Goal: Transaction & Acquisition: Purchase product/service

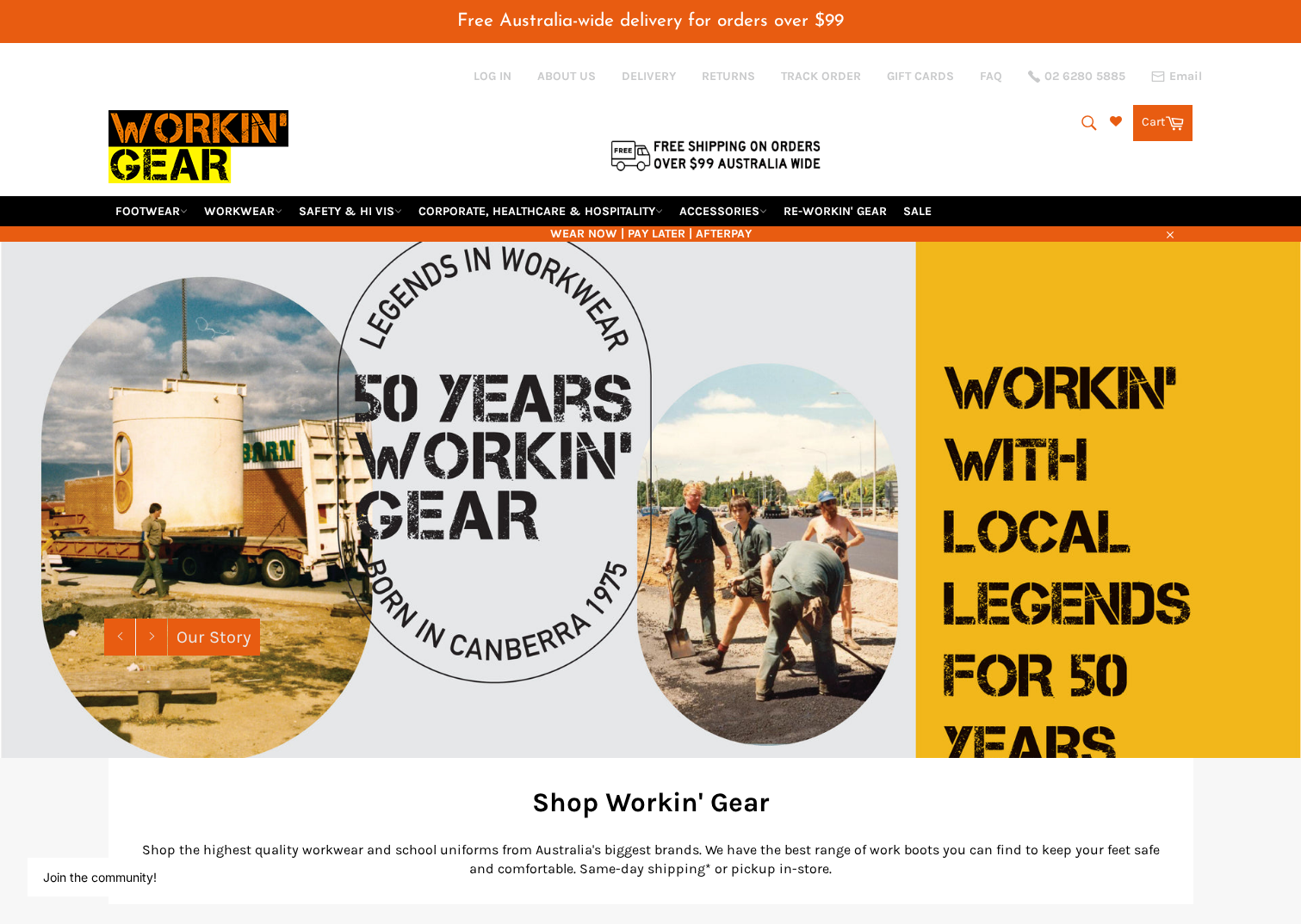
click at [1081, 114] on icon "submit" at bounding box center [1089, 124] width 19 height 19
click at [947, 126] on input "Search" at bounding box center [1018, 124] width 216 height 33
paste input "BIZ Elite Polo"
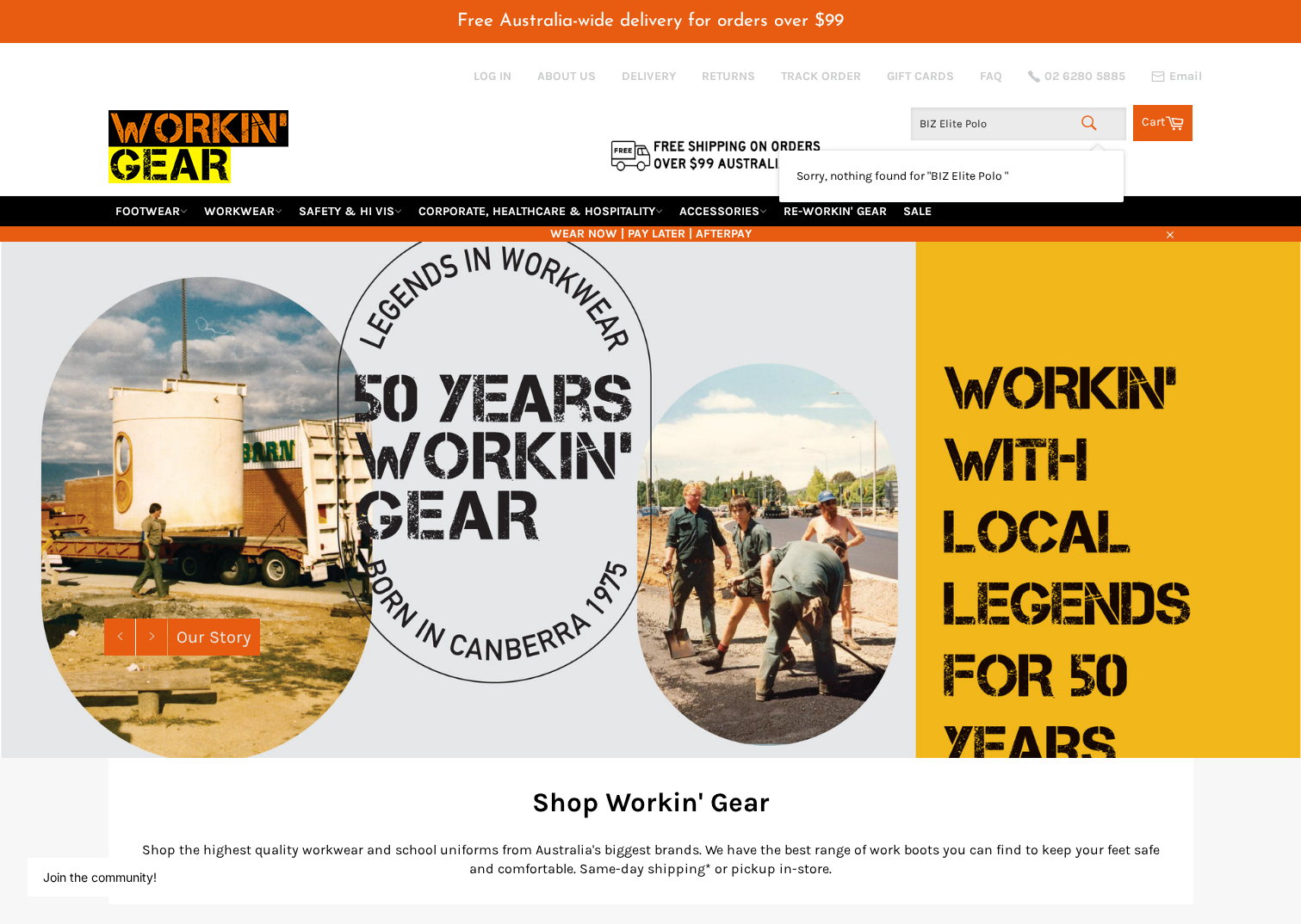
type input "BIZ Elite Polo"
click at [1083, 120] on icon "submit" at bounding box center [1089, 124] width 19 height 19
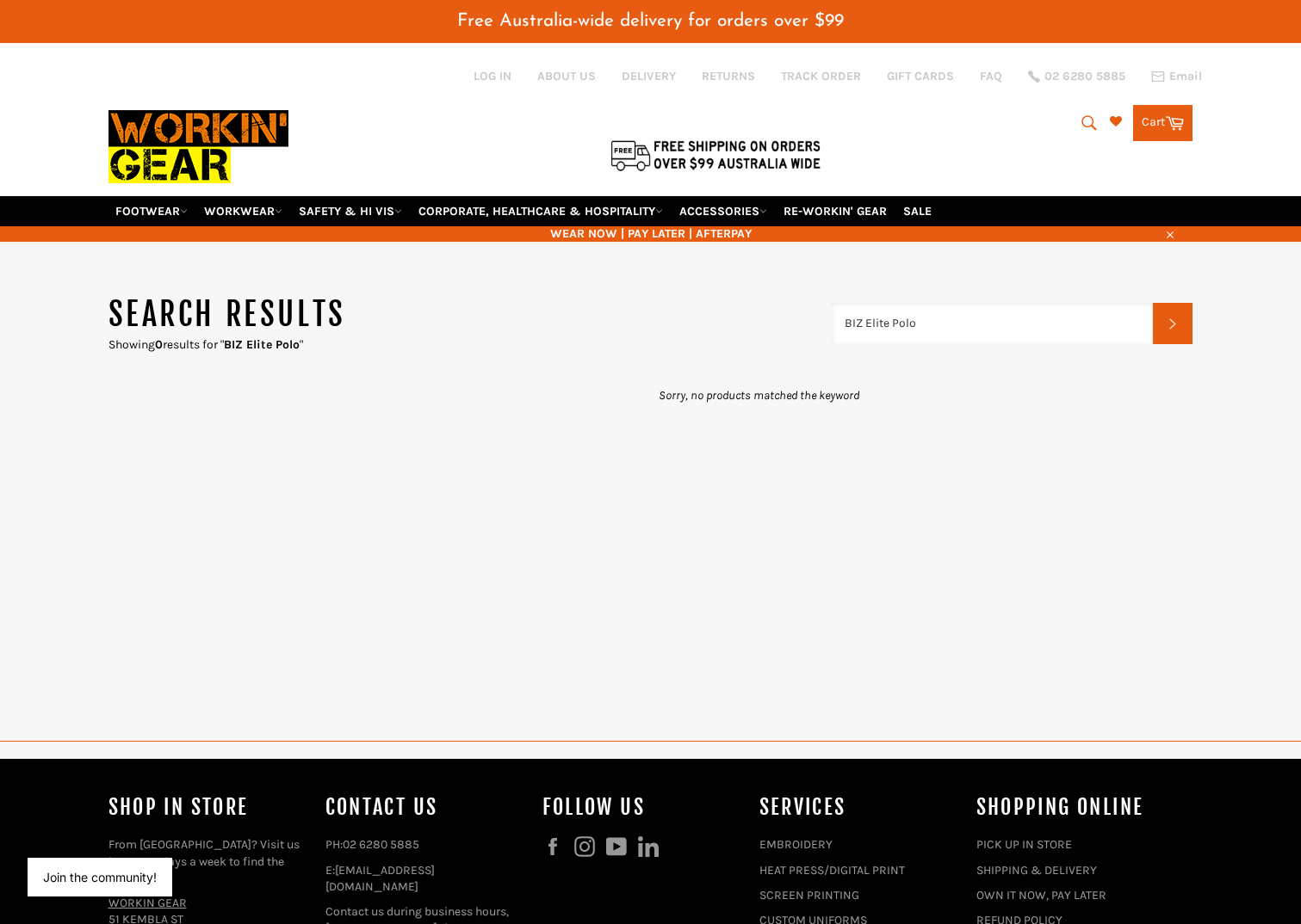
drag, startPoint x: 930, startPoint y: 323, endPoint x: 837, endPoint y: 324, distance: 93.0
click at [837, 324] on input "BIZ Elite Polo" at bounding box center [992, 323] width 322 height 42
paste input "Drill Shorts"
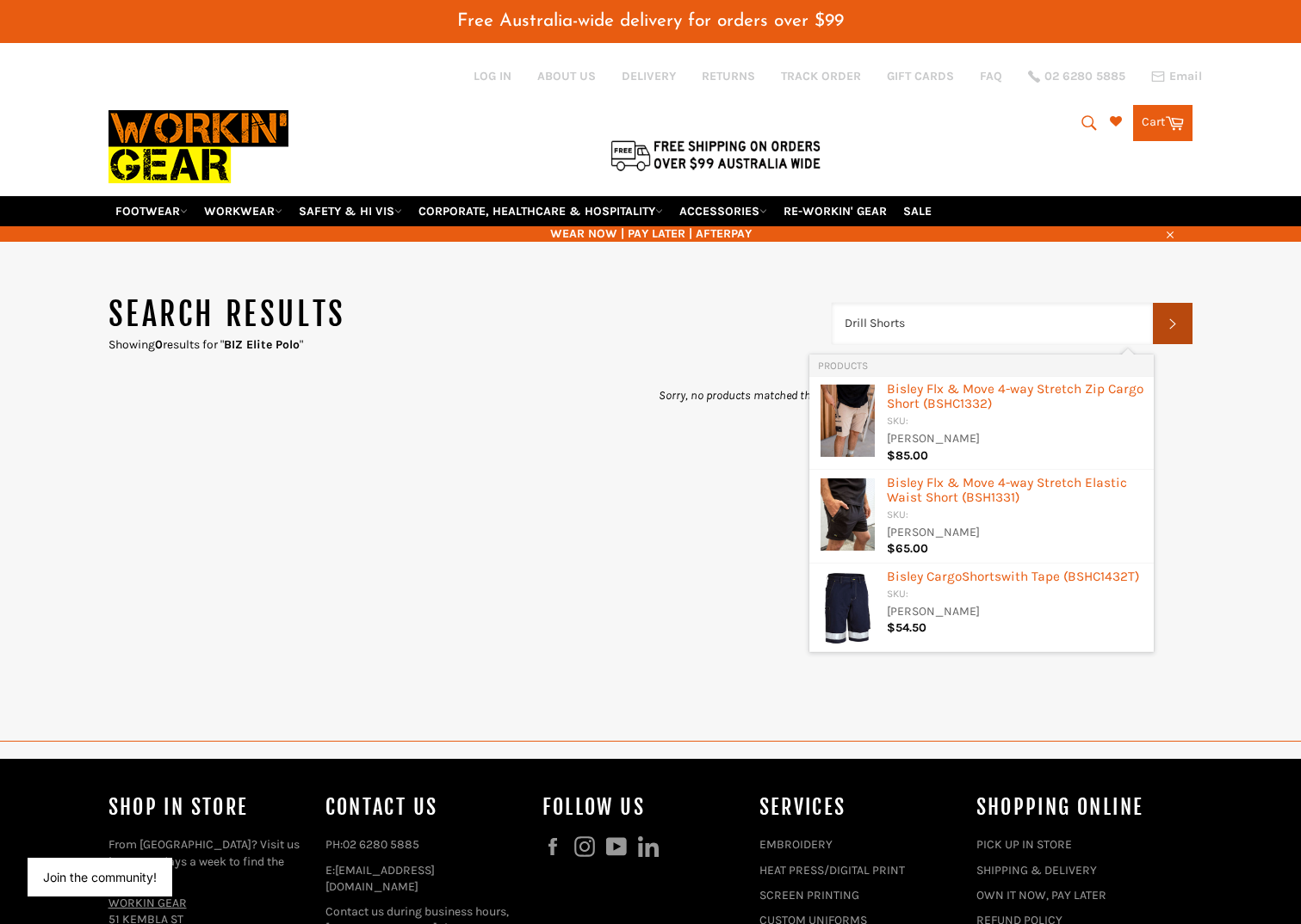
type input "Drill Shorts"
click at [1165, 332] on button "Search" at bounding box center [1171, 323] width 40 height 42
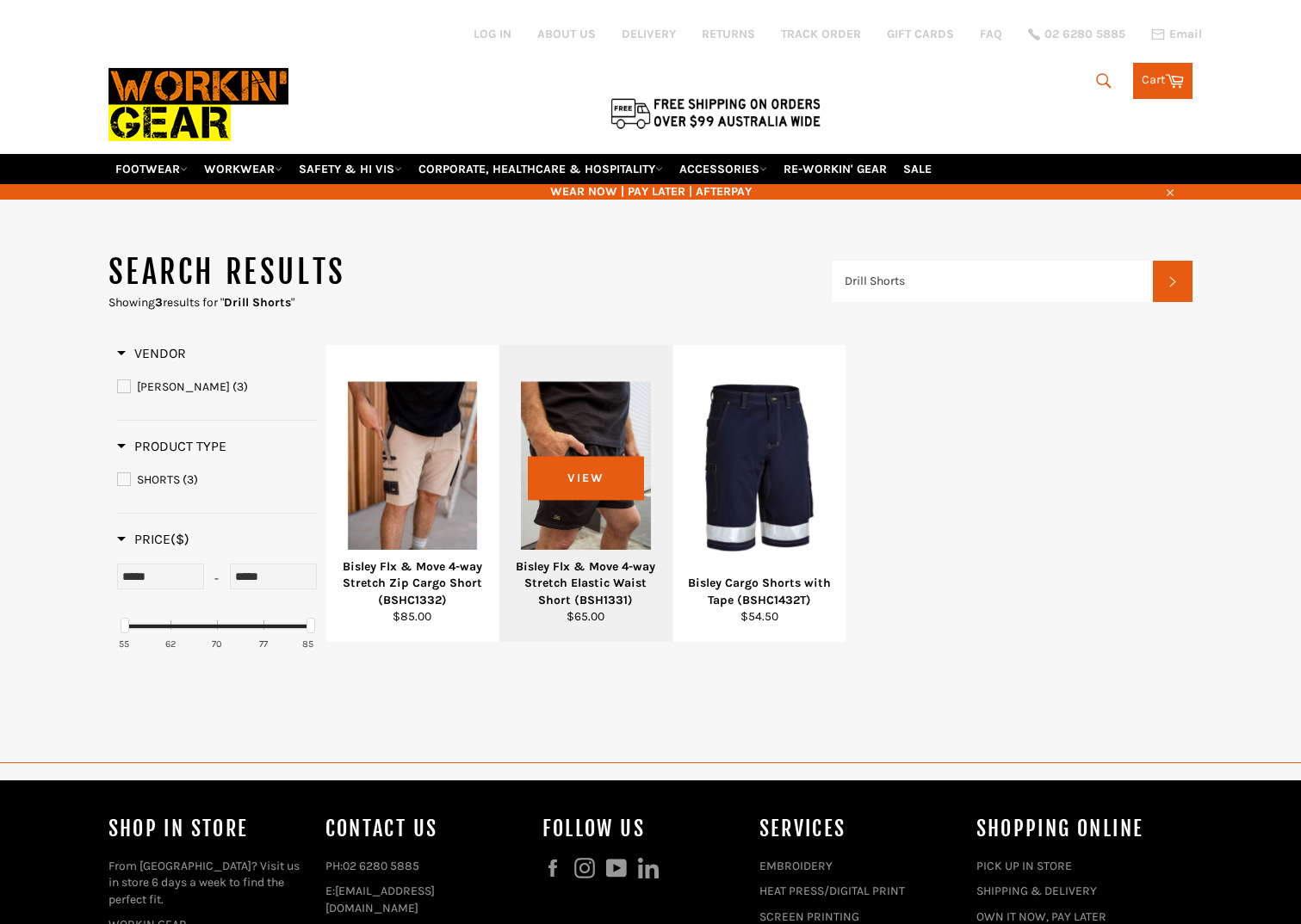
type input "Drill Shorts"
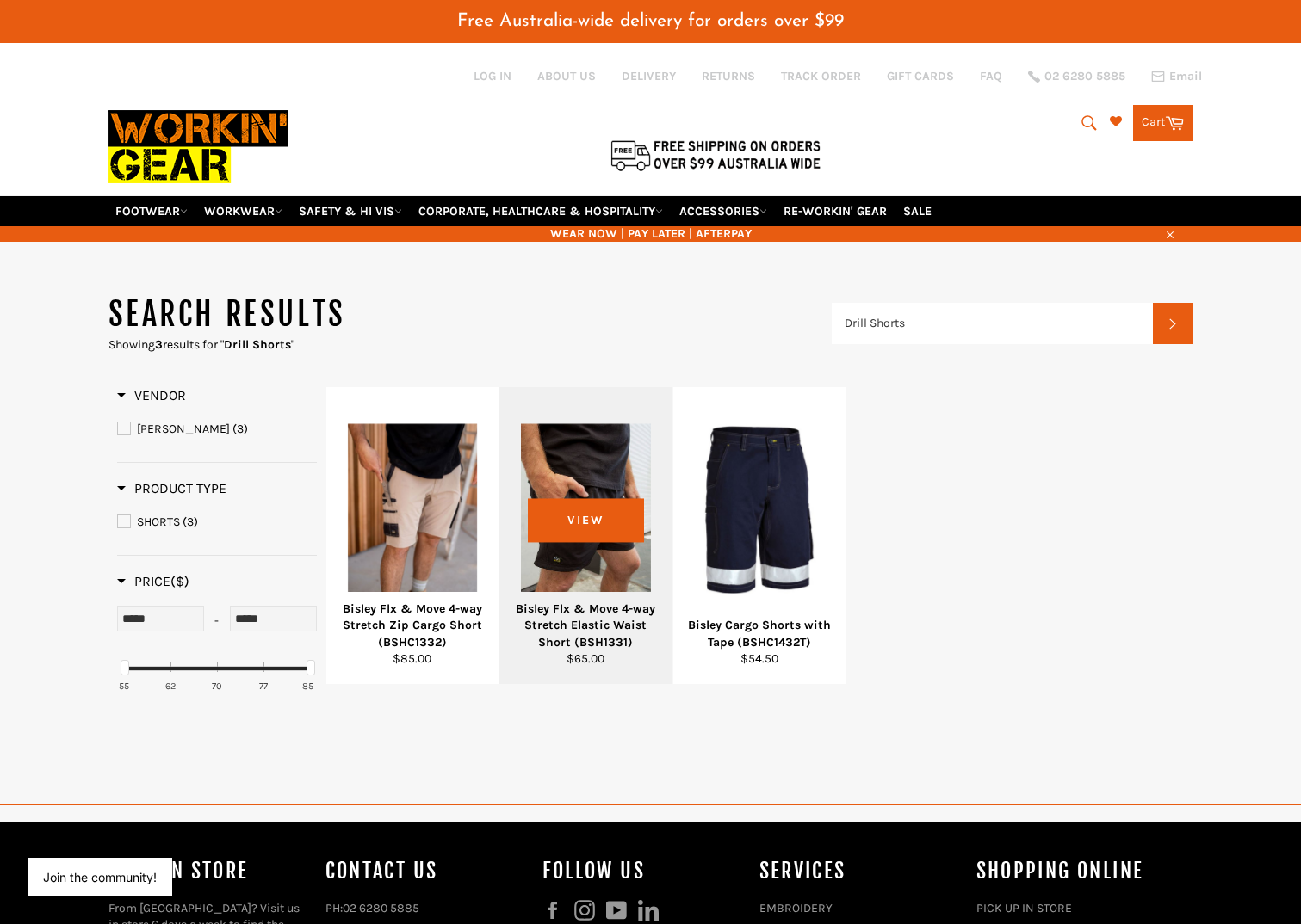
click at [580, 455] on div at bounding box center [586, 509] width 130 height 202
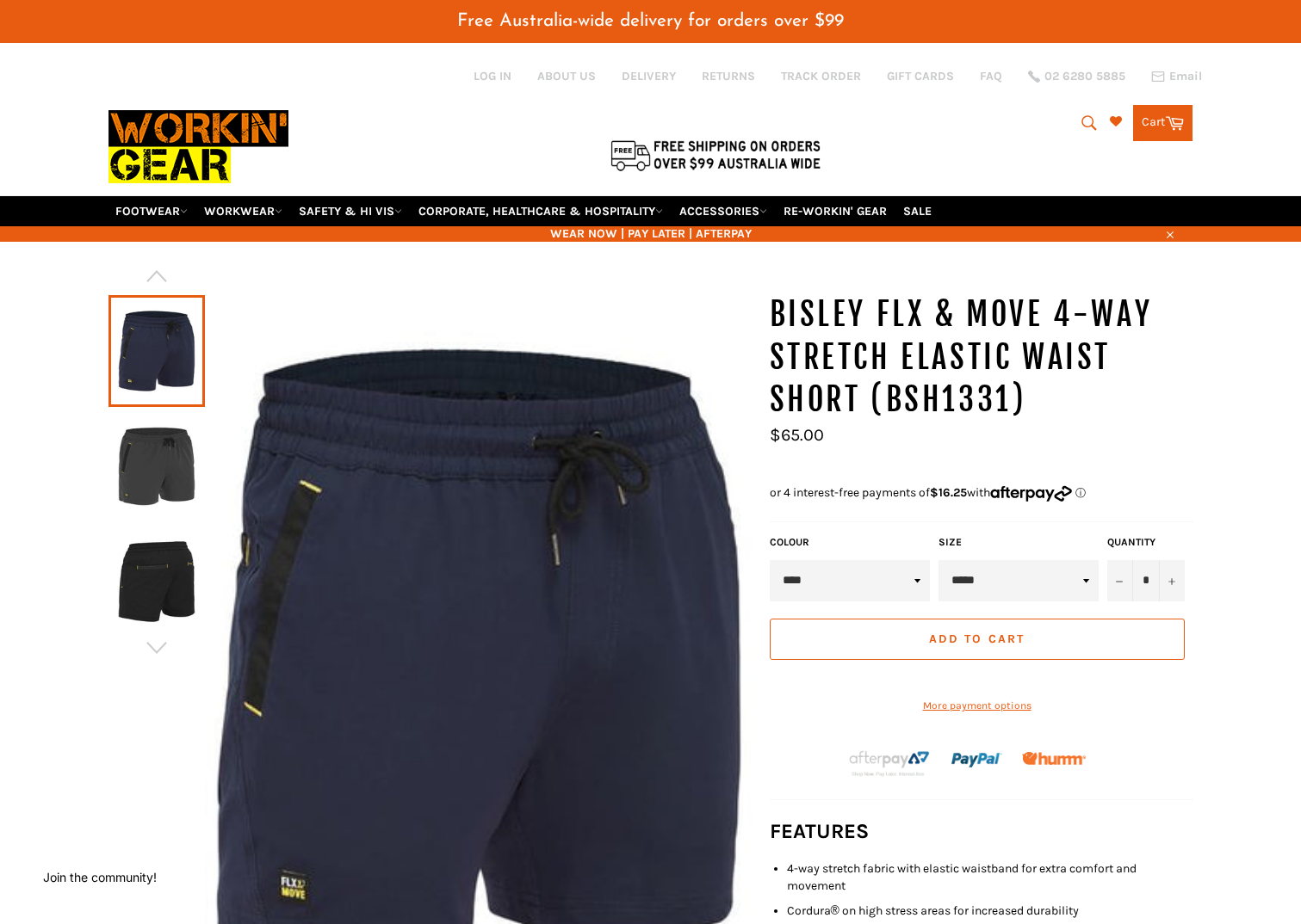
click at [1080, 124] on icon "submit" at bounding box center [1089, 124] width 19 height 19
click at [1000, 132] on input "Search" at bounding box center [1018, 124] width 216 height 33
paste input "Drill Pants"
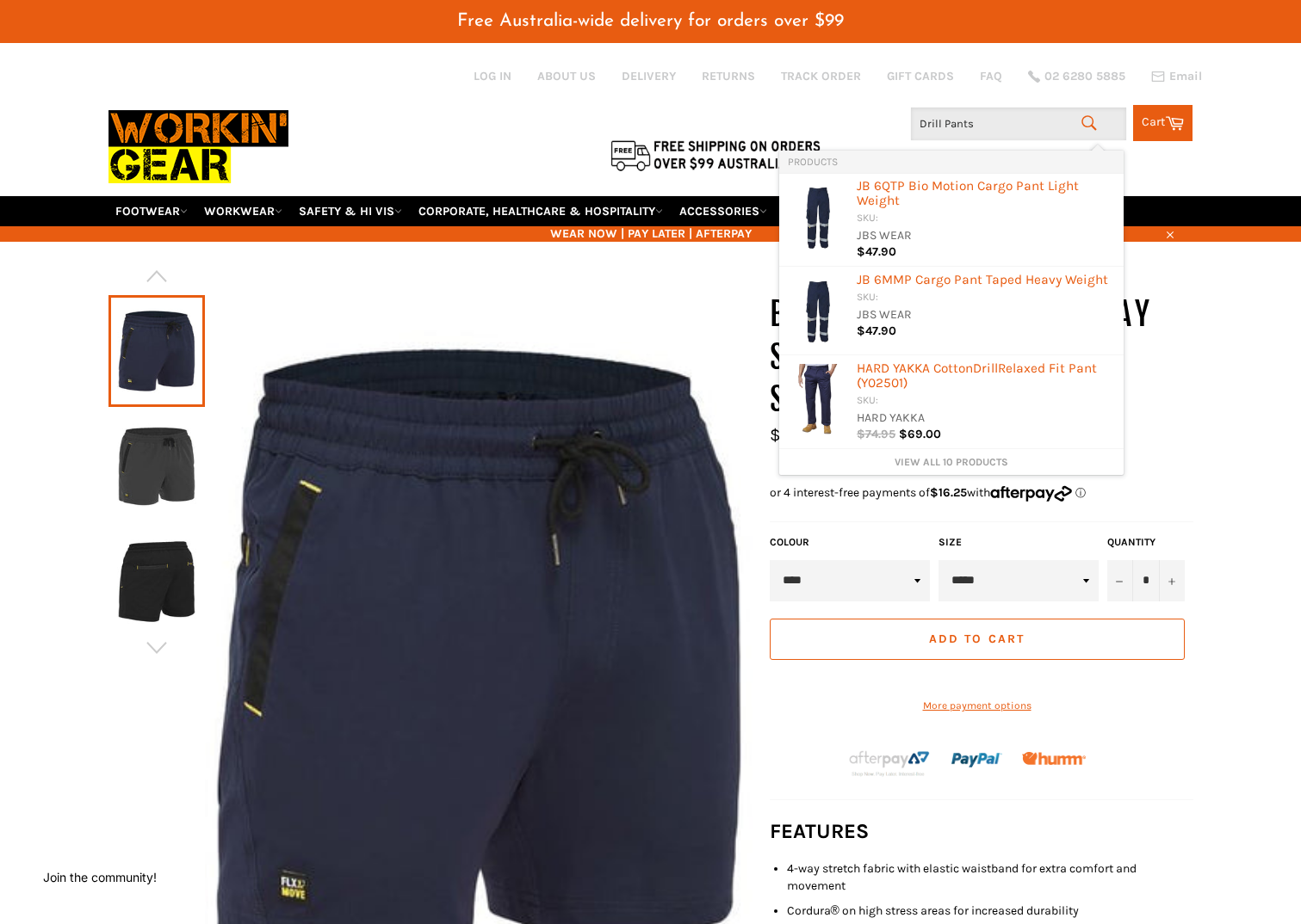
type input "Drill Pants"
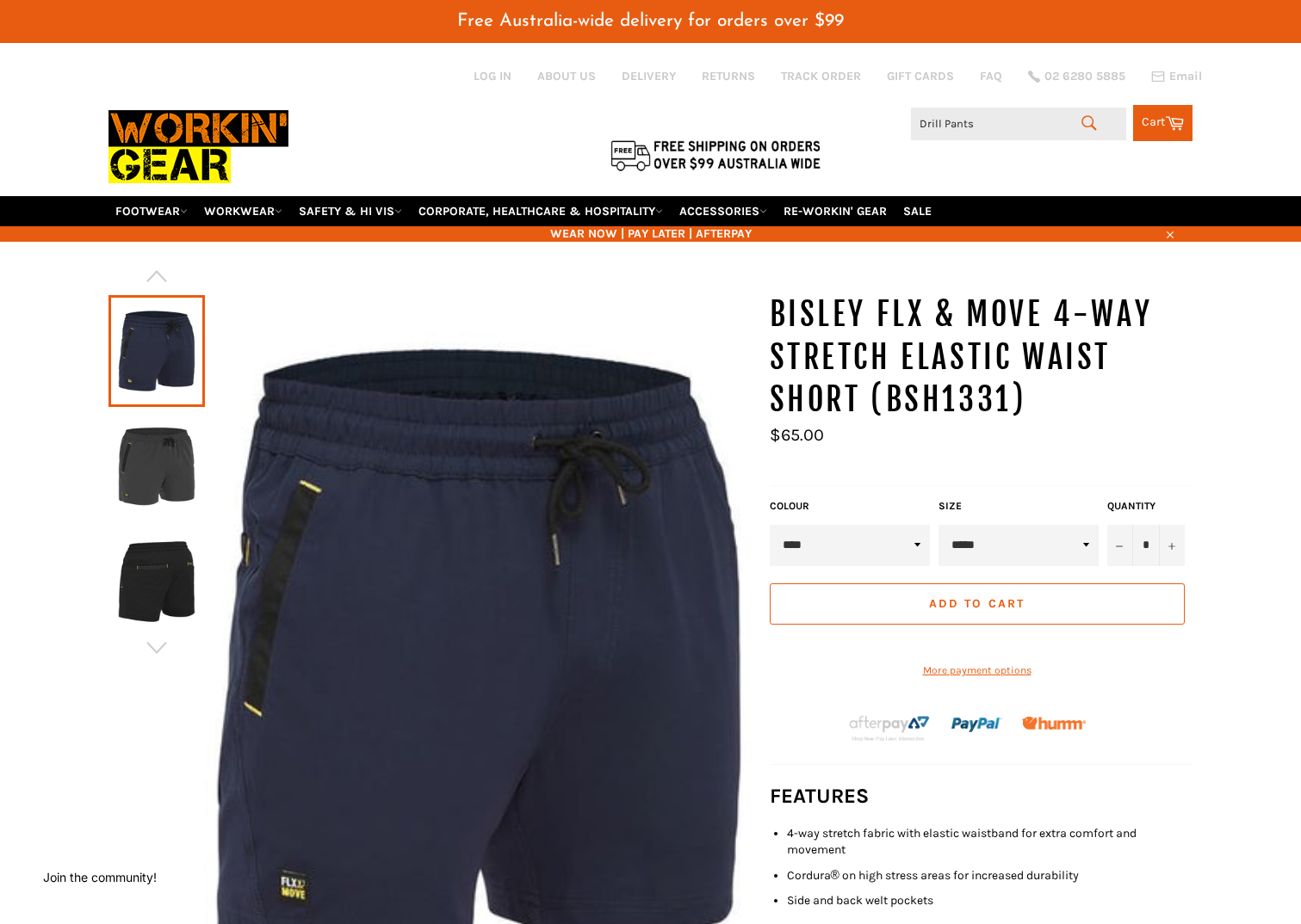
click at [1083, 121] on icon "submit" at bounding box center [1089, 124] width 19 height 19
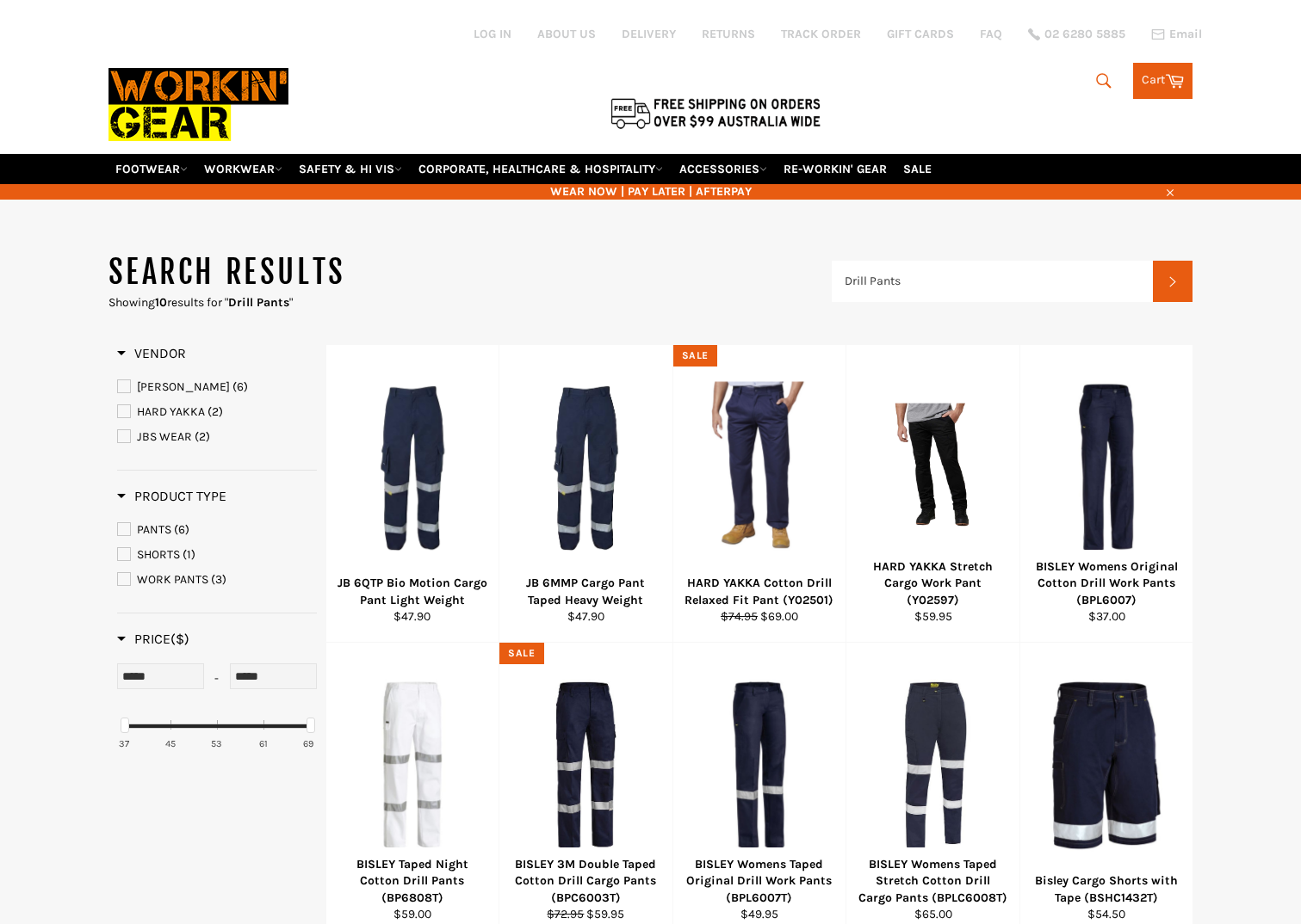
type input "Drill Pants"
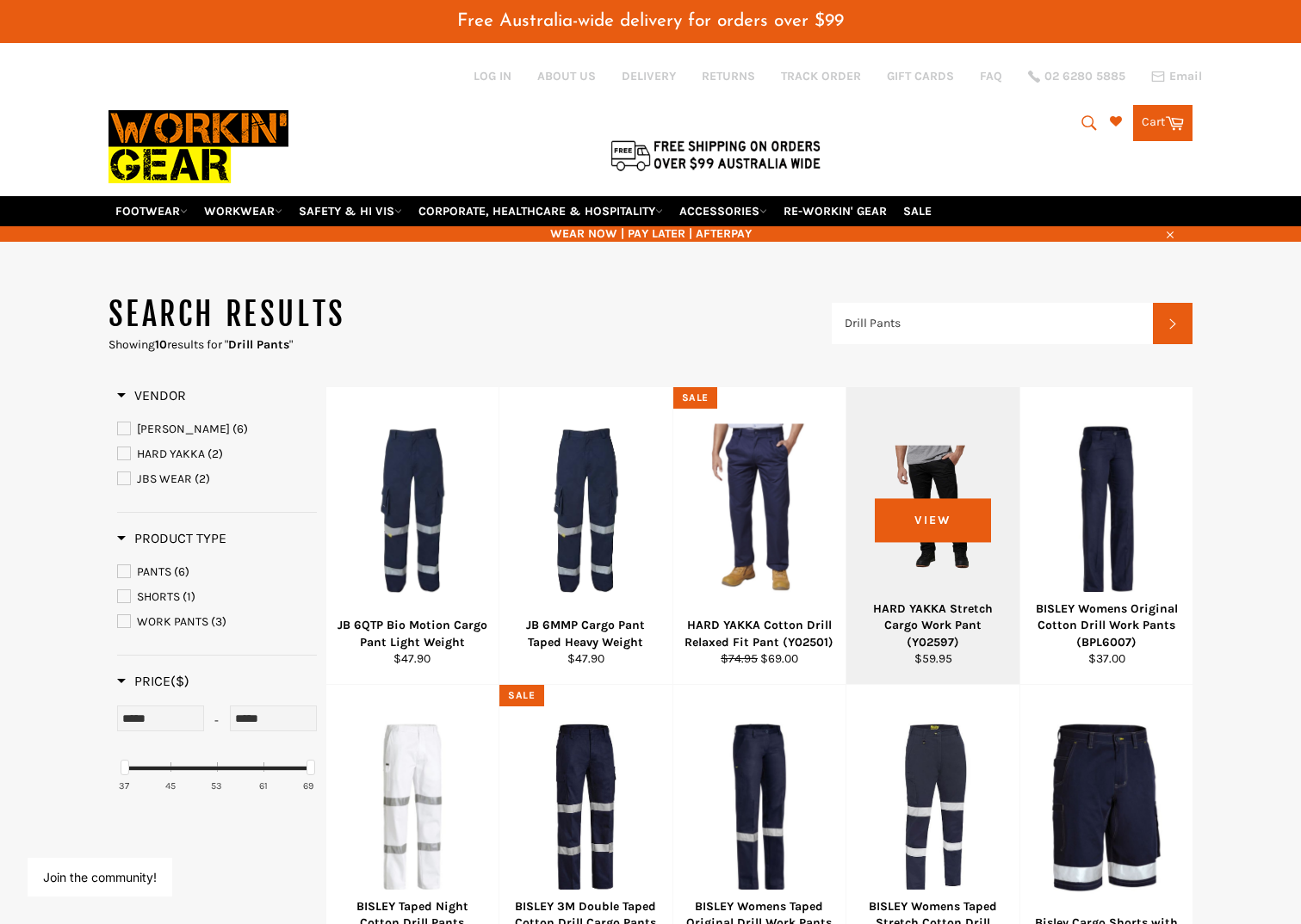
click at [932, 513] on div at bounding box center [933, 509] width 130 height 202
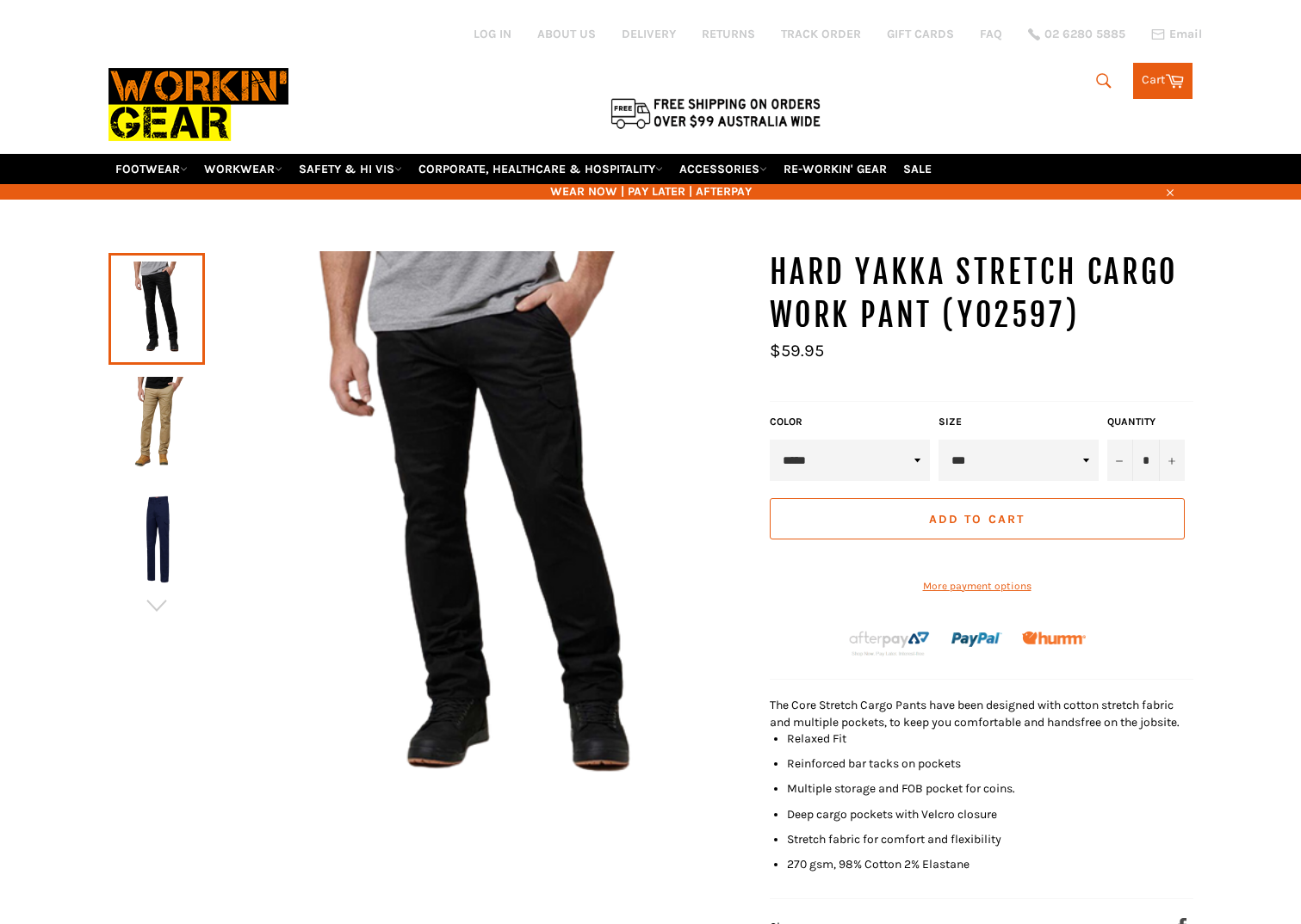
click at [1063, 468] on select "*** *** *** *** *** *** **** **** ****" at bounding box center [1019, 460] width 160 height 42
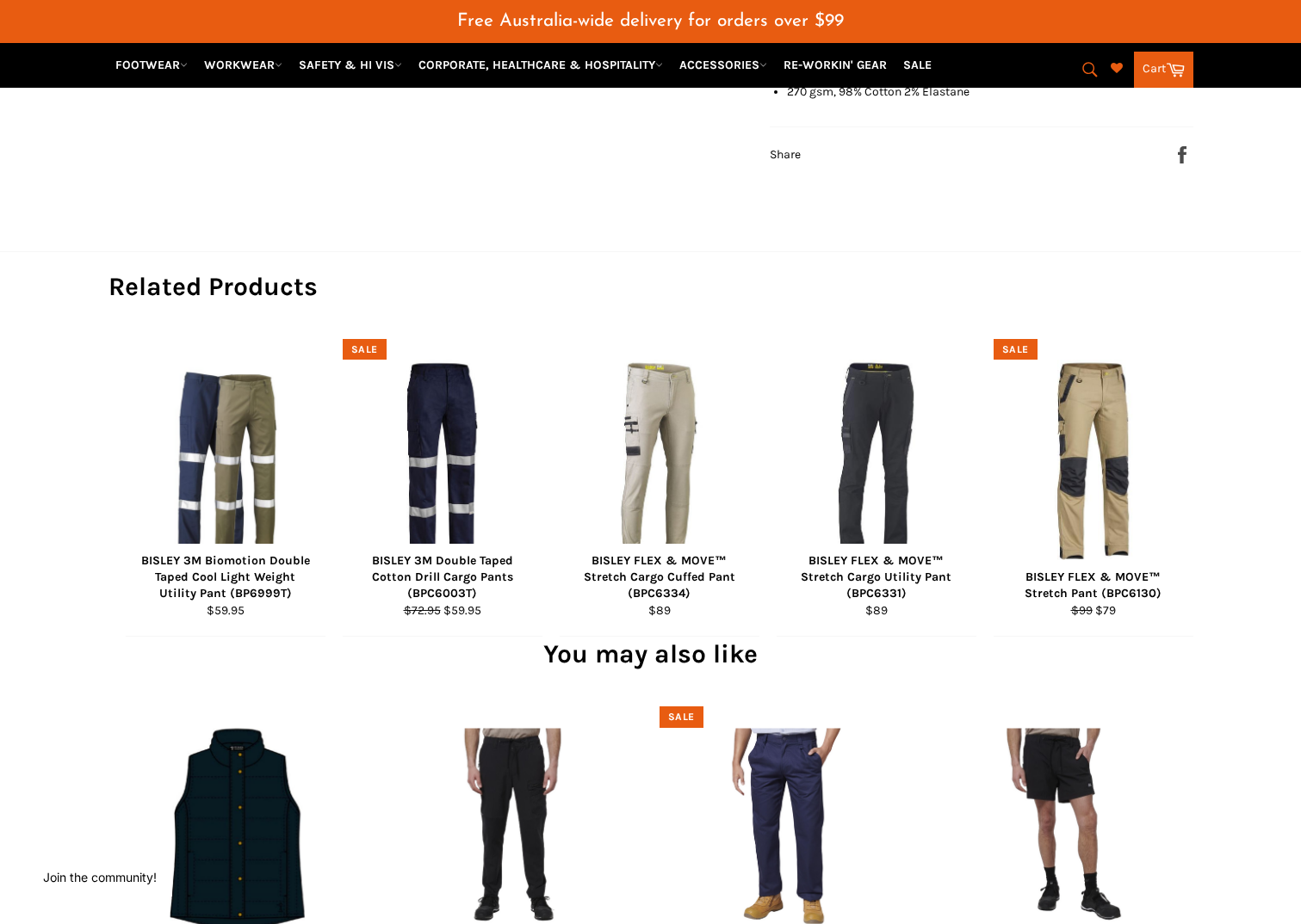
scroll to position [947, 0]
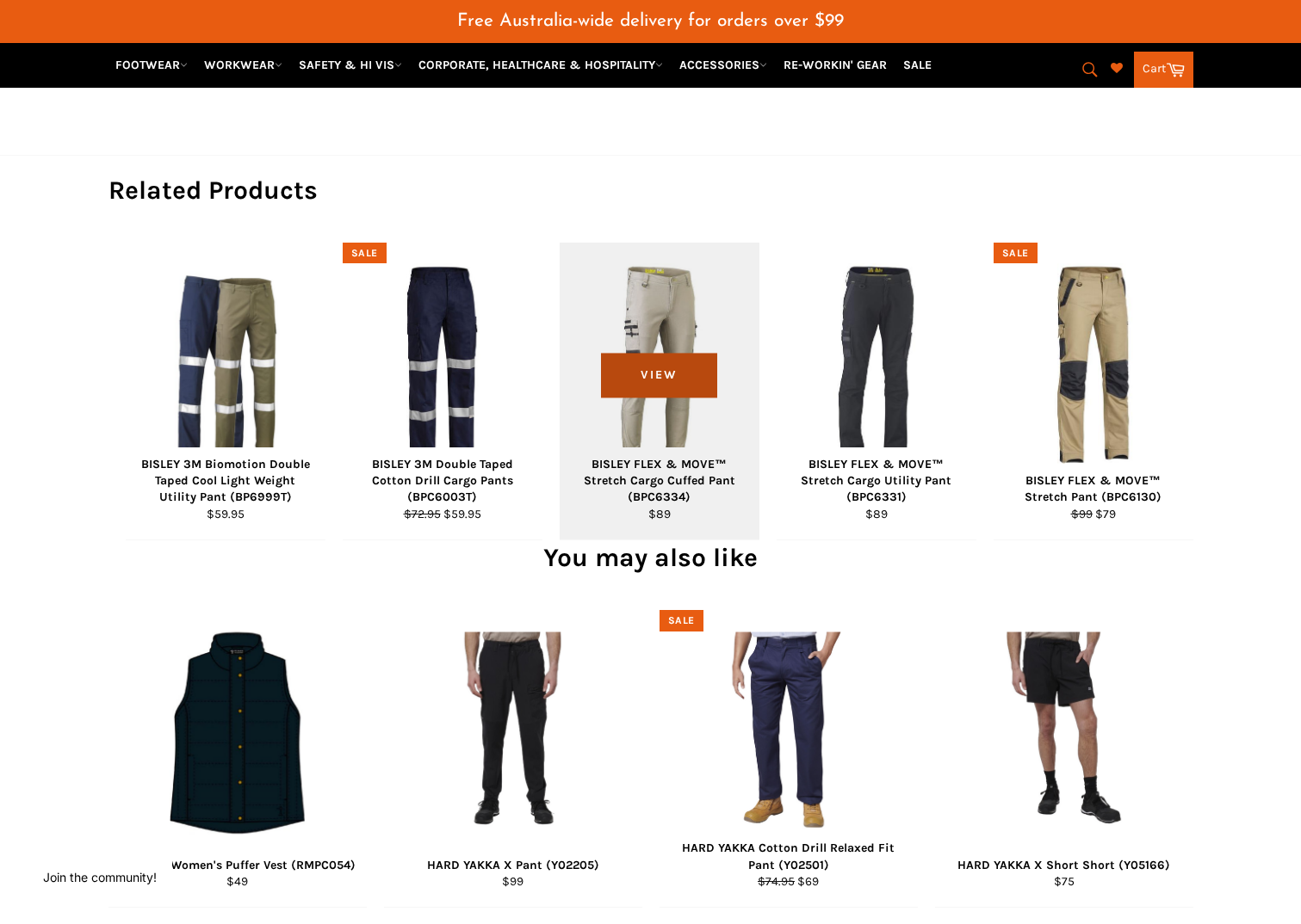
click at [681, 397] on span "View" at bounding box center [659, 375] width 116 height 43
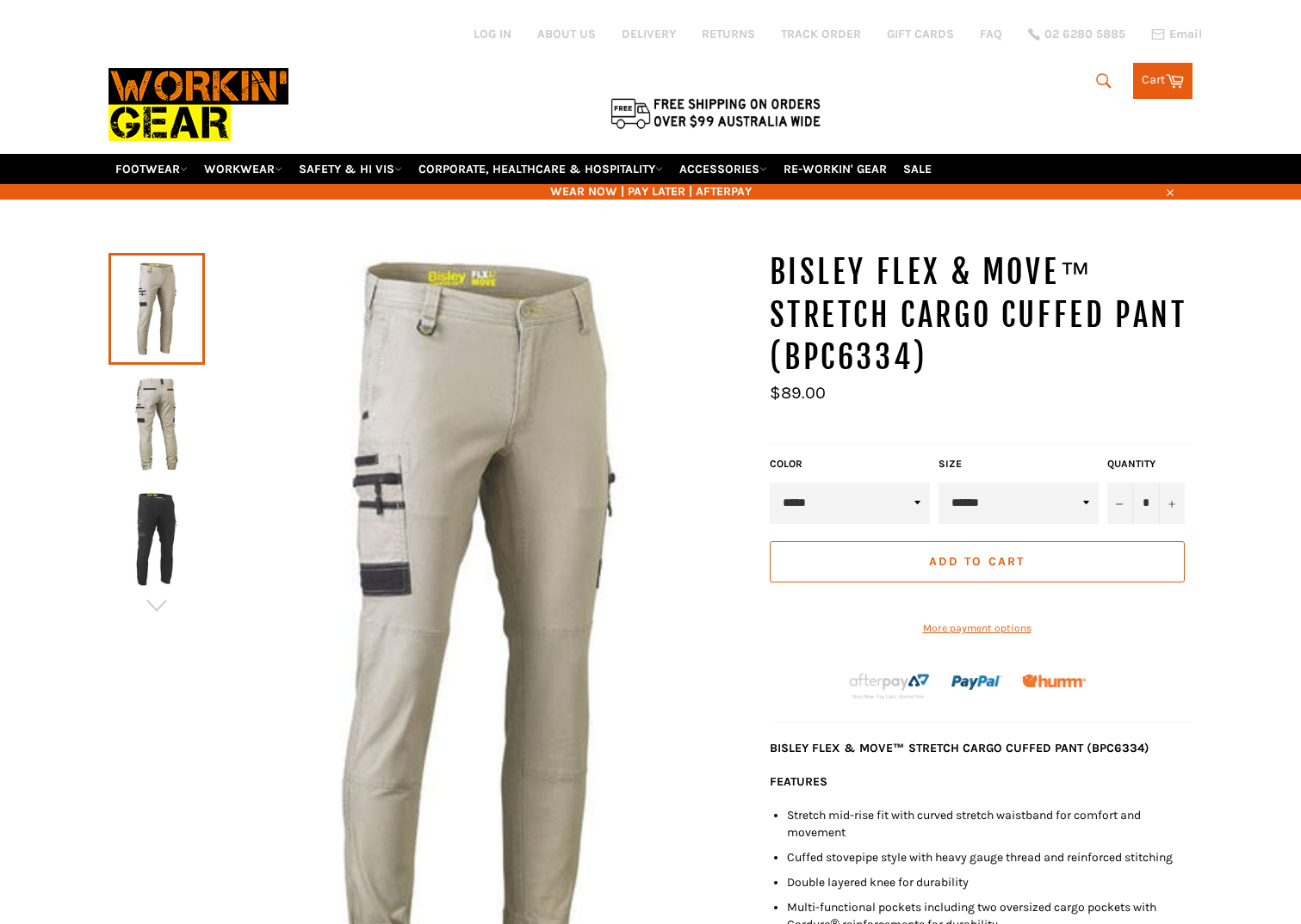
click at [909, 507] on select "***** ***** **** ********" at bounding box center [850, 504] width 160 height 42
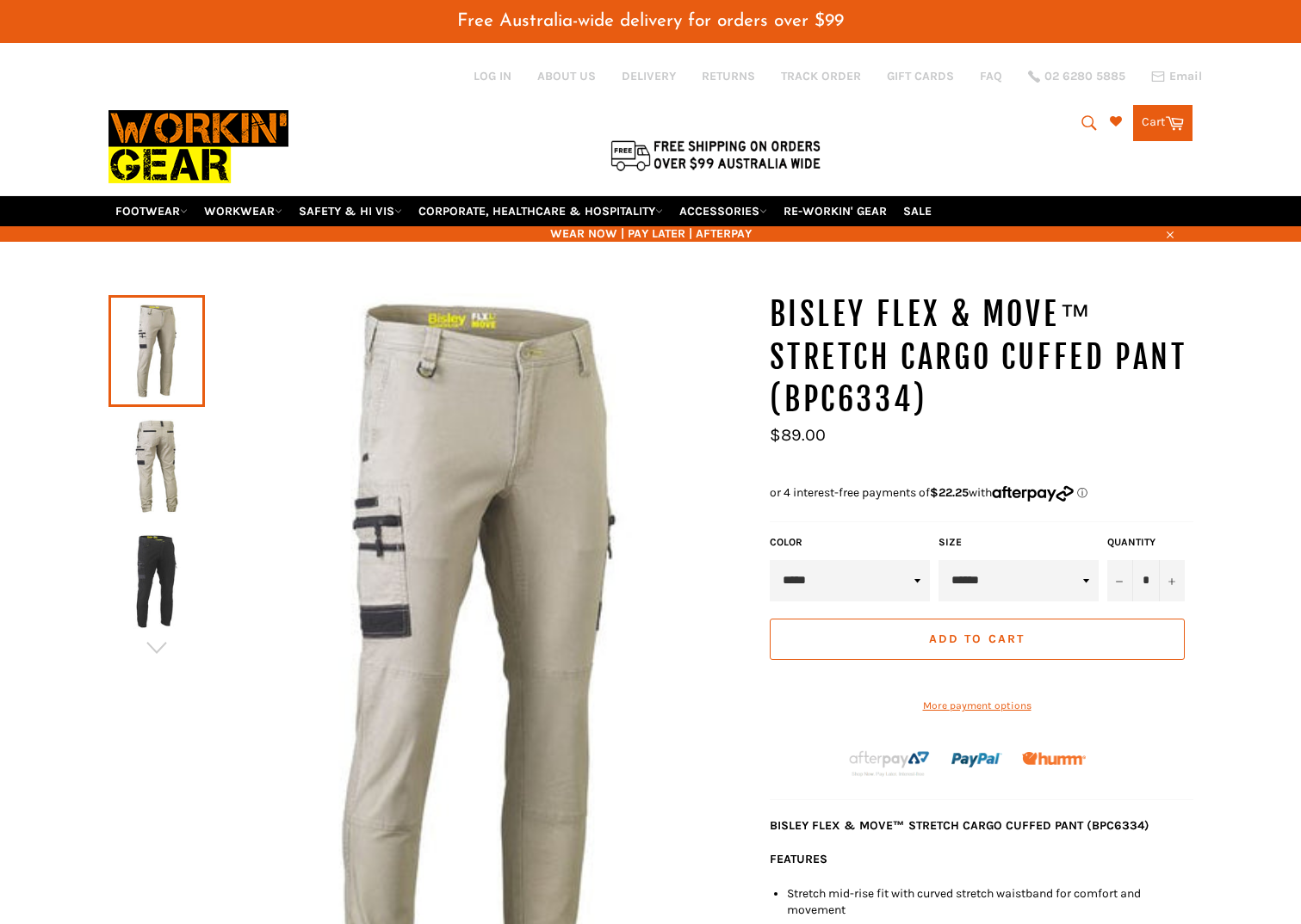
select select "*****"
click at [769, 561] on select "***** ***** **** ********" at bounding box center [850, 581] width 160 height 42
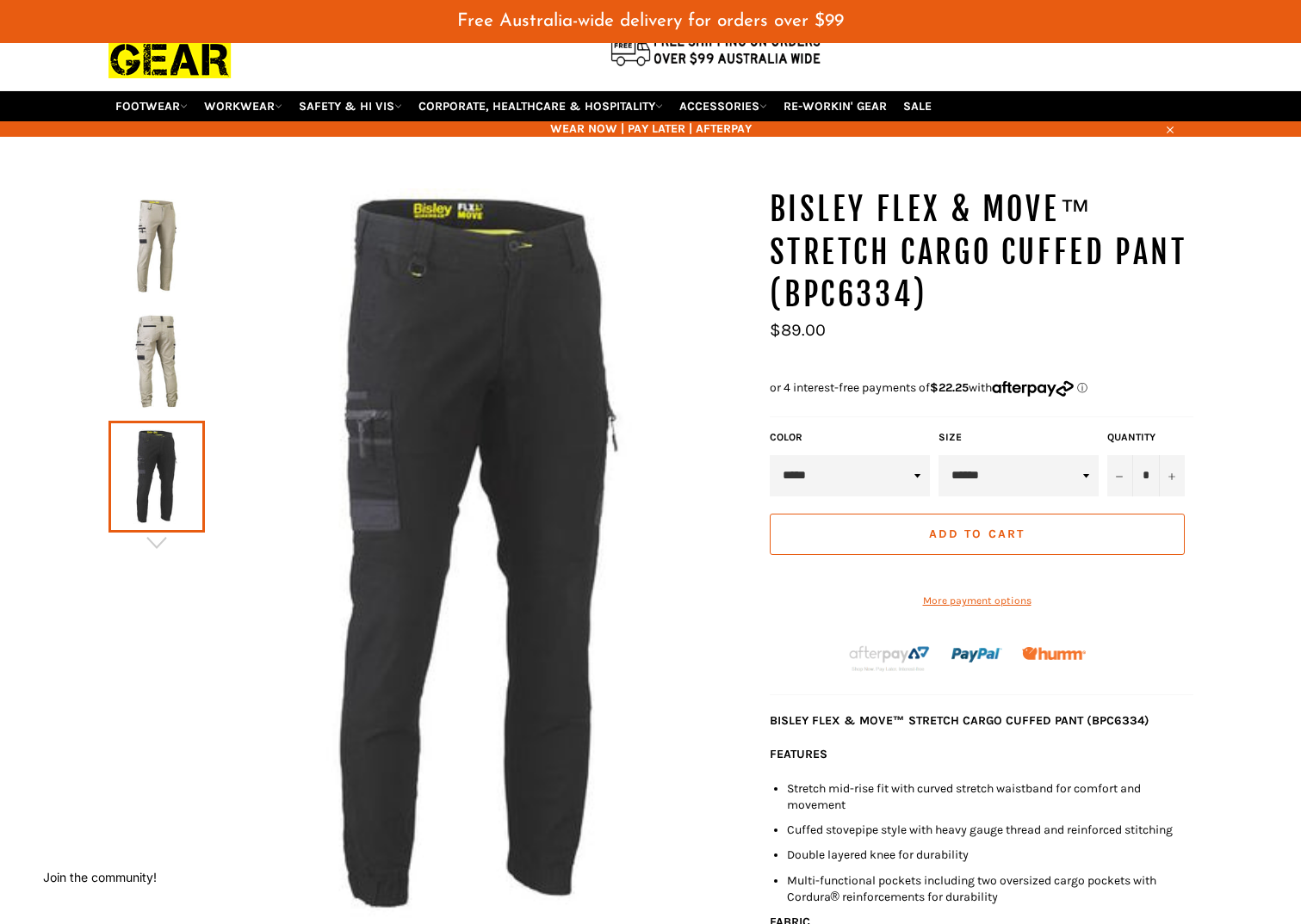
scroll to position [172, 0]
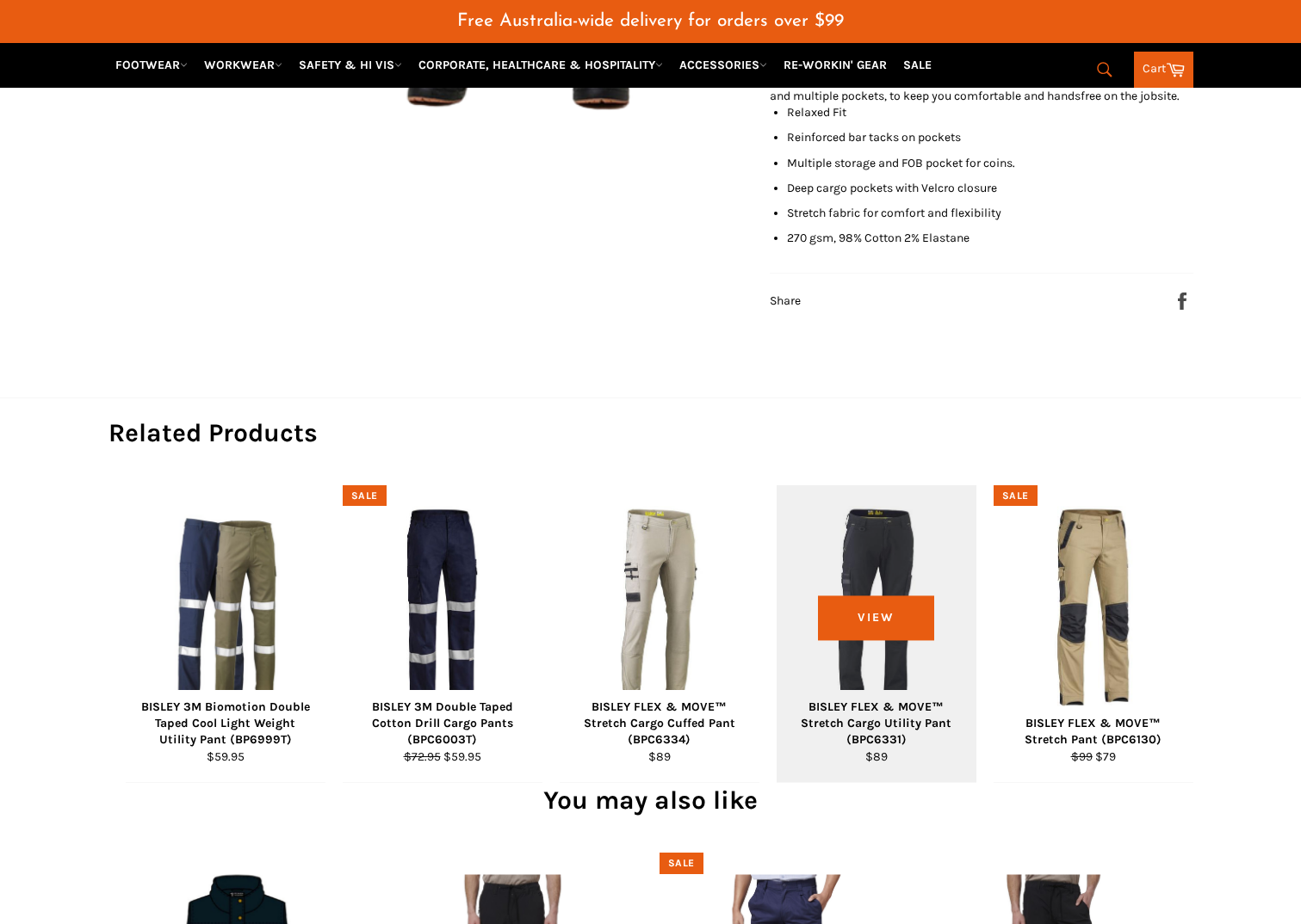
scroll to position [746, 0]
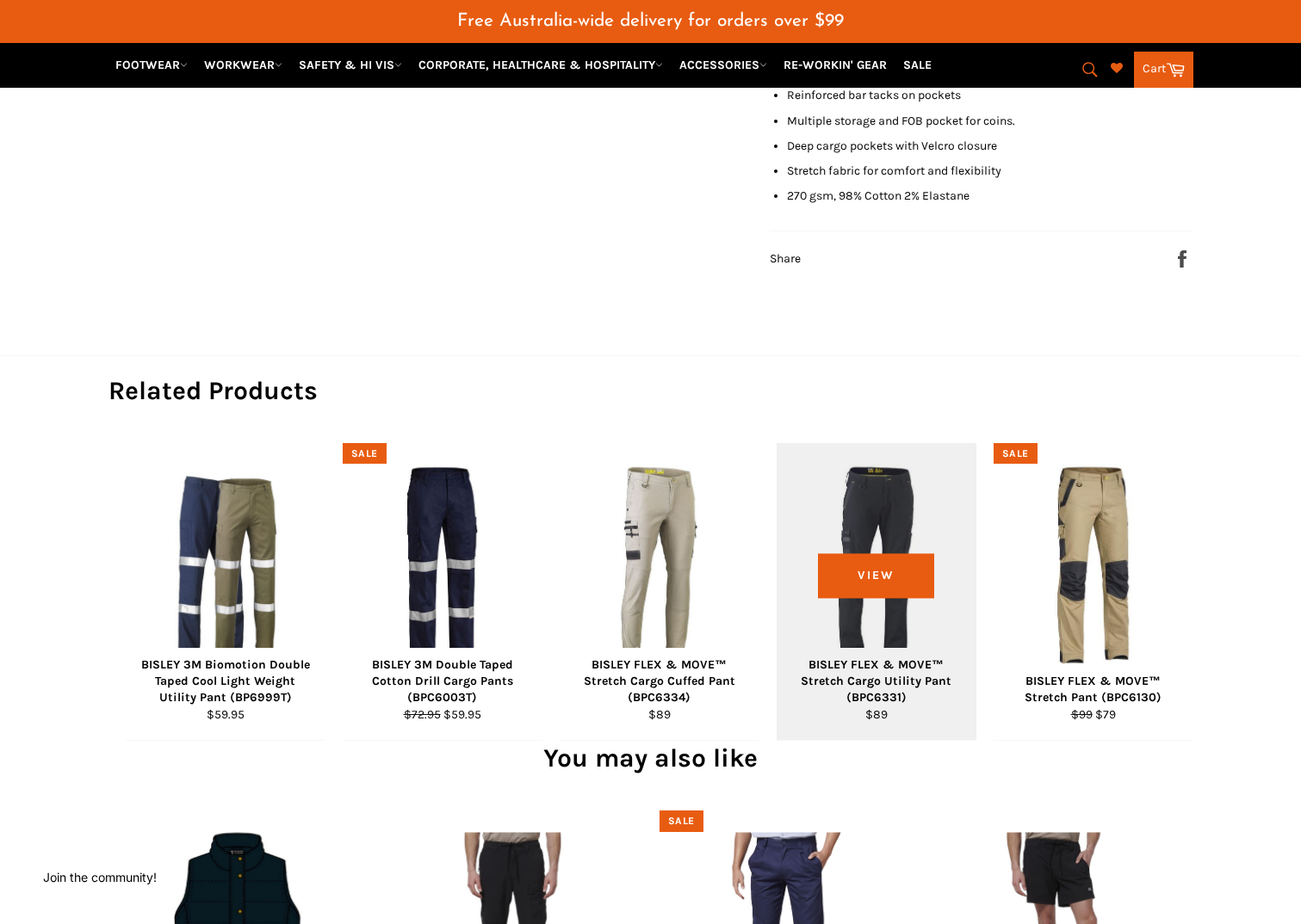
click at [876, 531] on div "View" at bounding box center [876, 592] width 200 height 297
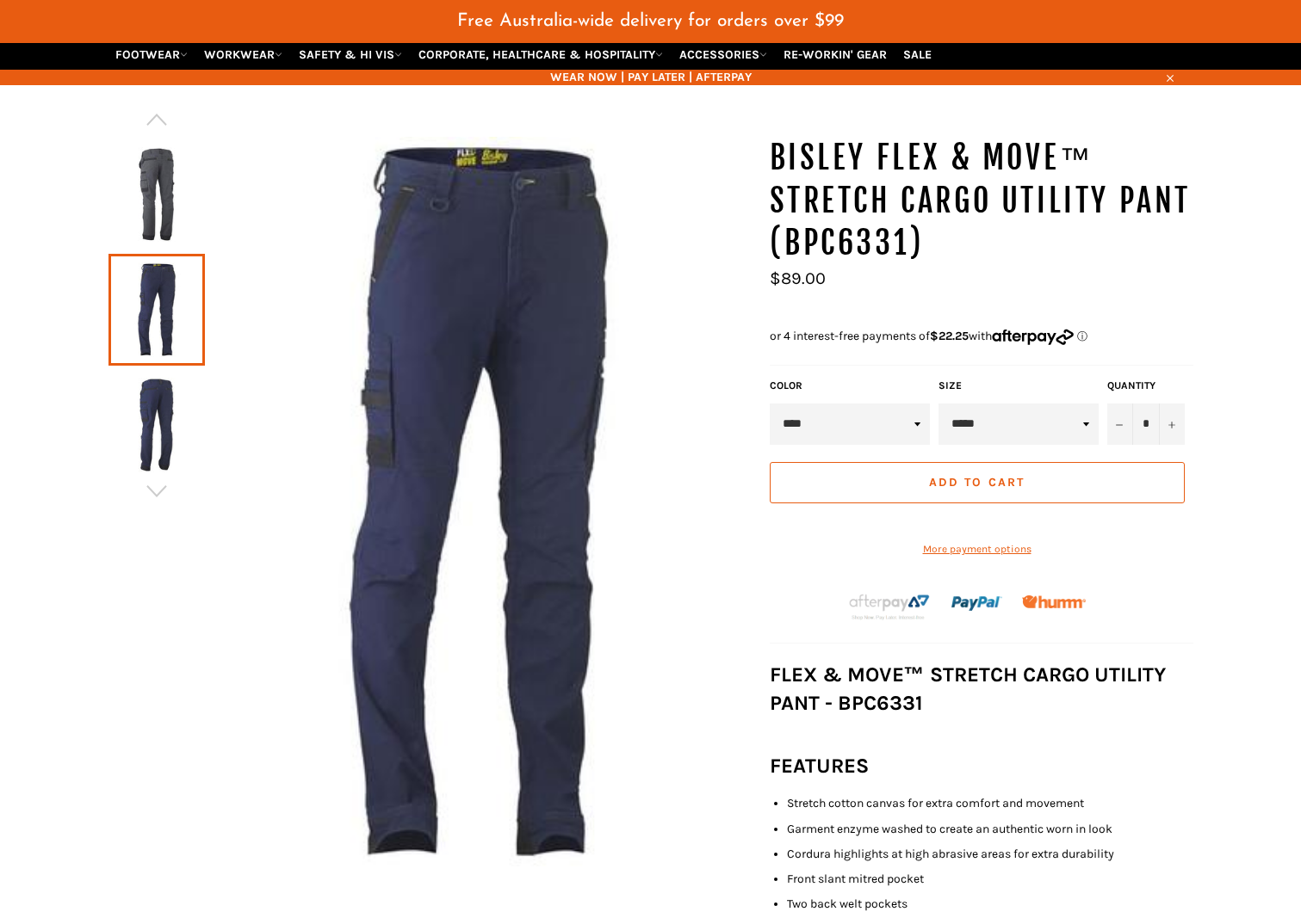
scroll to position [172, 0]
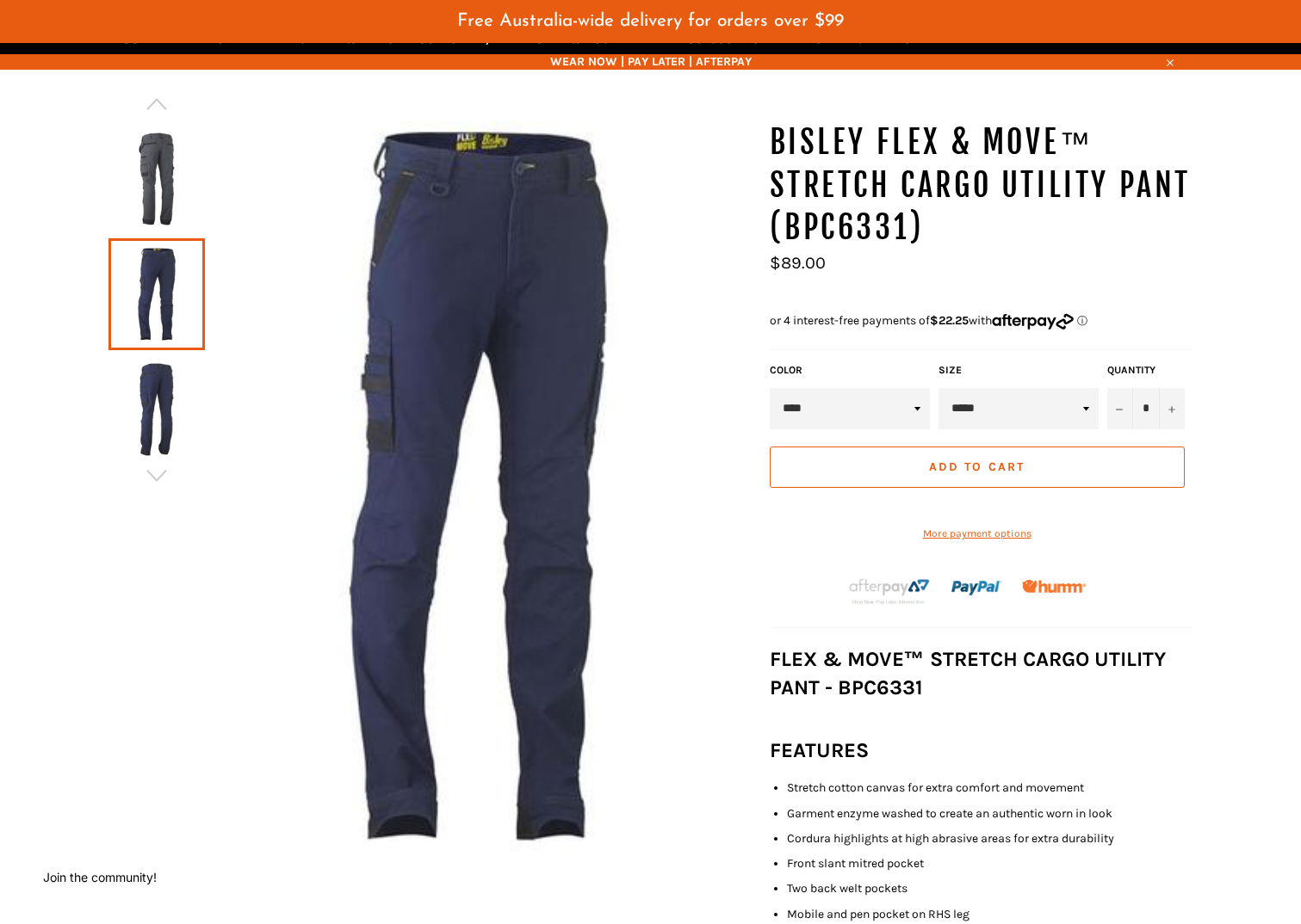
click at [906, 400] on select "**** ***** ******** *****" at bounding box center [850, 409] width 160 height 42
select select "*****"
click at [769, 389] on select "**** ***** ******** *****" at bounding box center [850, 409] width 160 height 42
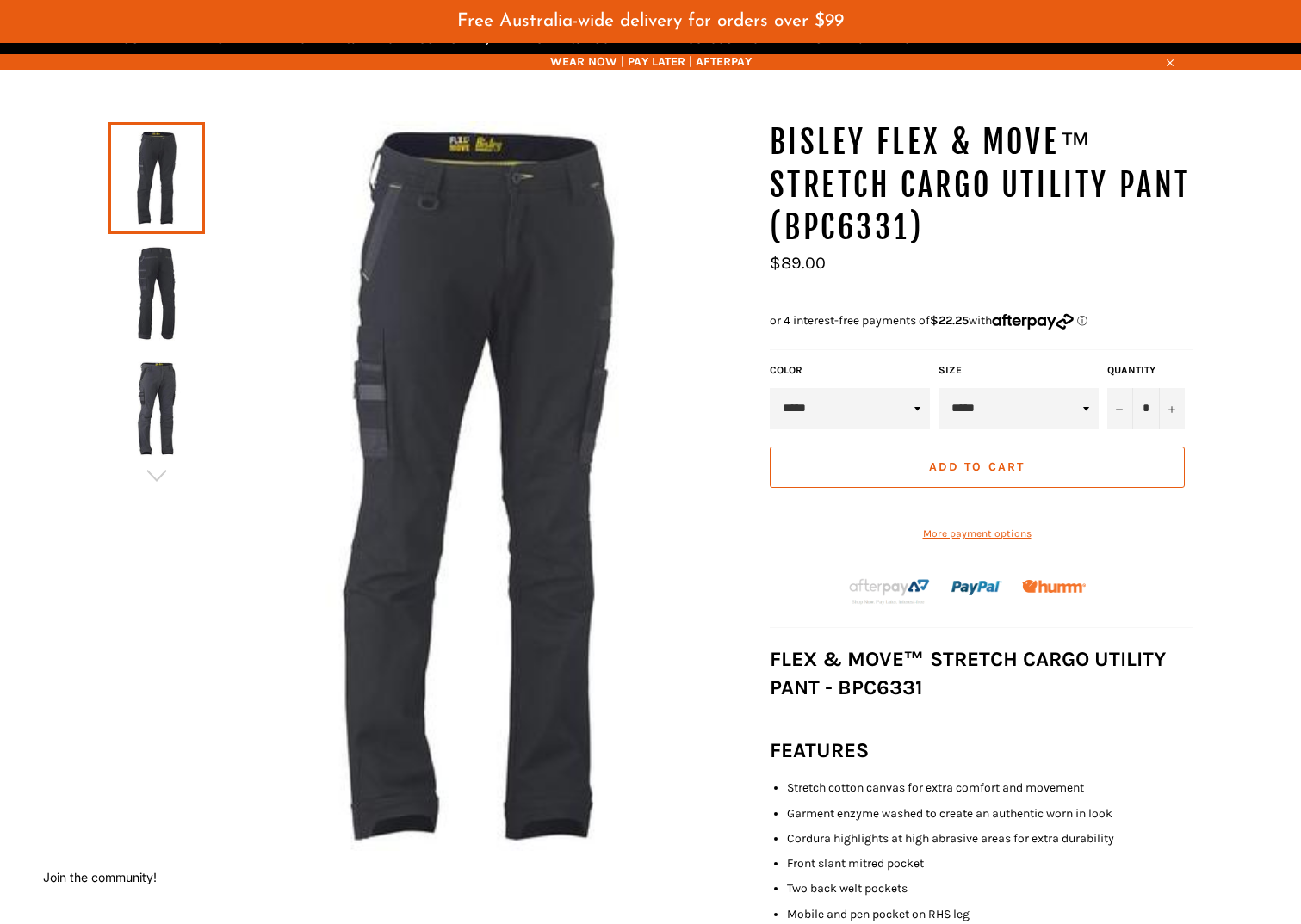
click at [161, 315] on img at bounding box center [157, 294] width 79 height 95
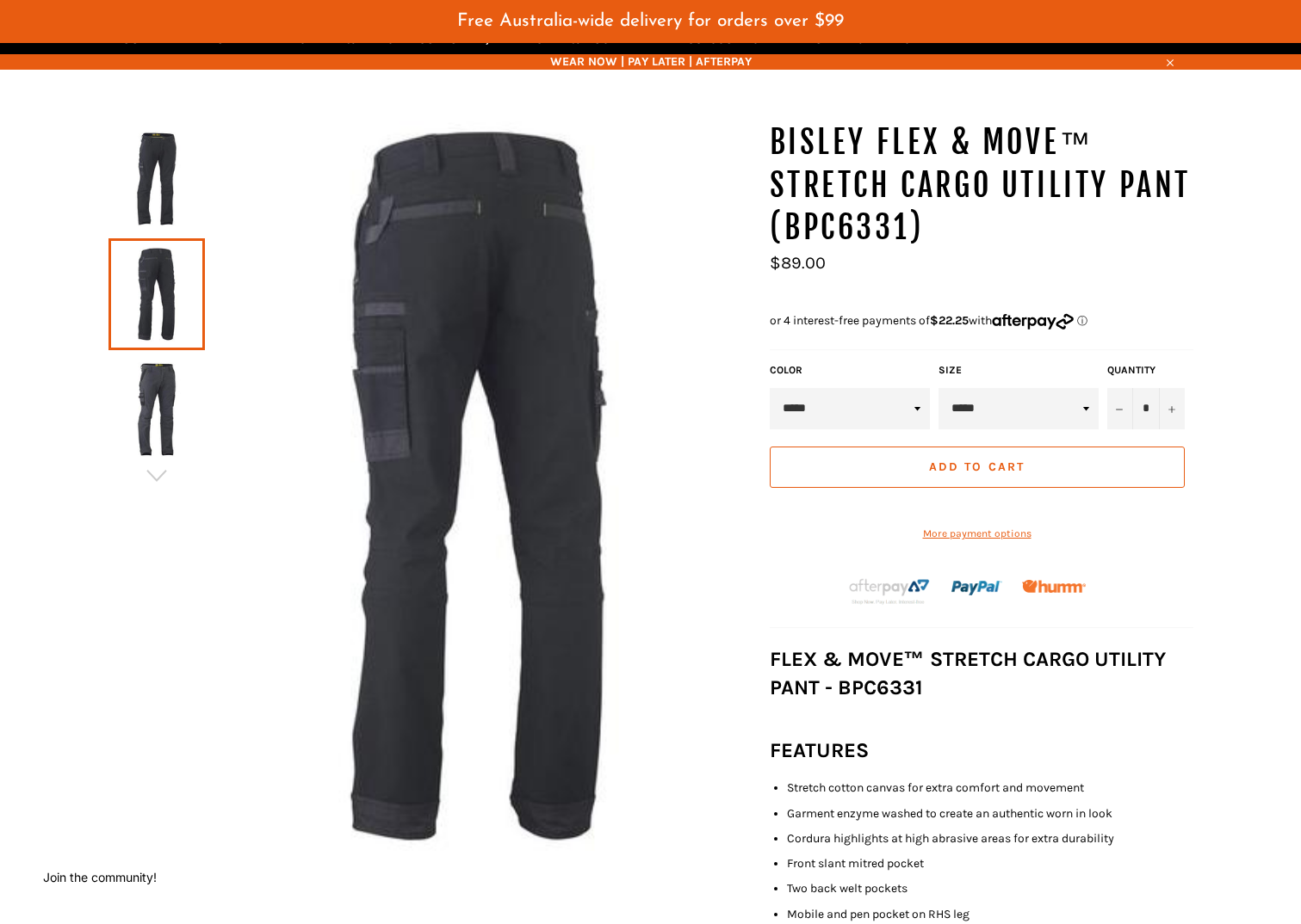
click at [161, 393] on img at bounding box center [157, 410] width 79 height 95
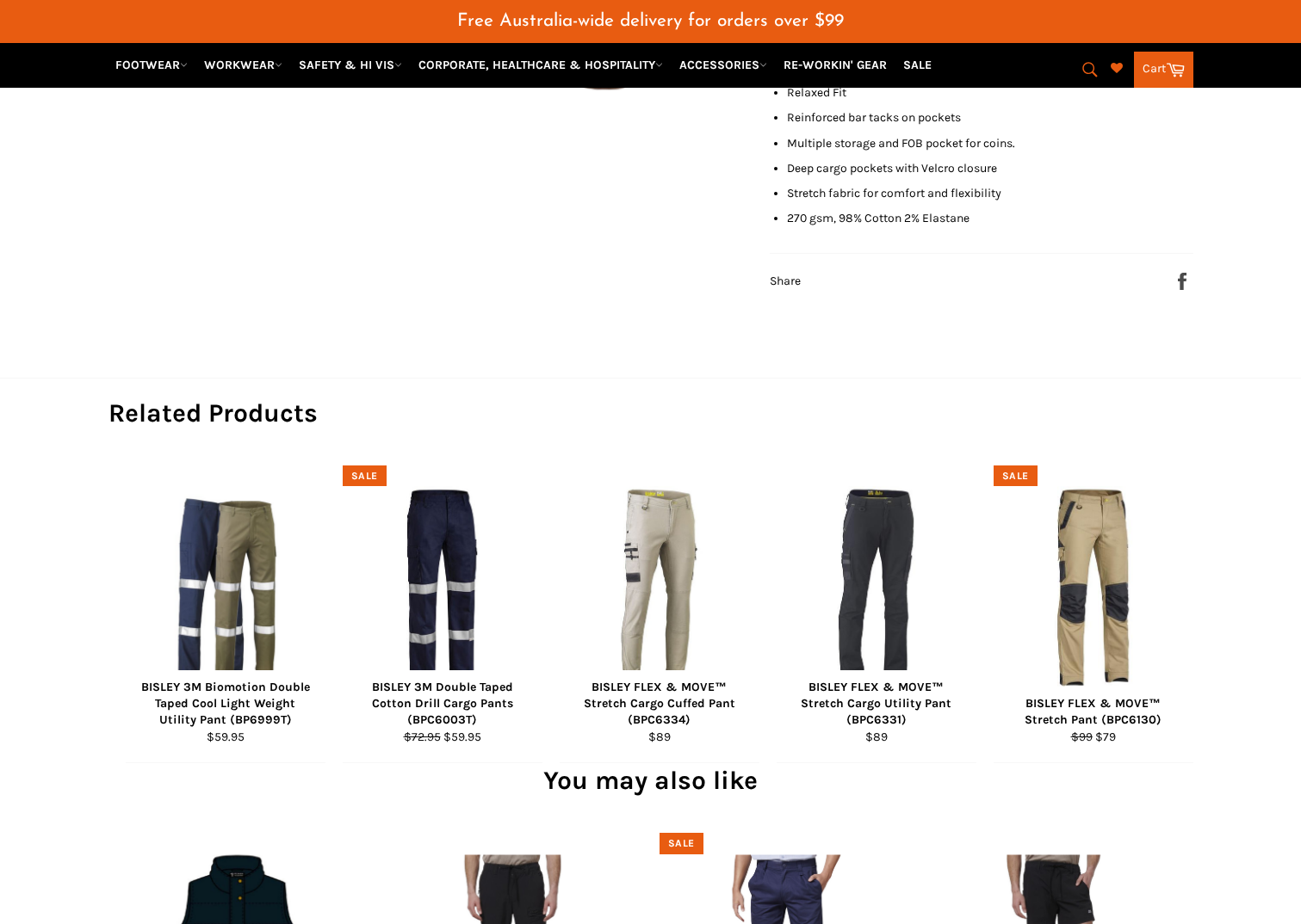
scroll to position [696, 0]
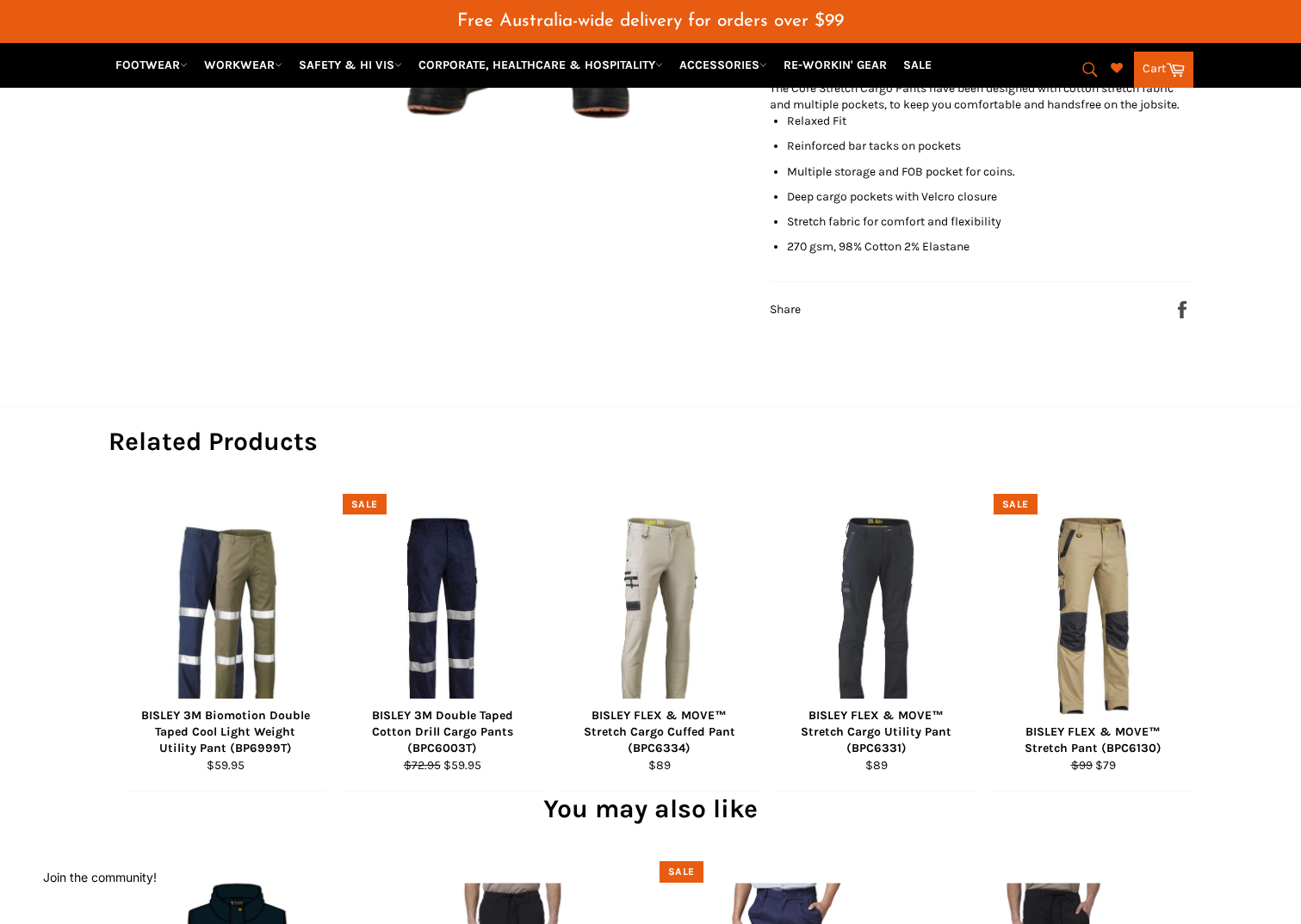
click at [1079, 59] on button "Search" at bounding box center [1088, 69] width 39 height 36
click at [986, 72] on input "Search" at bounding box center [1019, 71] width 216 height 33
paste input "Y19326BLA"
type input "Y19326BLA"
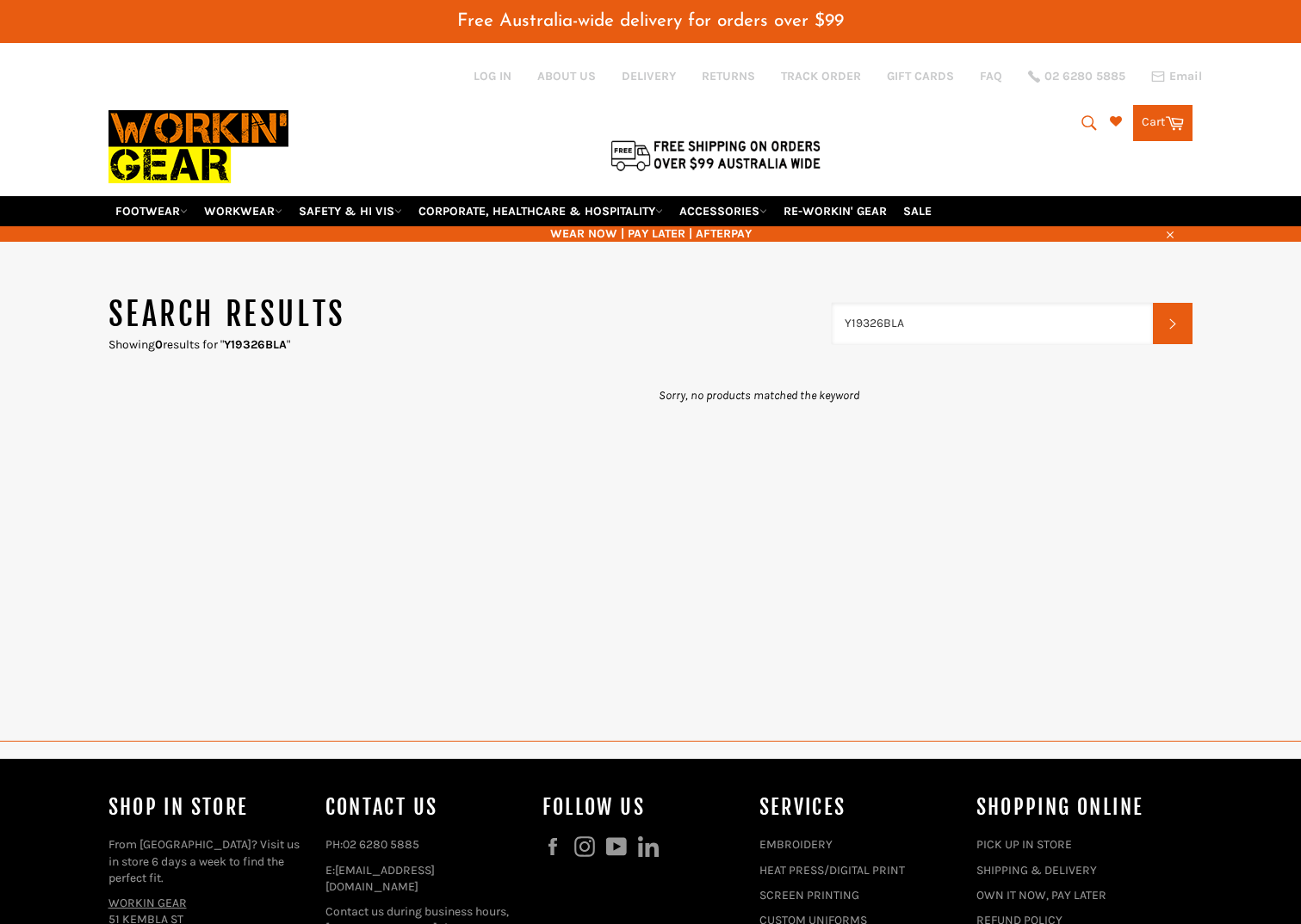
drag, startPoint x: 924, startPoint y: 328, endPoint x: 821, endPoint y: 321, distance: 103.2
click at [821, 321] on header "Search results Showing 0 results for " Y19326BLA " Y19326BLA Search" at bounding box center [650, 323] width 1084 height 59
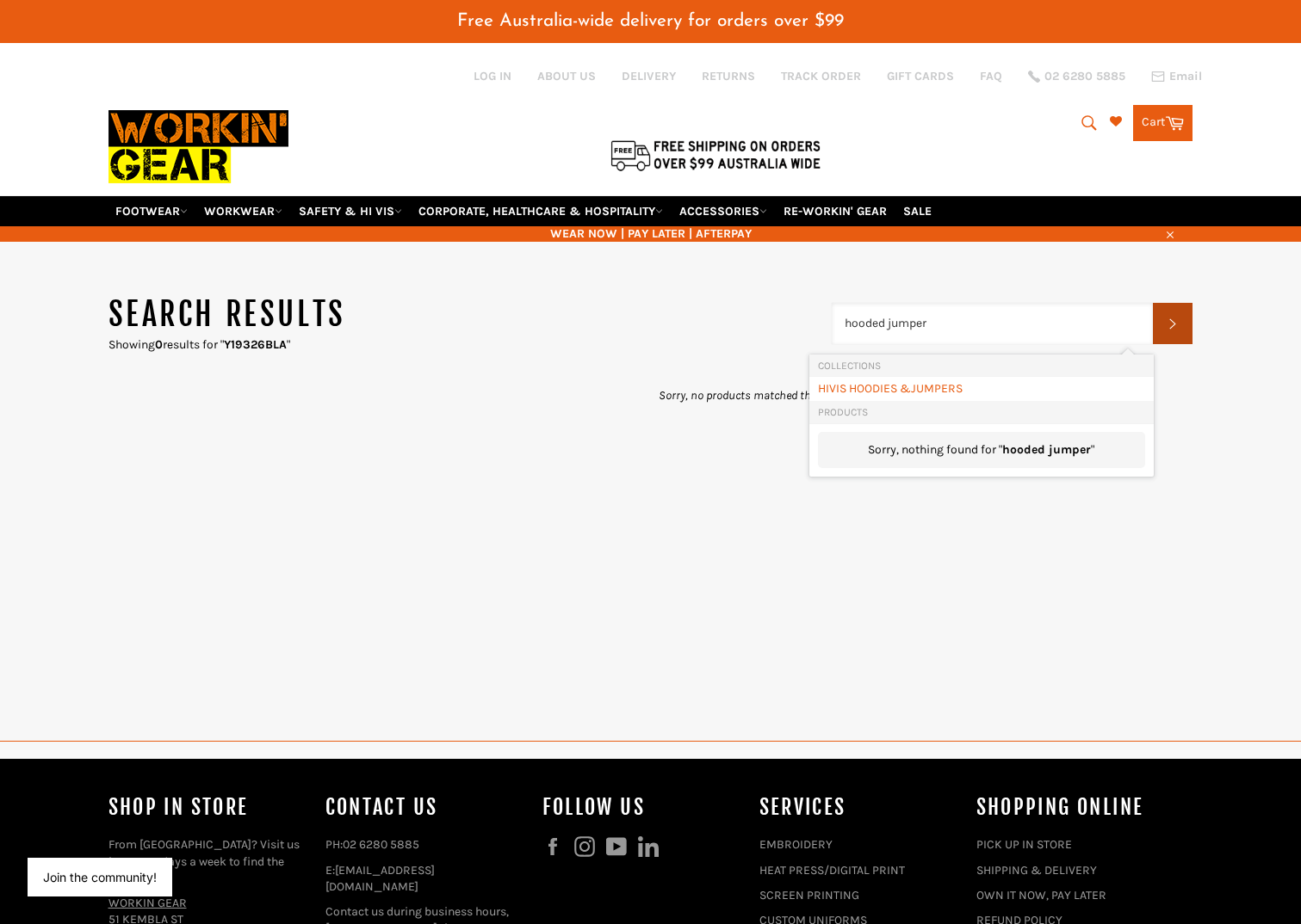
type input "hooded jumper"
click at [1175, 319] on icon "submit" at bounding box center [1172, 324] width 12 height 14
click at [908, 327] on input "hooded jumper" at bounding box center [992, 323] width 322 height 42
drag, startPoint x: 986, startPoint y: 323, endPoint x: 822, endPoint y: 310, distance: 164.5
click at [822, 310] on header "Search results Showing 0 results for " hooded jumper " hooded jumper Search" at bounding box center [650, 323] width 1084 height 59
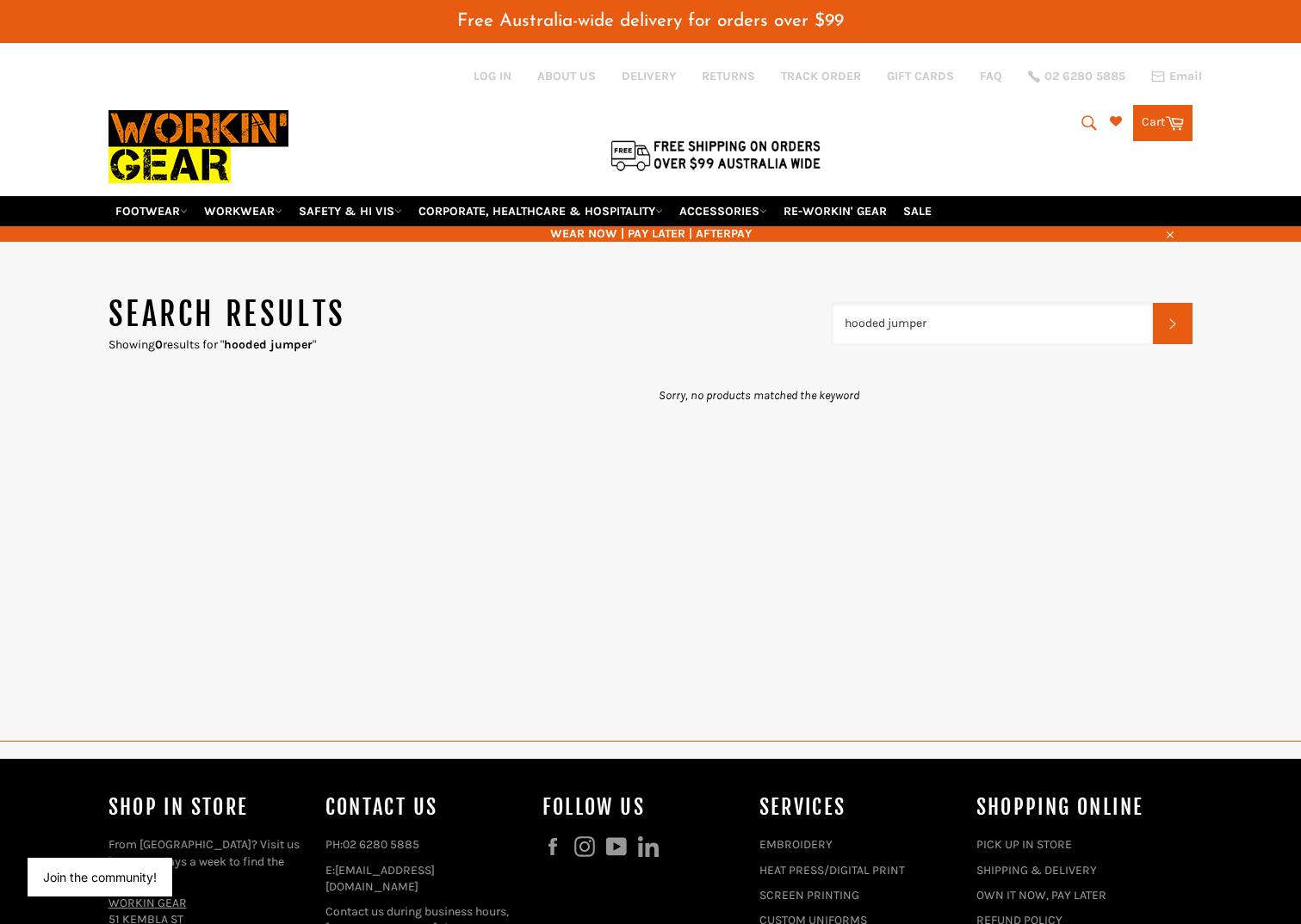
paste input "Rainbird Bevan Vest"
click at [1157, 329] on button "Search" at bounding box center [1171, 323] width 40 height 42
drag, startPoint x: 989, startPoint y: 322, endPoint x: 797, endPoint y: 323, distance: 192.0
click at [797, 323] on header "Search results Showing 0 results for " hooded jumper " Rainbird Bevan Vest Sear…" at bounding box center [650, 323] width 1084 height 59
paste input "Contego Work Gloves"
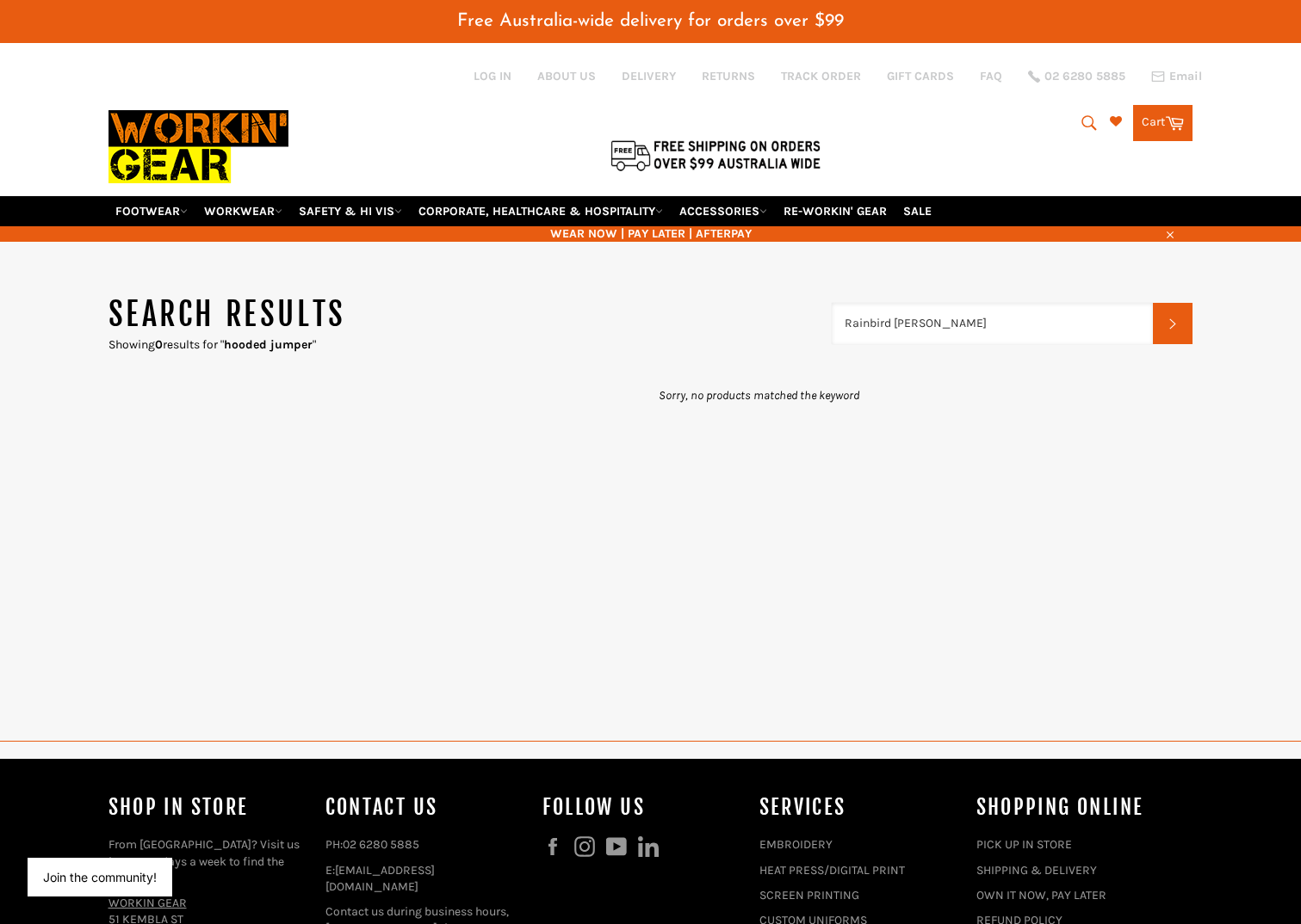
type input "Contego Work Gloves"
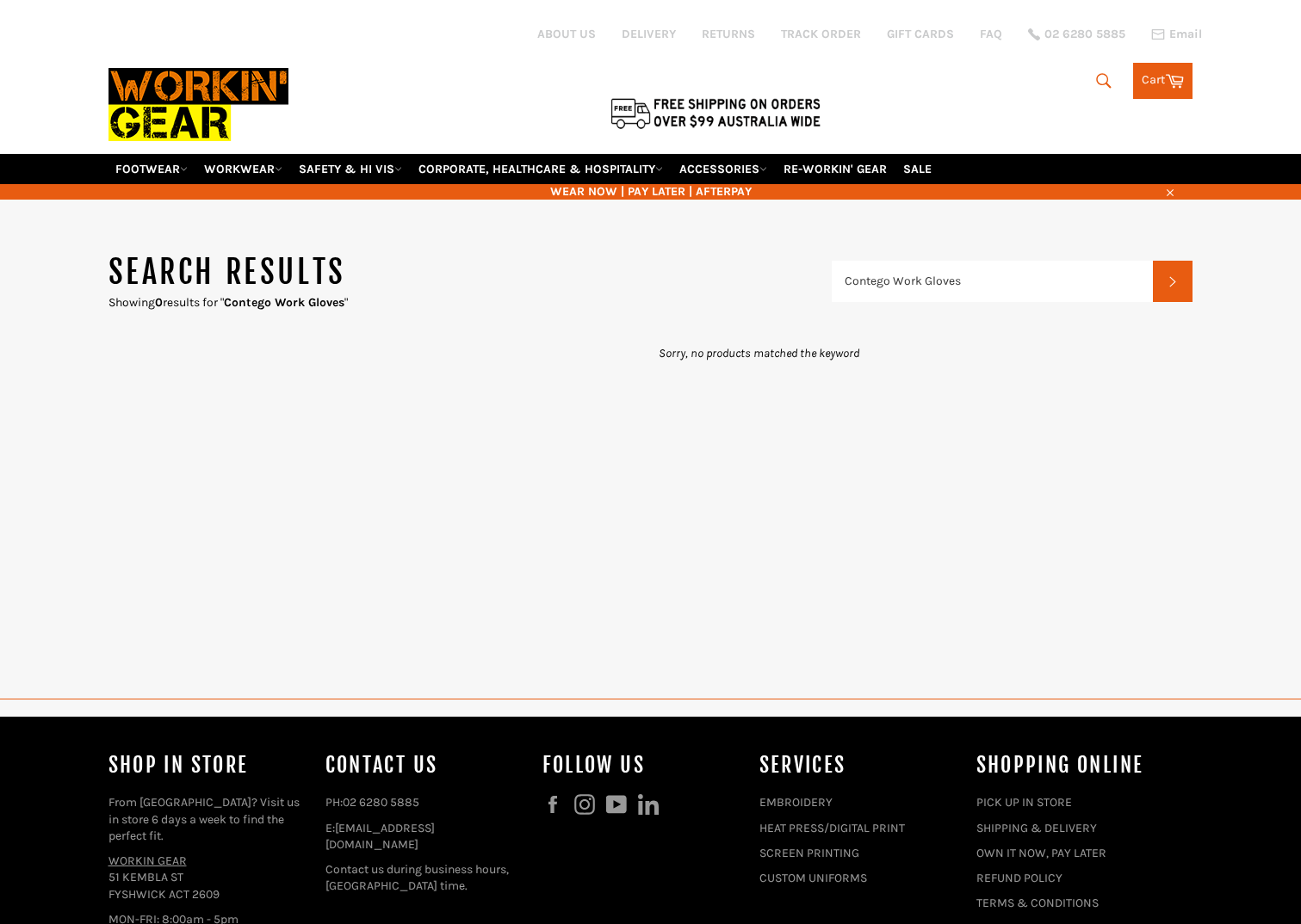
type input "Contego Work Gloves"
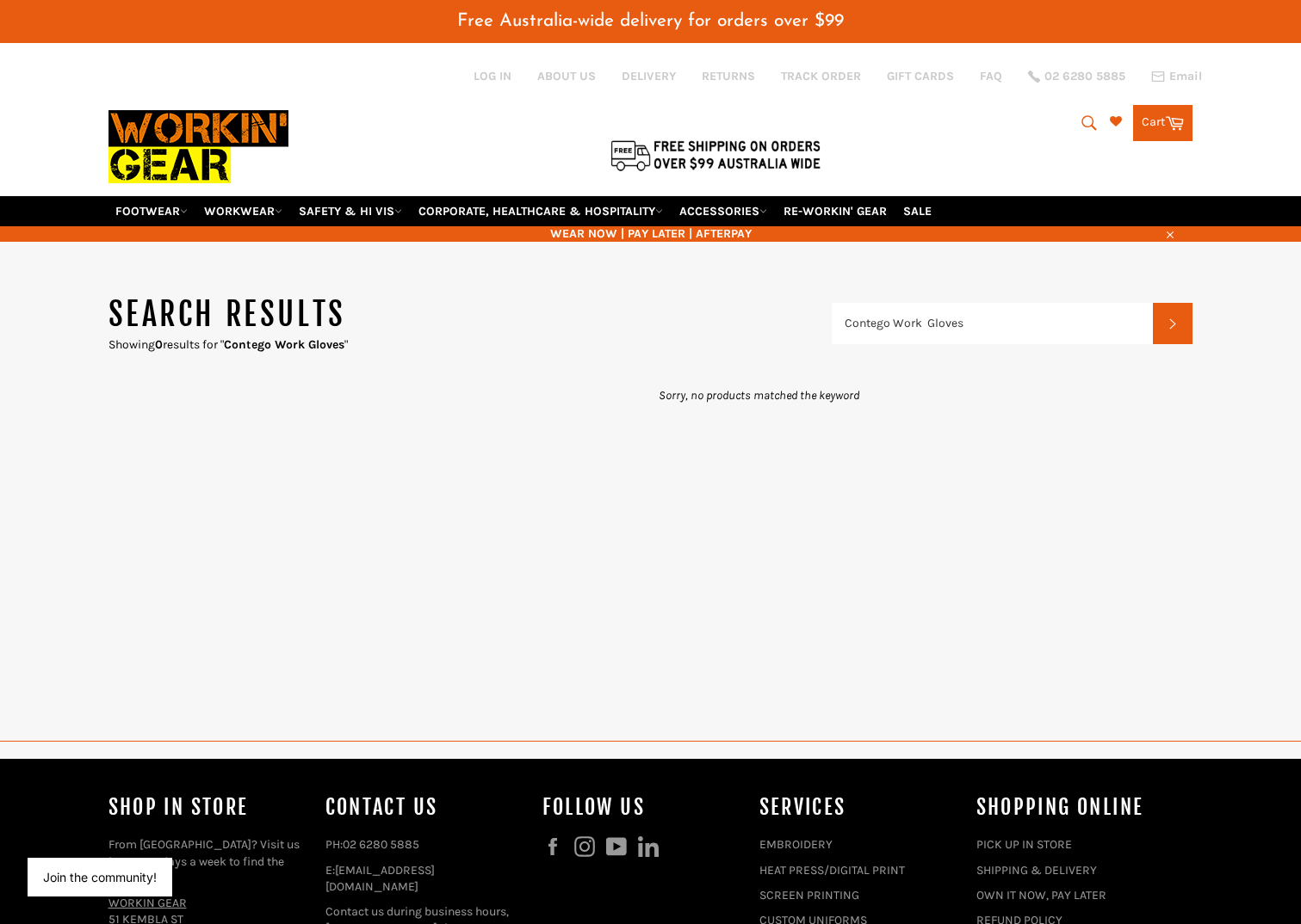
click at [170, 134] on img at bounding box center [198, 147] width 180 height 98
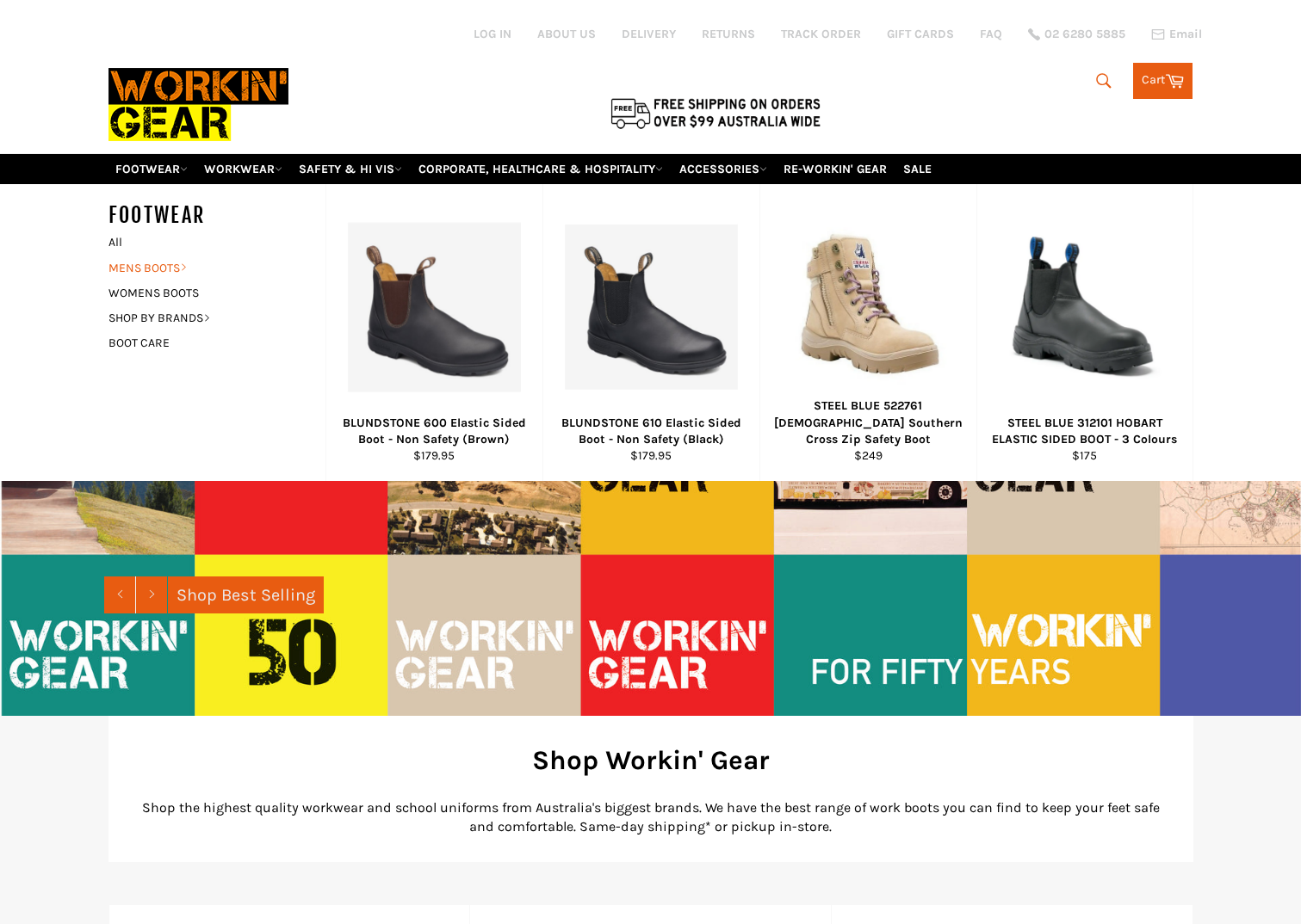
click at [147, 272] on link "MENS BOOTS" at bounding box center [204, 268] width 209 height 25
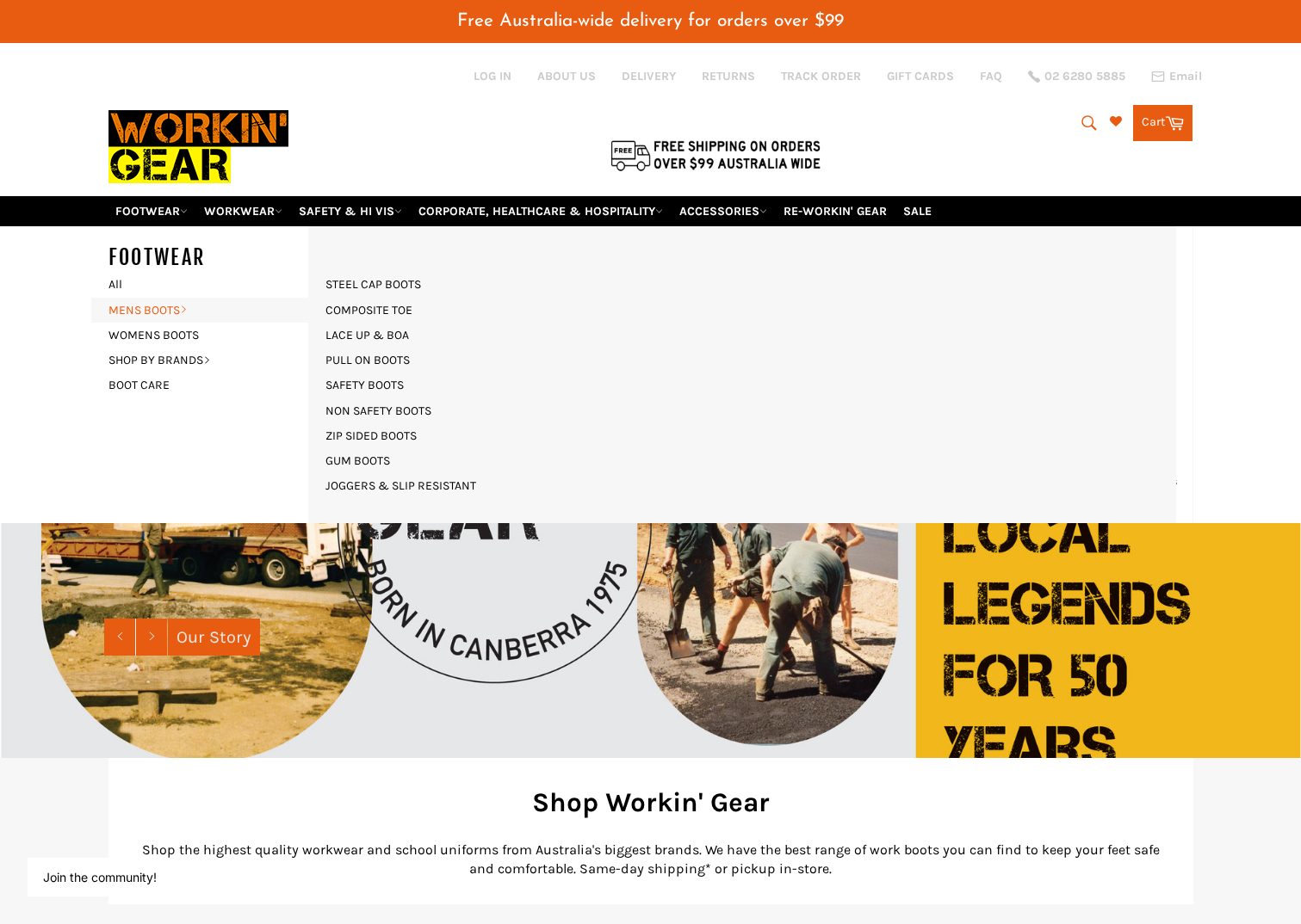
click at [147, 311] on link "MENS BOOTS" at bounding box center [204, 310] width 209 height 25
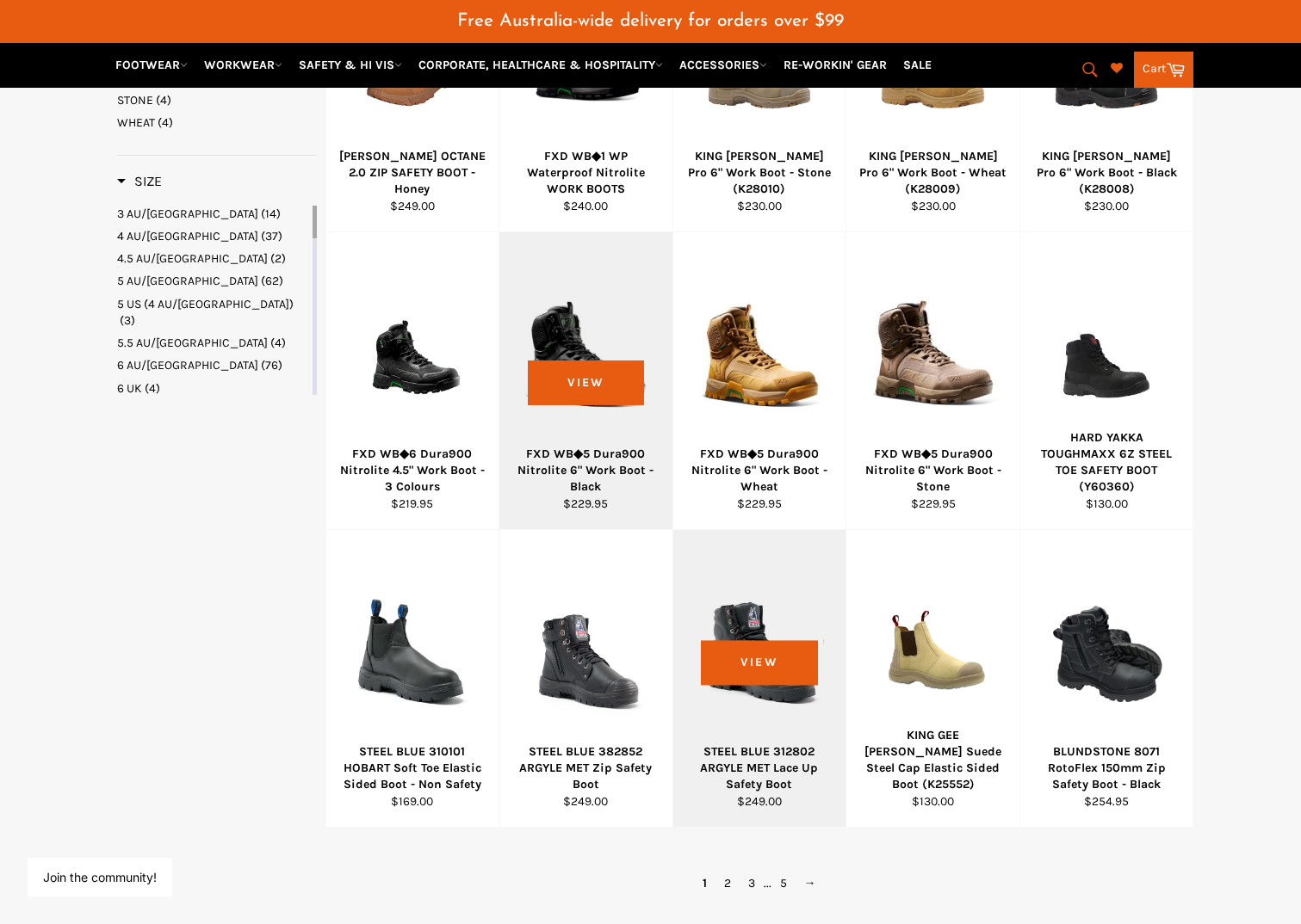
scroll to position [1033, 0]
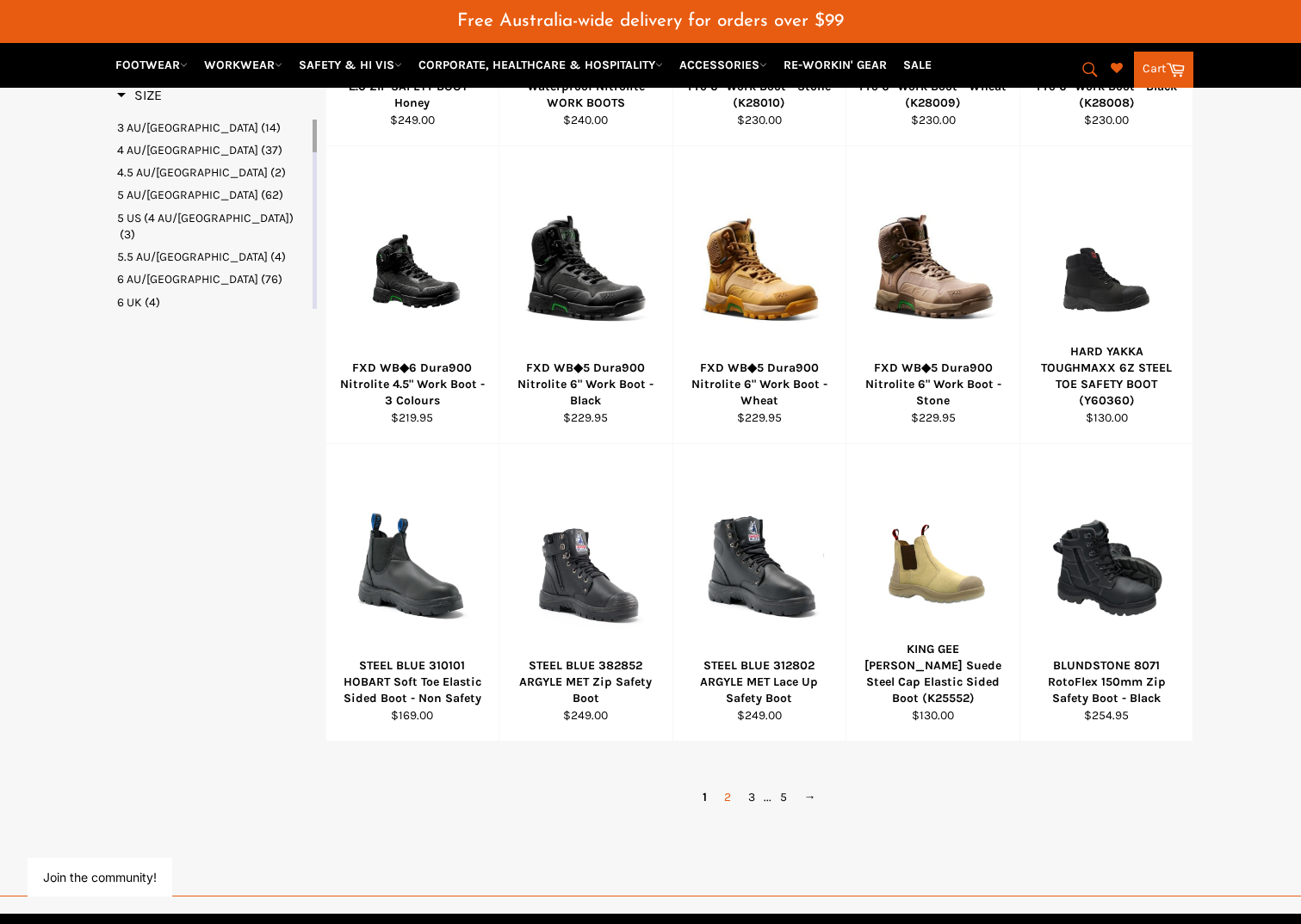
click at [729, 801] on link "2" at bounding box center [727, 797] width 24 height 25
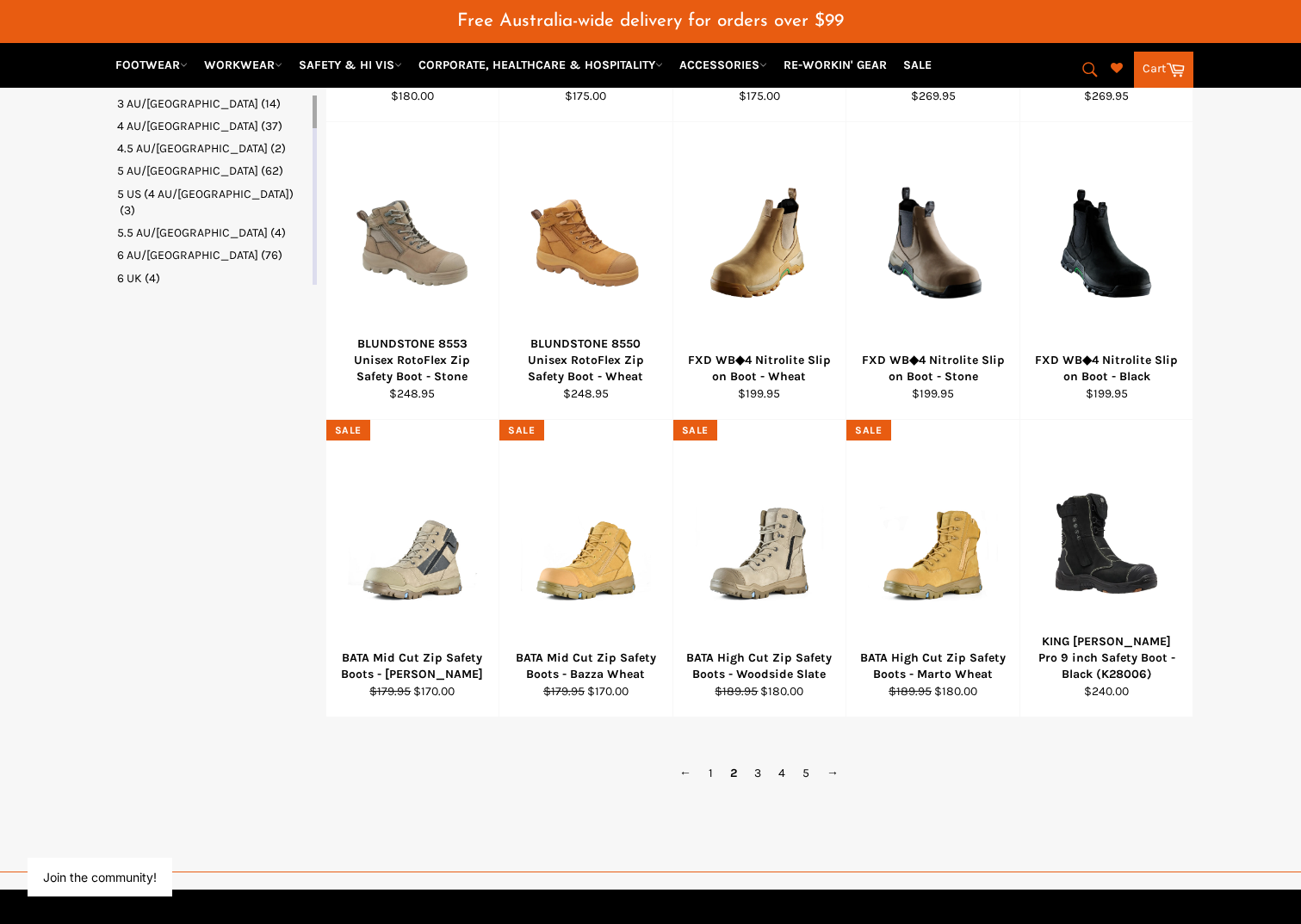
scroll to position [1143, 0]
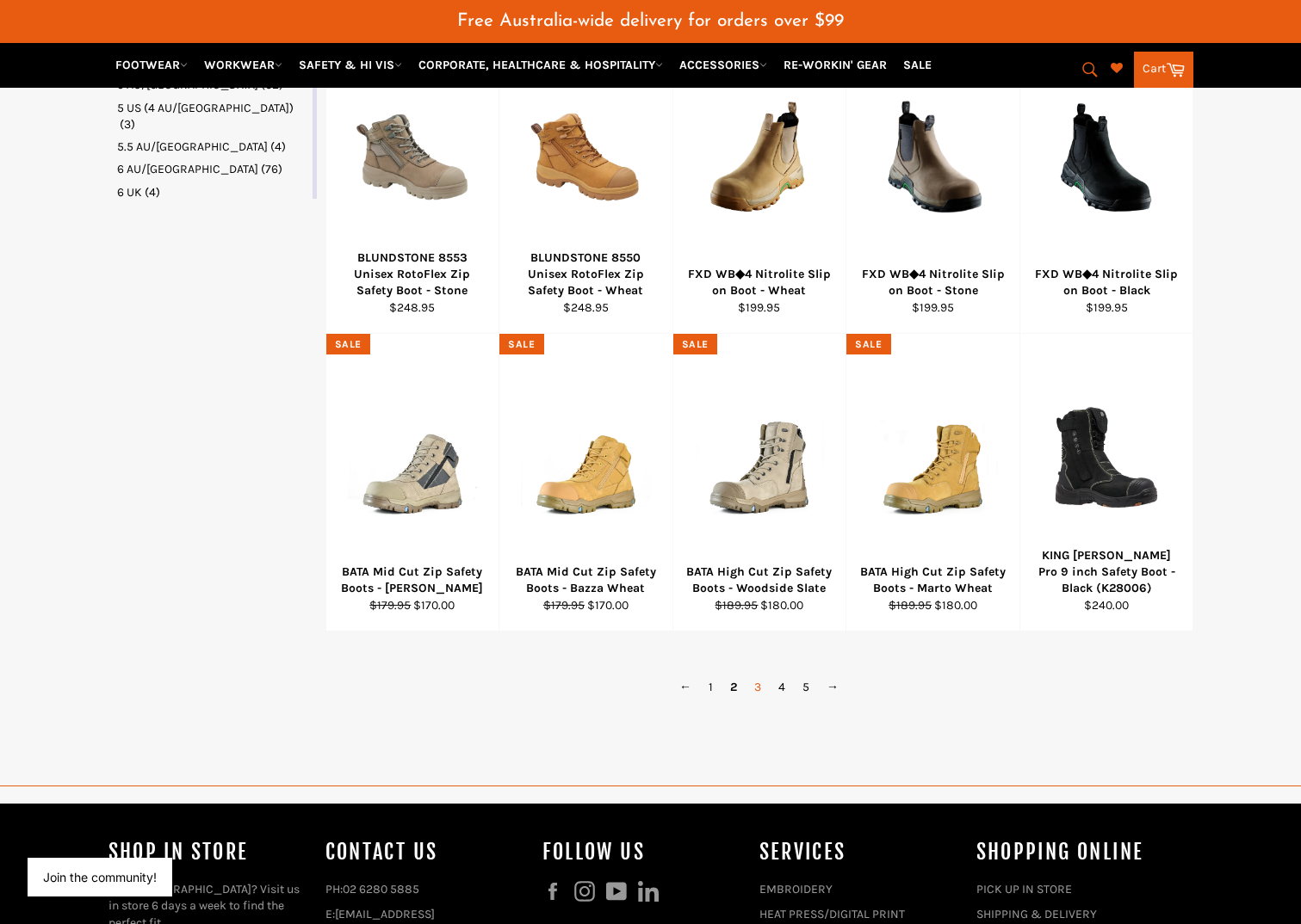
click at [757, 688] on link "3" at bounding box center [757, 687] width 24 height 25
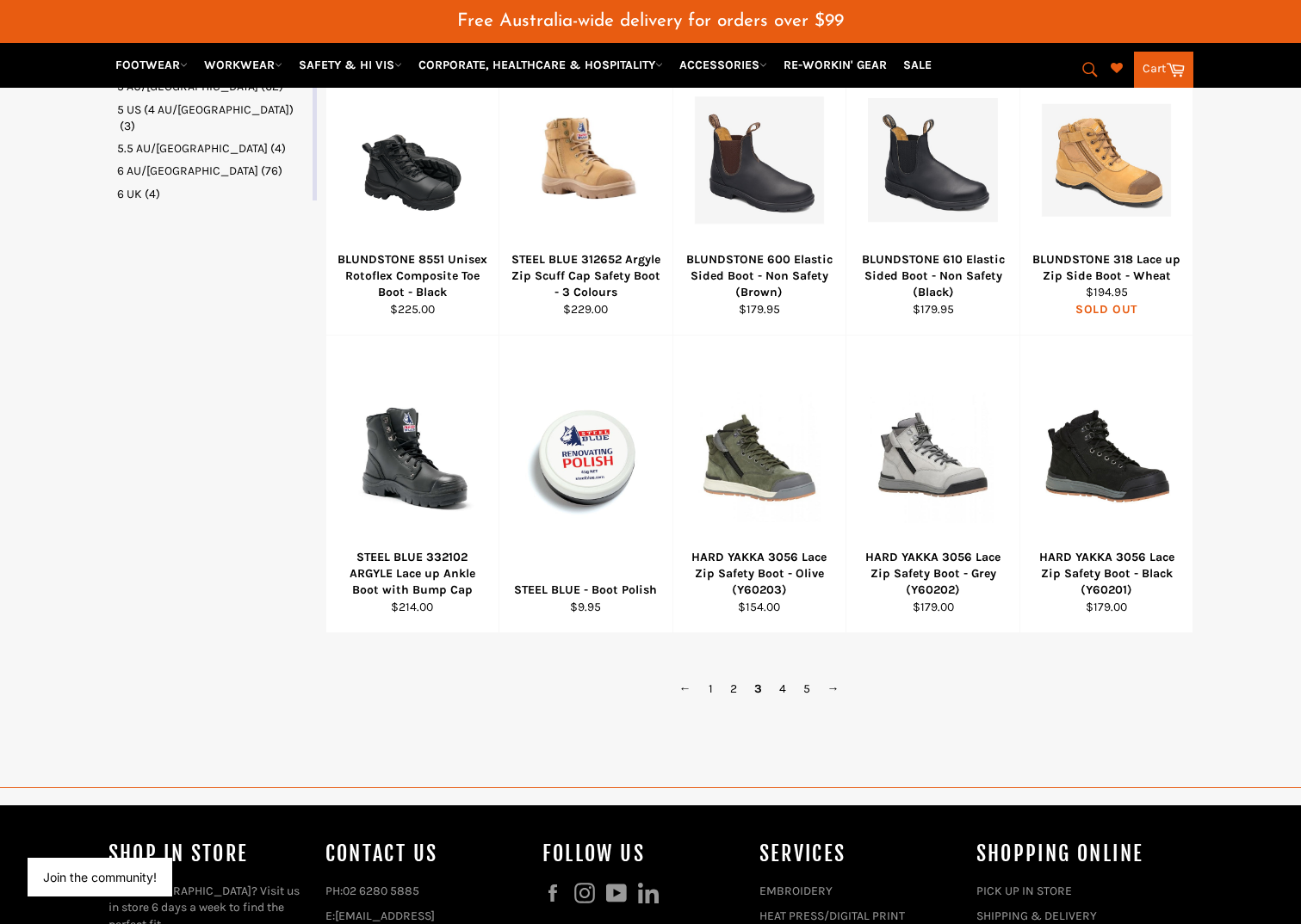
scroll to position [1143, 0]
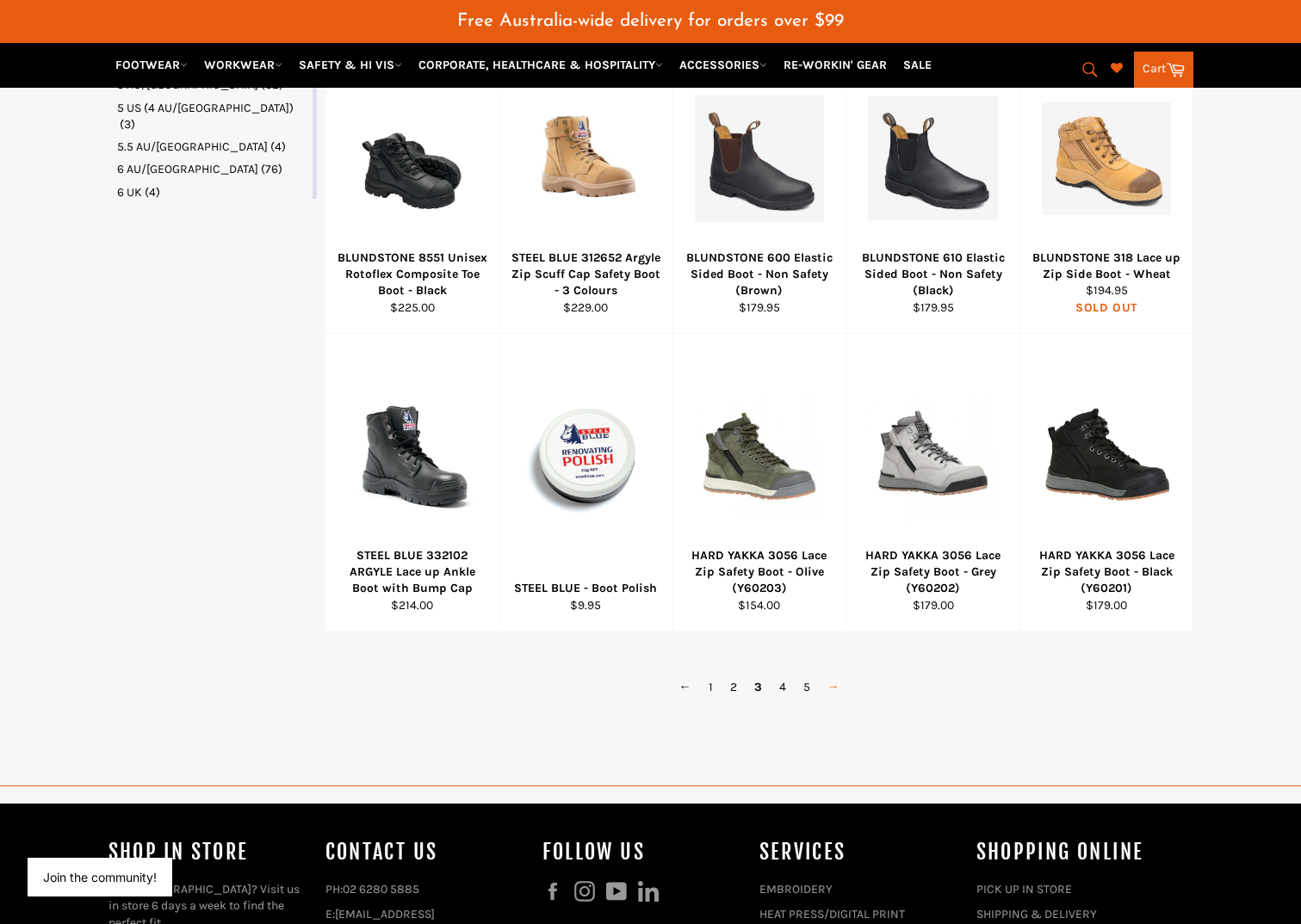
click at [828, 690] on link "→" at bounding box center [833, 687] width 29 height 25
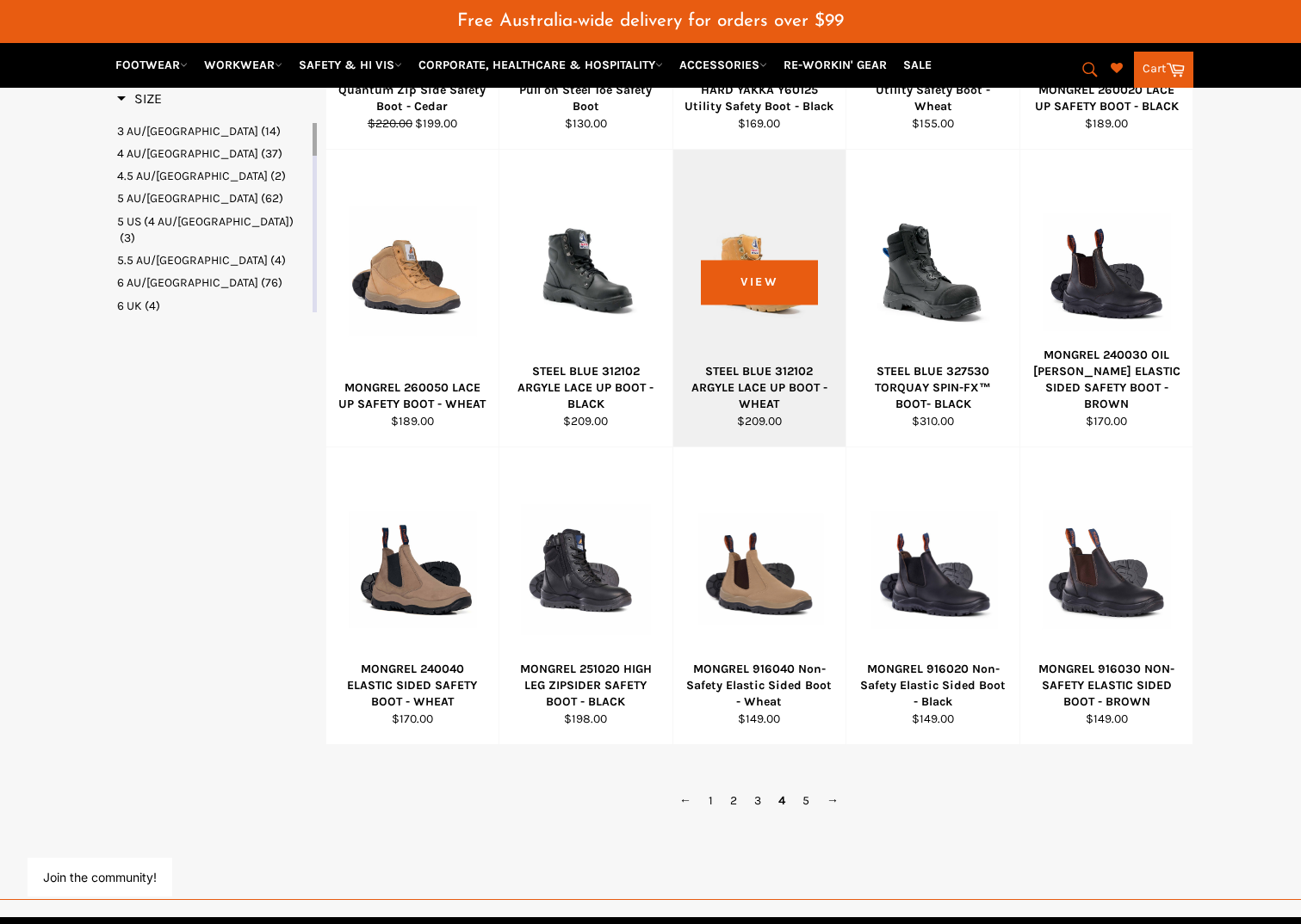
scroll to position [1057, 0]
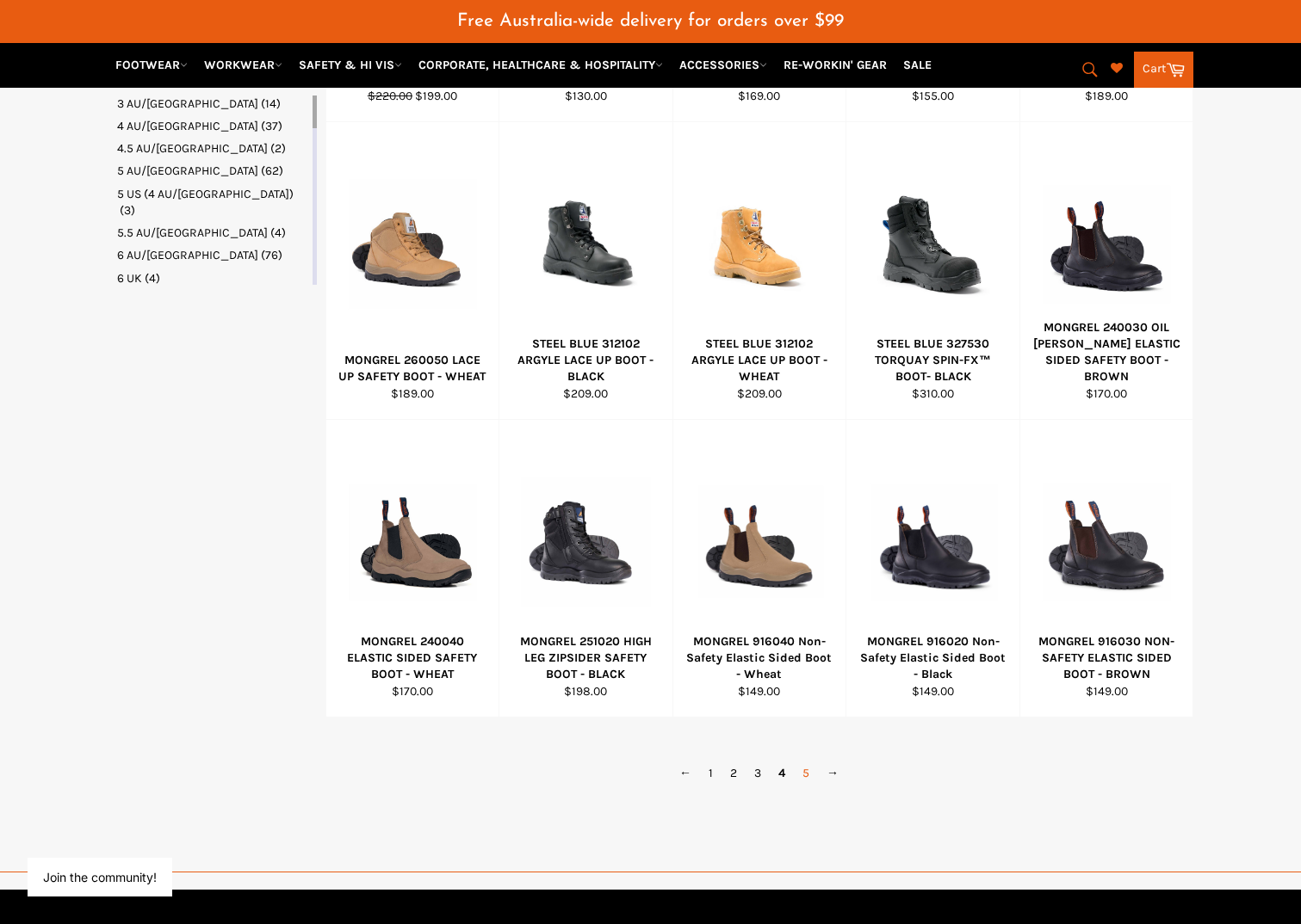
click at [806, 773] on link "5" at bounding box center [805, 773] width 24 height 25
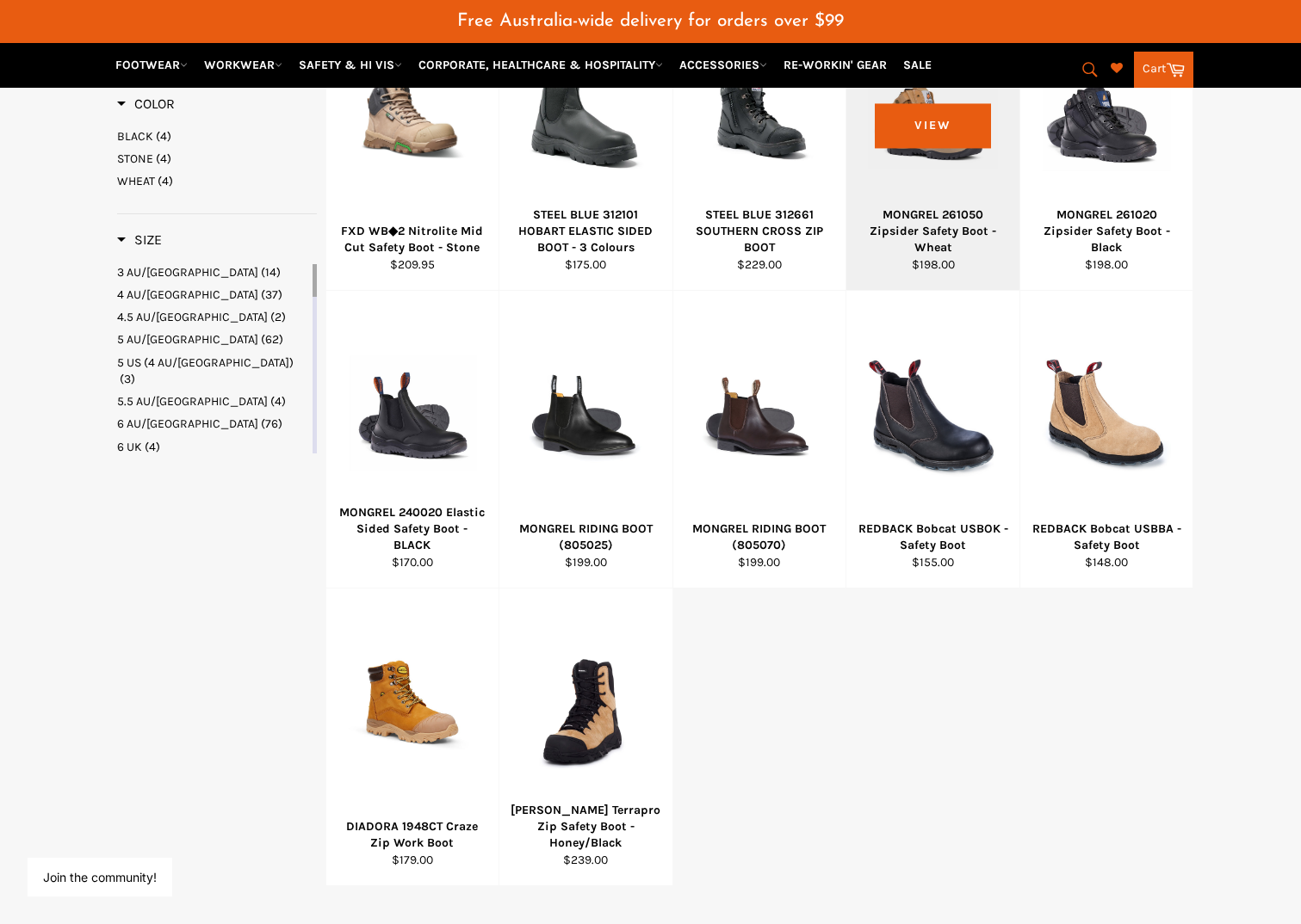
scroll to position [971, 0]
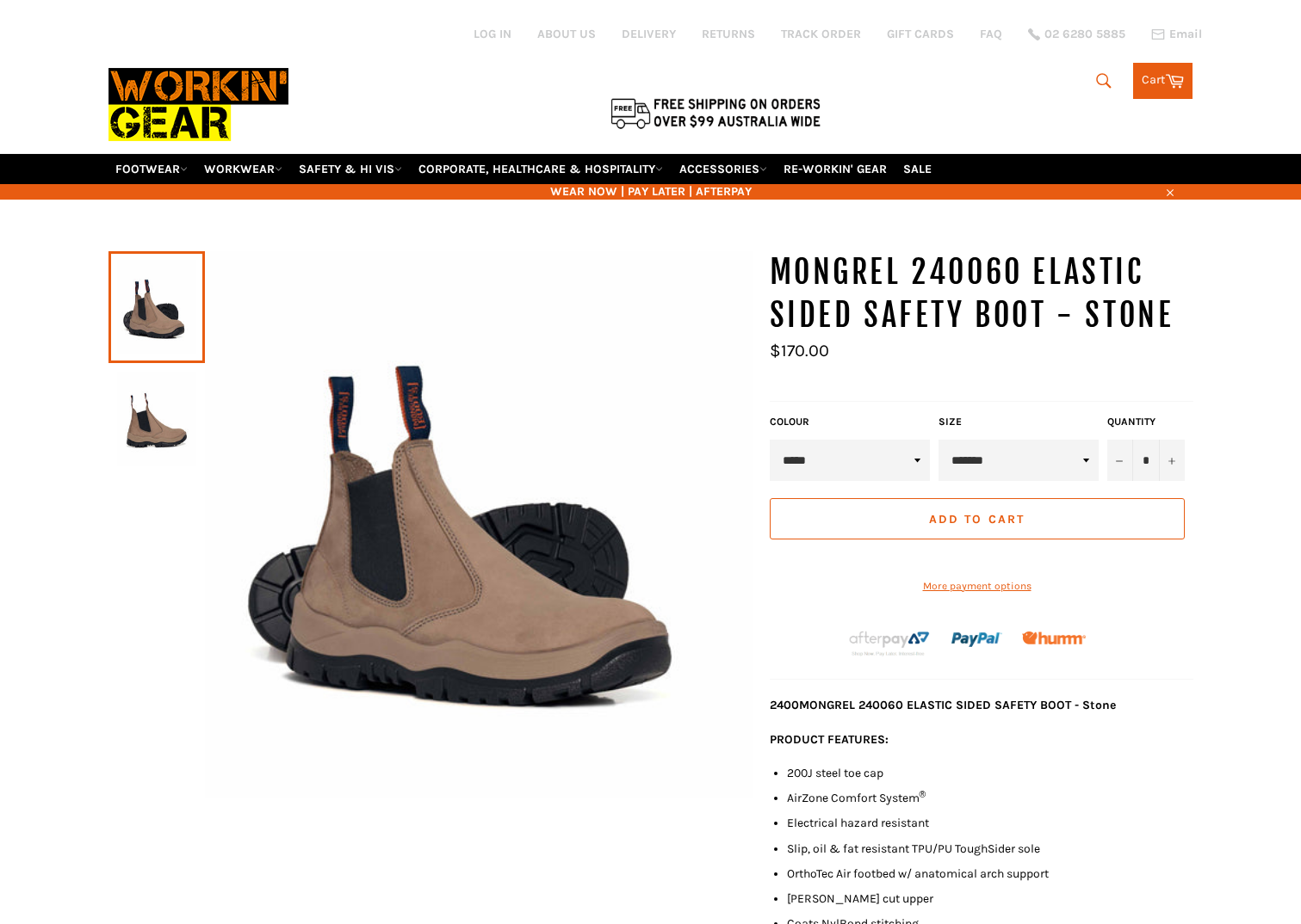
click at [149, 440] on img at bounding box center [157, 419] width 79 height 95
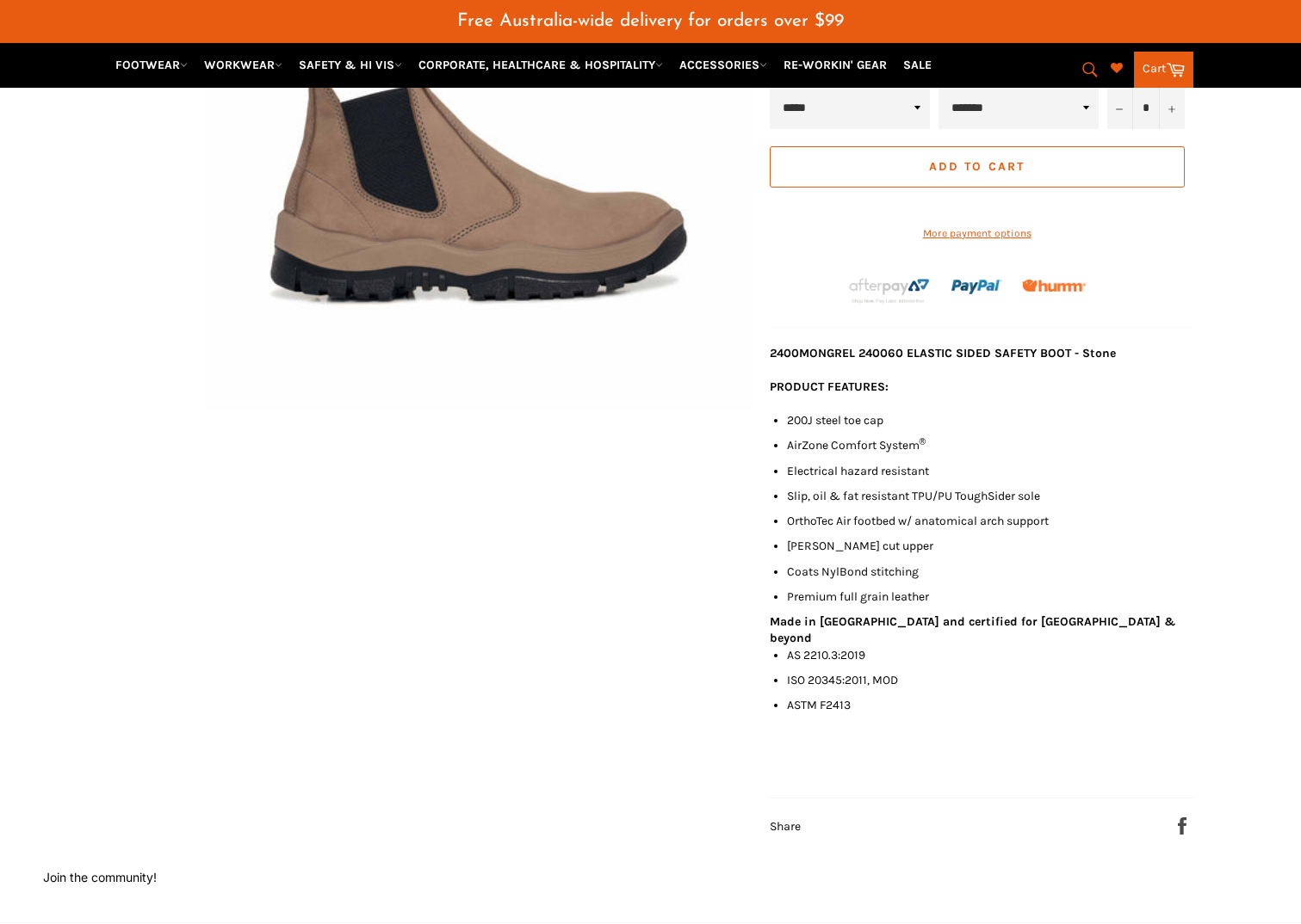
scroll to position [344, 0]
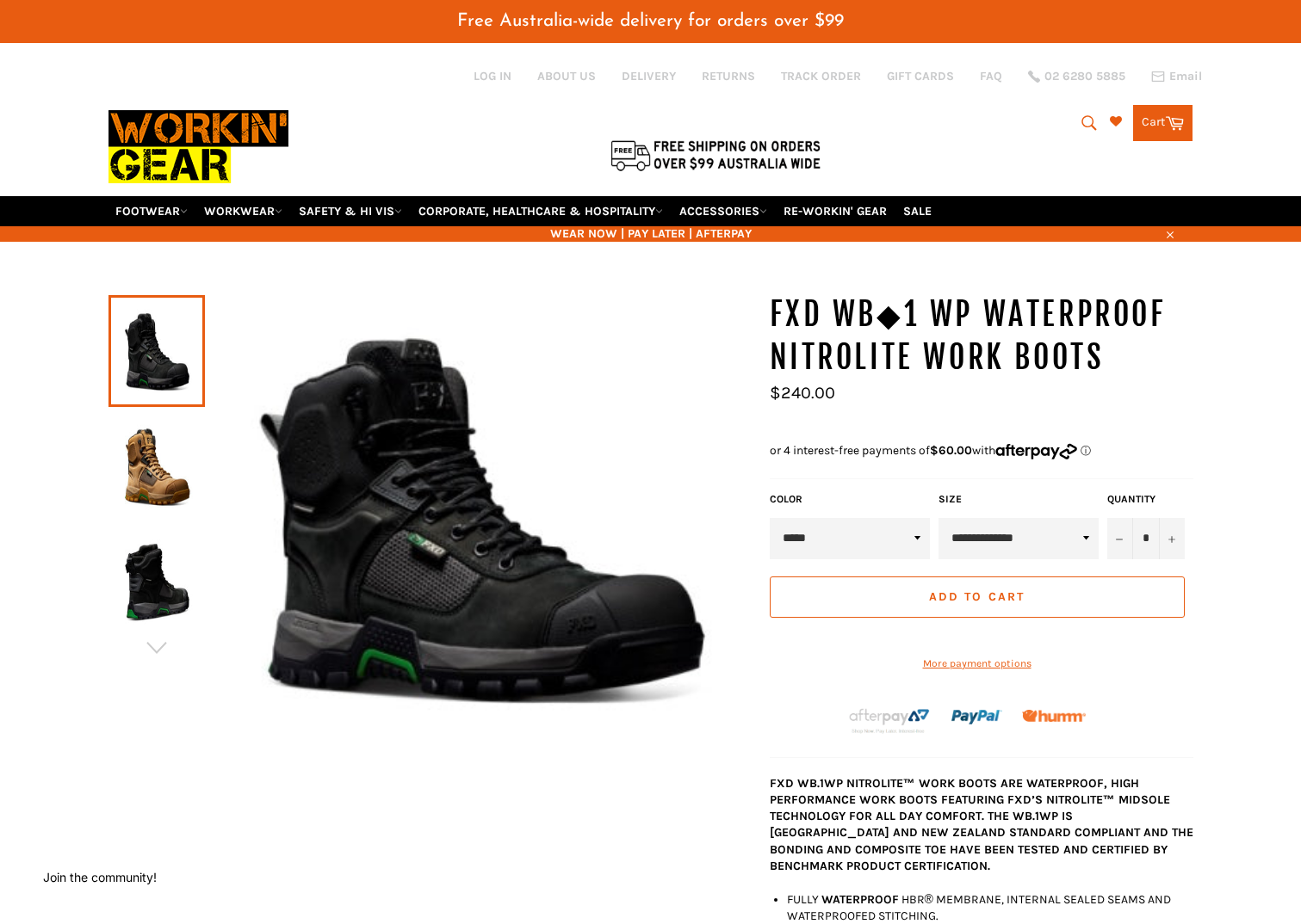
click at [144, 483] on img at bounding box center [157, 467] width 79 height 95
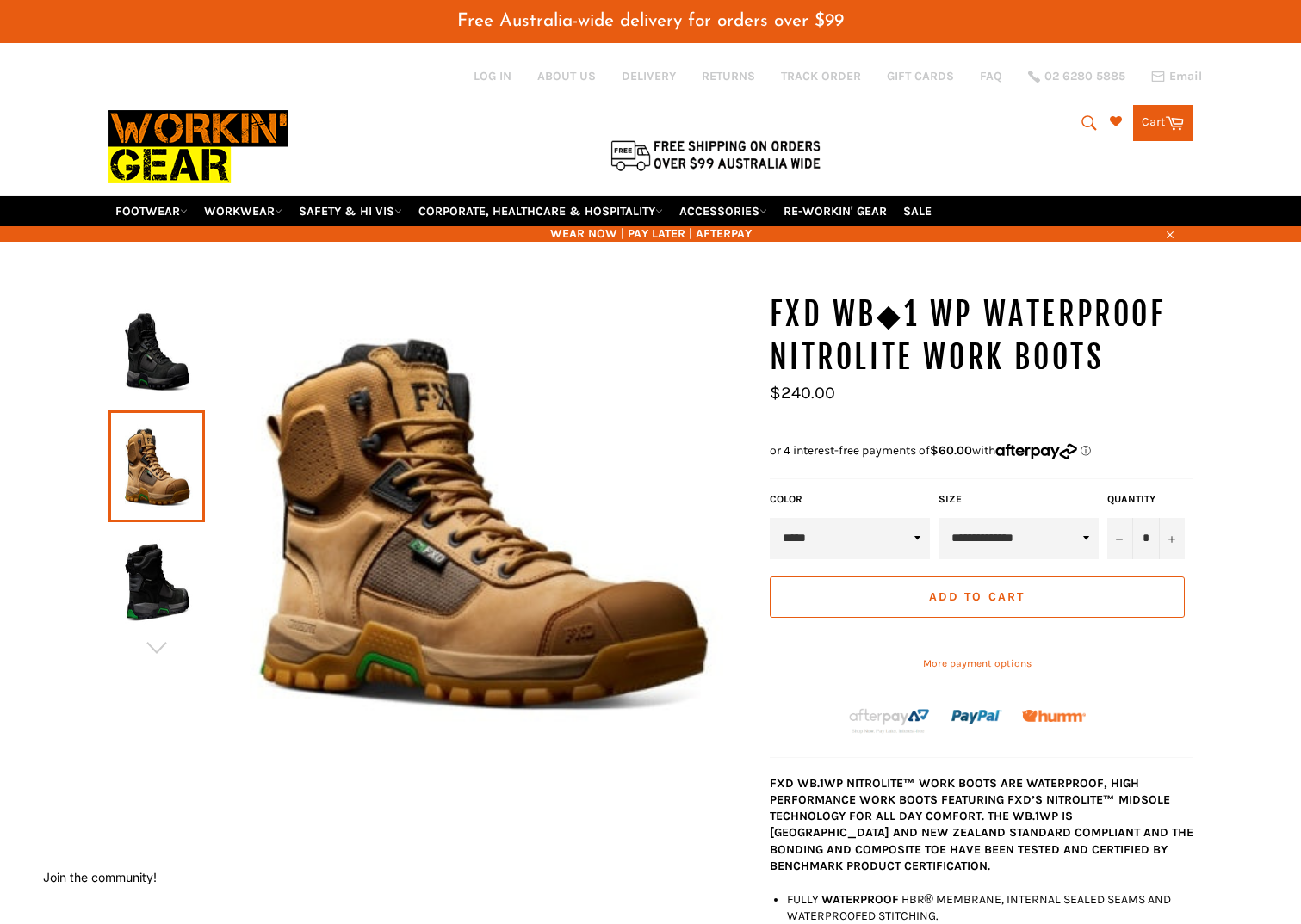
click at [160, 581] on img at bounding box center [157, 582] width 79 height 95
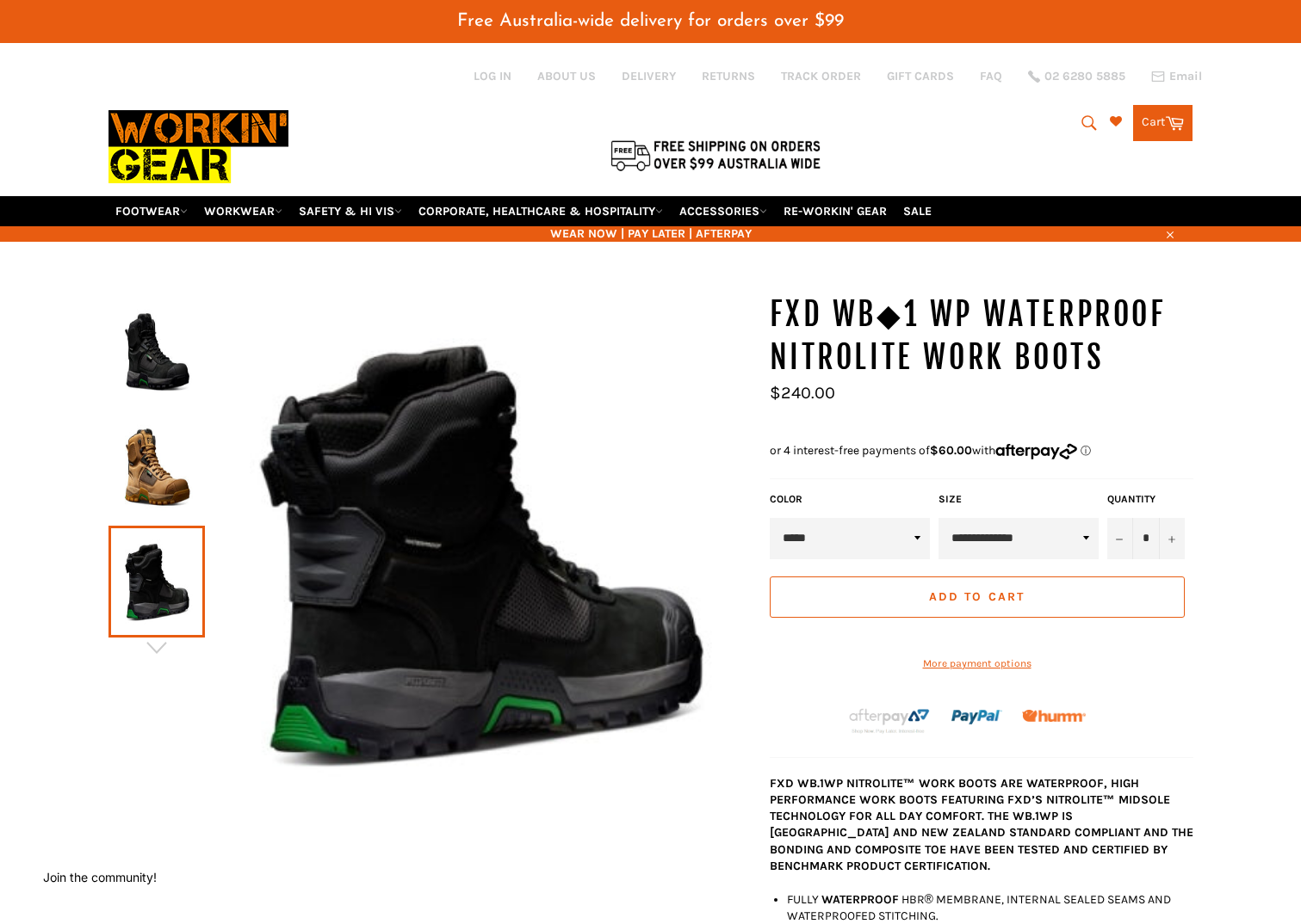
click at [163, 377] on img at bounding box center [157, 351] width 79 height 95
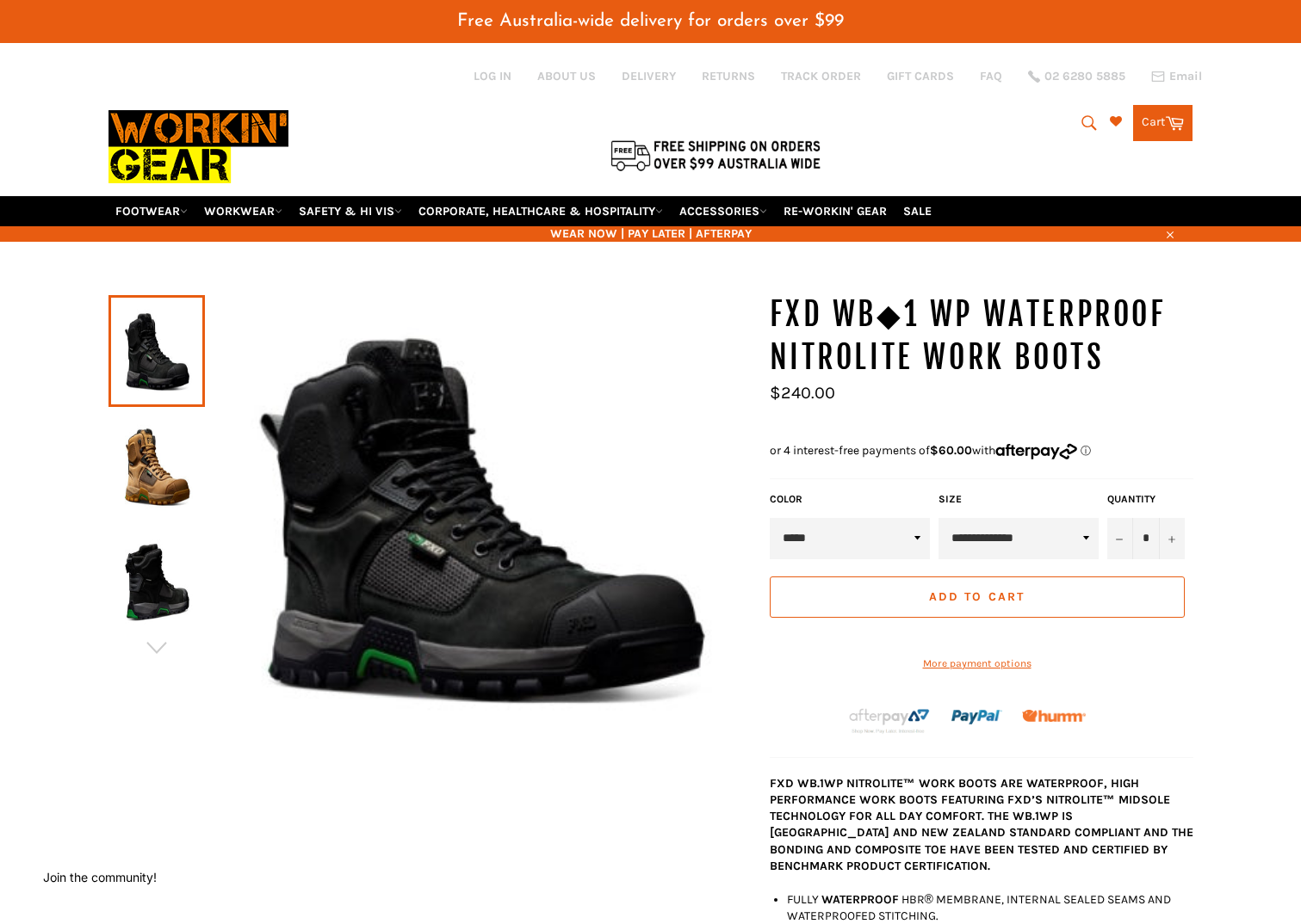
click at [1078, 541] on select "**********" at bounding box center [1019, 538] width 160 height 42
click at [551, 712] on img at bounding box center [478, 517] width 547 height 448
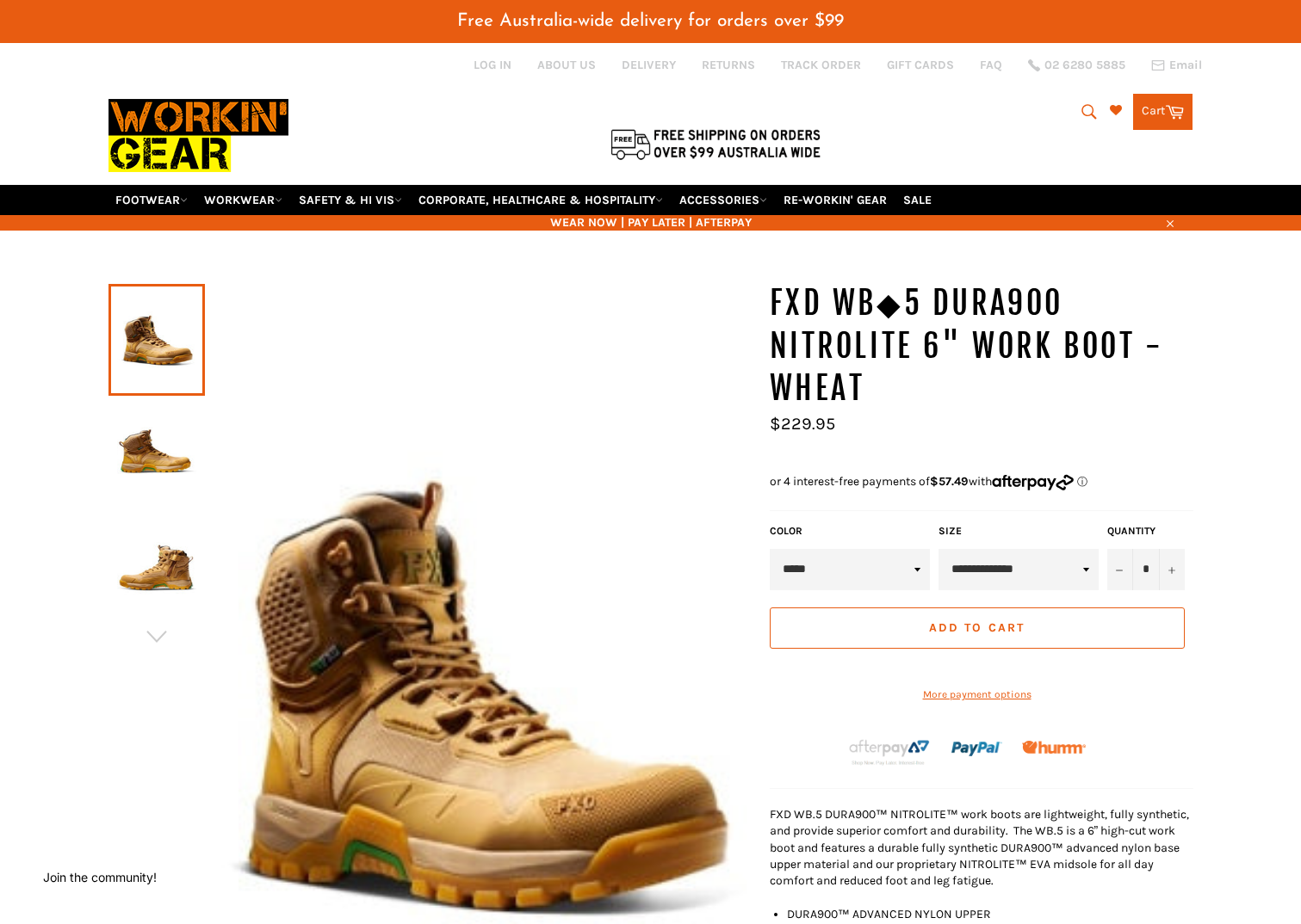
scroll to position [86, 0]
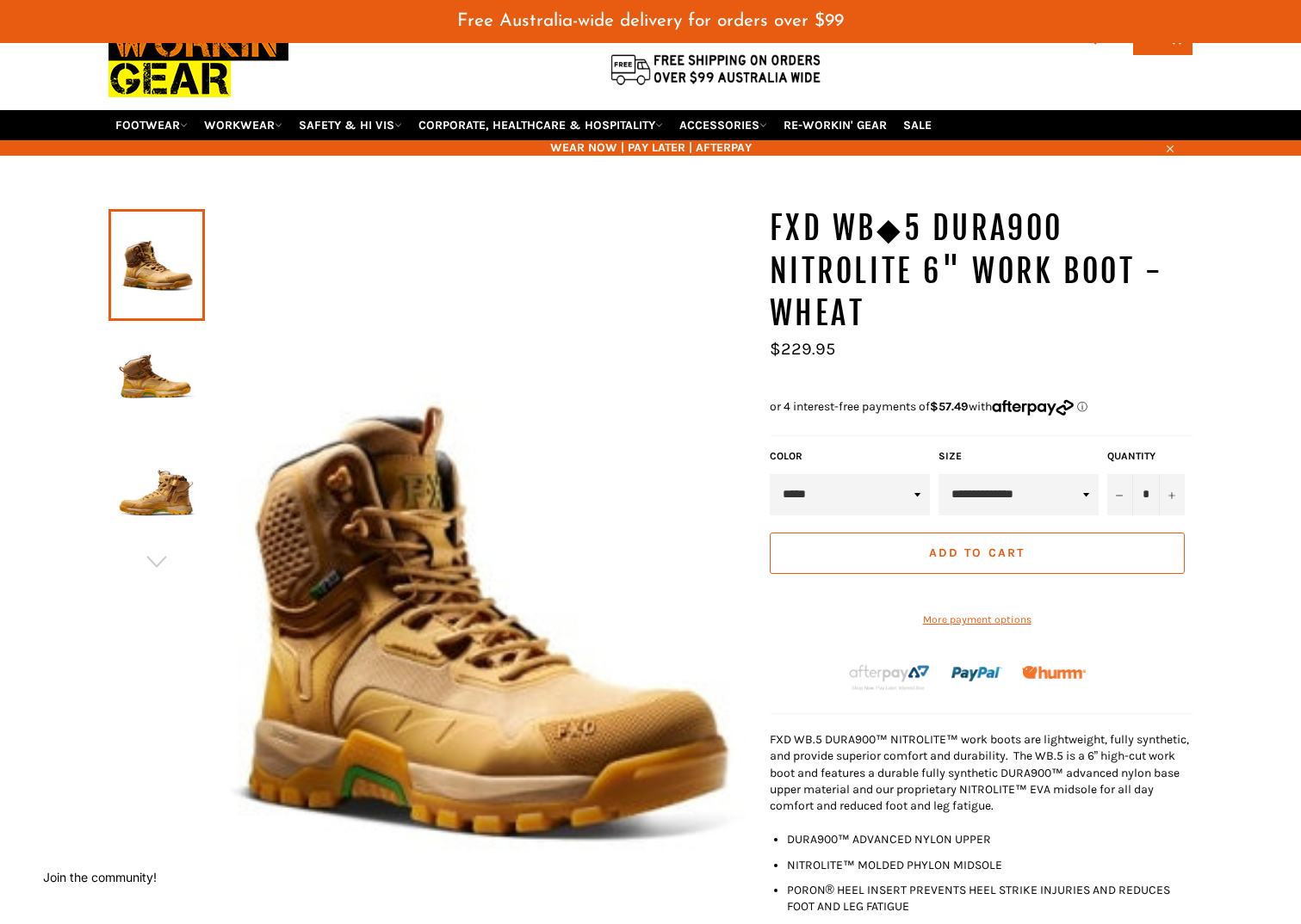
click at [154, 380] on img at bounding box center [157, 381] width 79 height 95
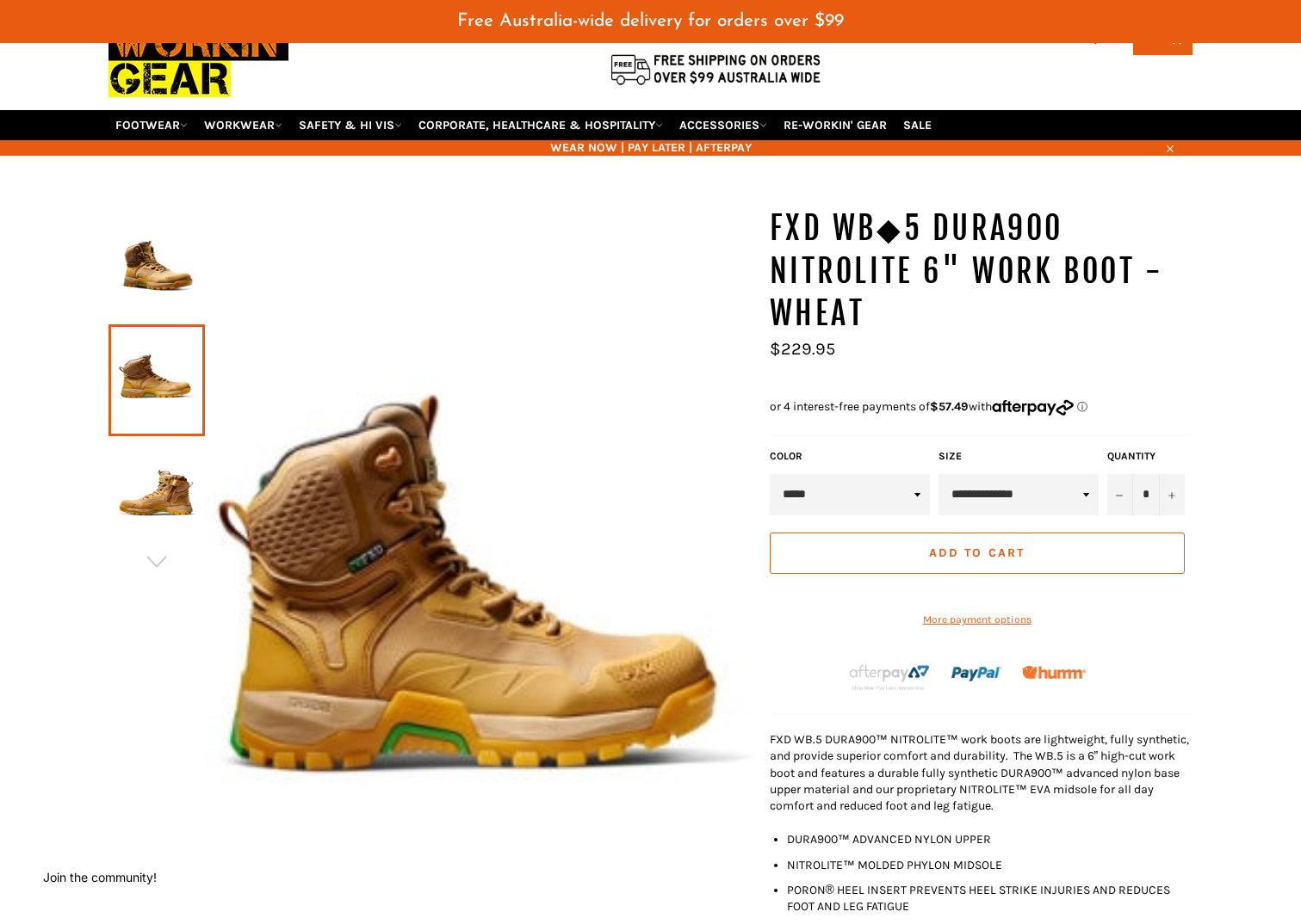
click at [165, 499] on img at bounding box center [157, 496] width 79 height 95
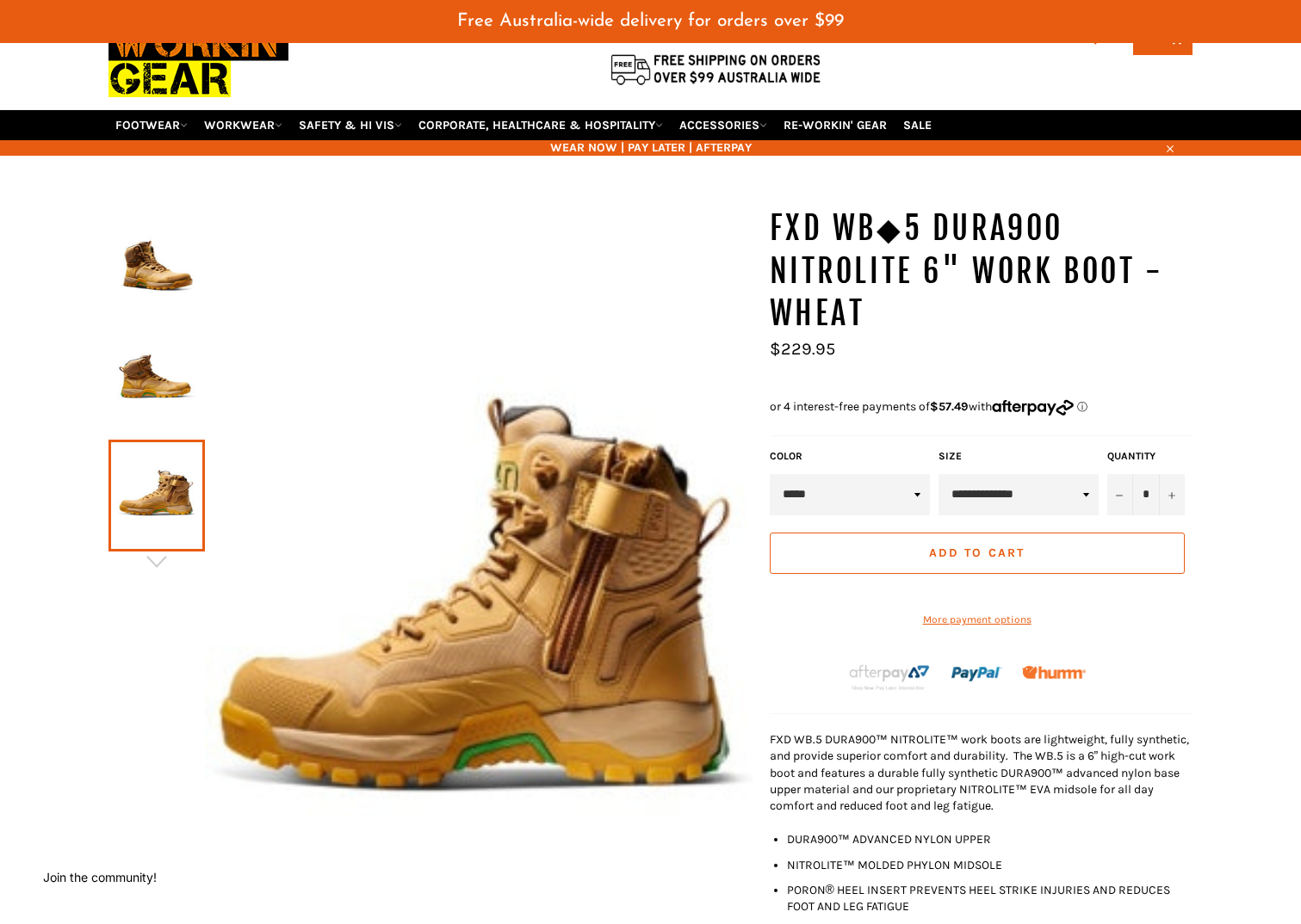
click at [160, 367] on img at bounding box center [157, 381] width 79 height 95
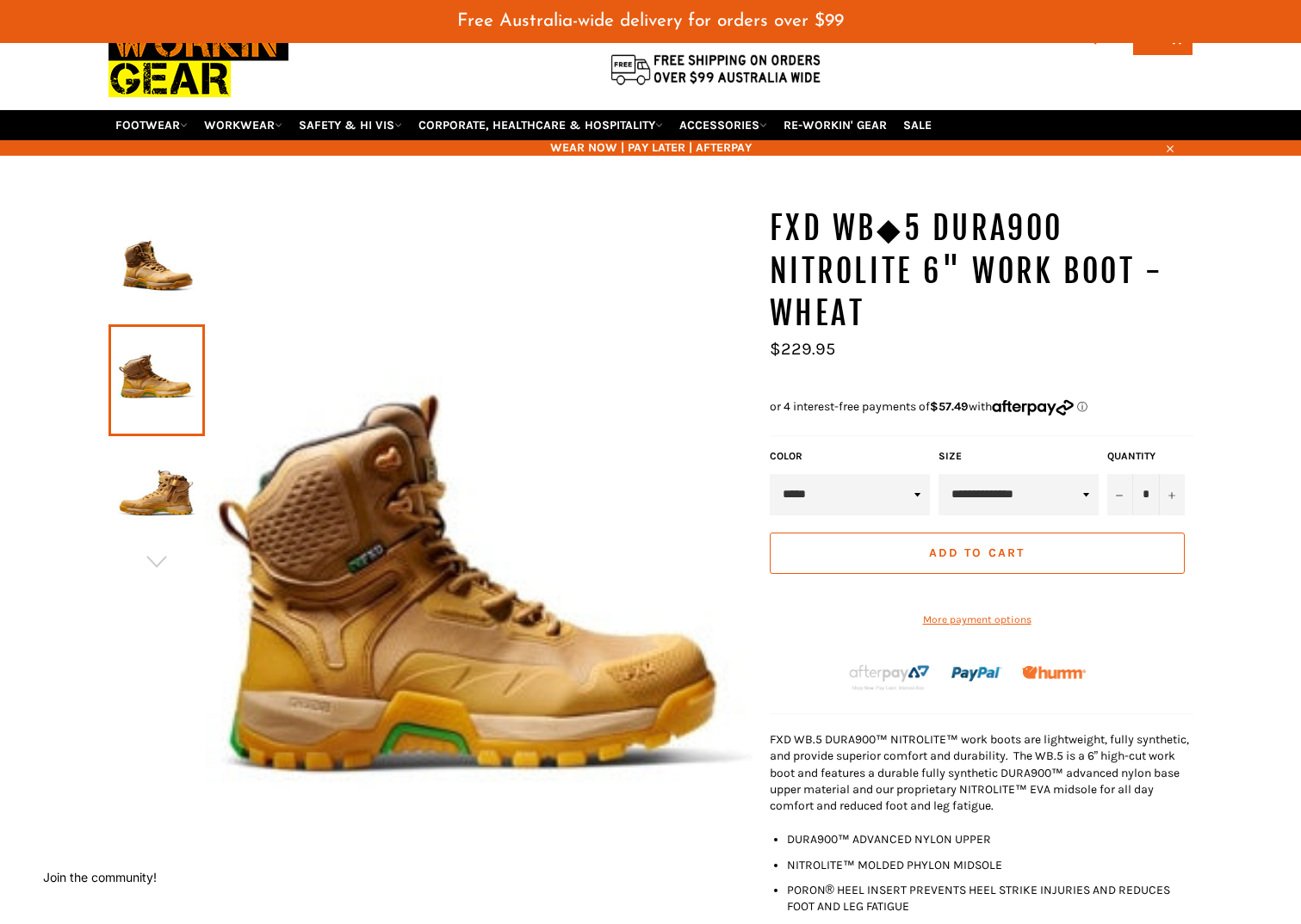
click at [156, 272] on img at bounding box center [157, 265] width 79 height 95
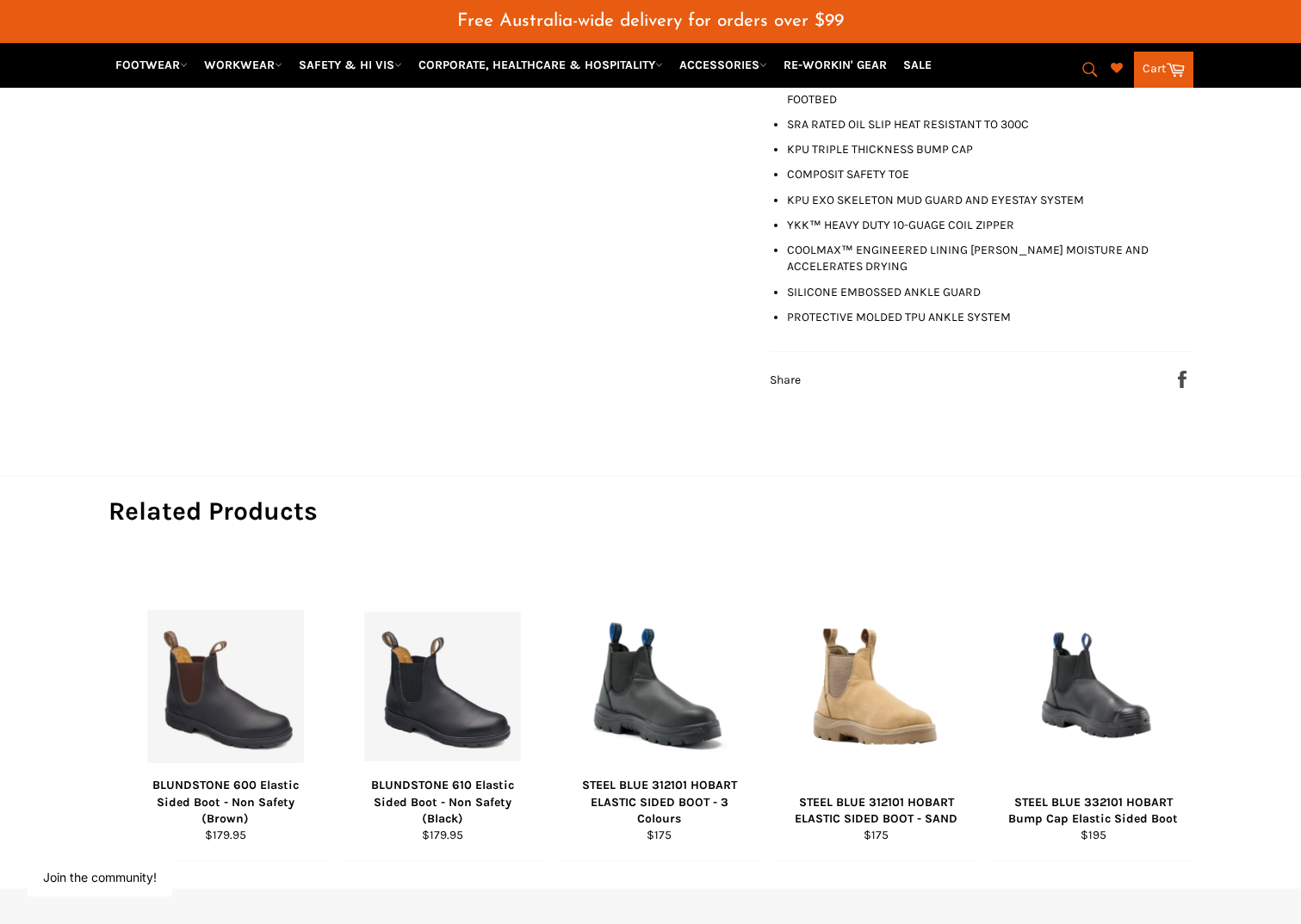
scroll to position [1033, 0]
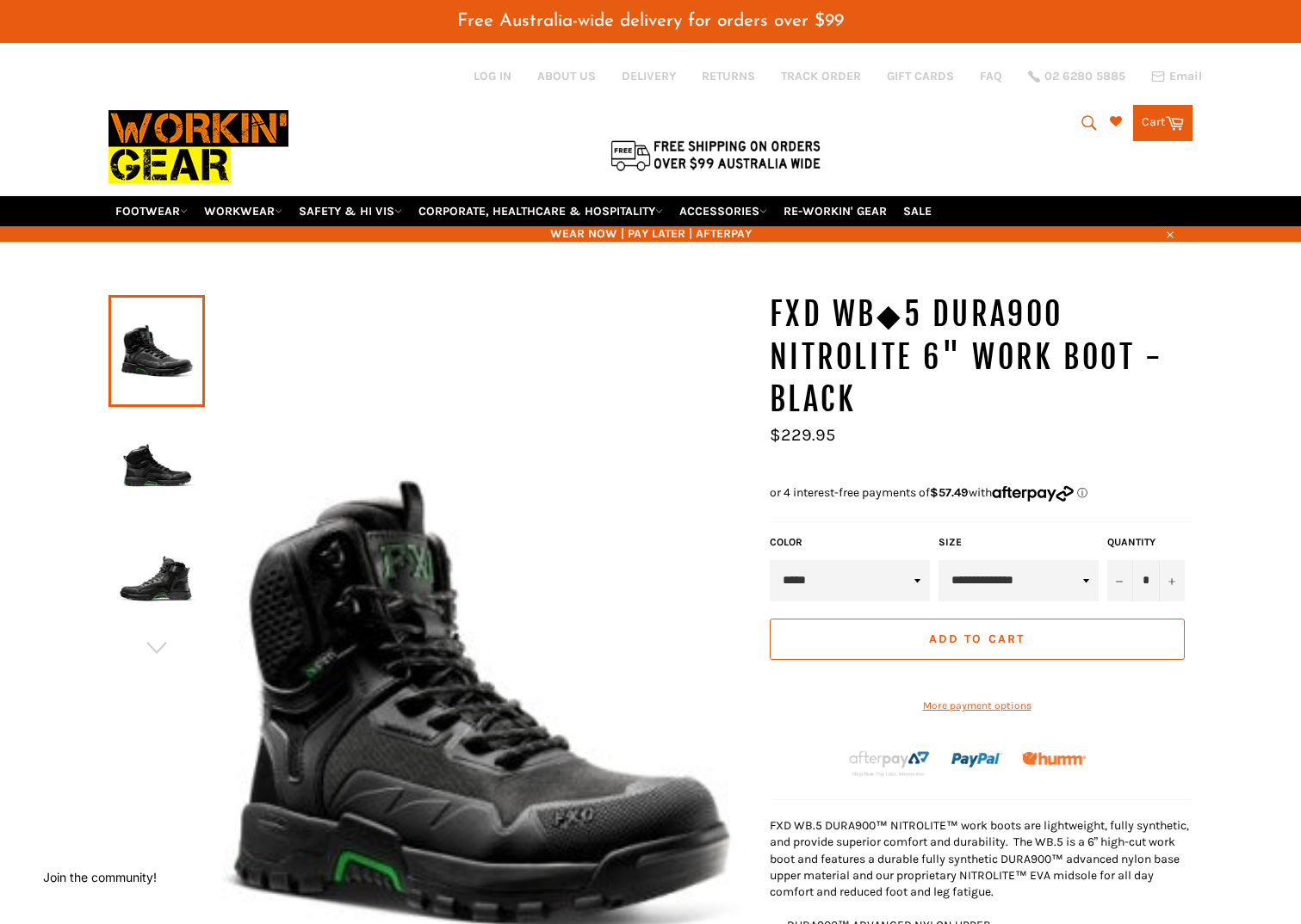
scroll to position [86, 0]
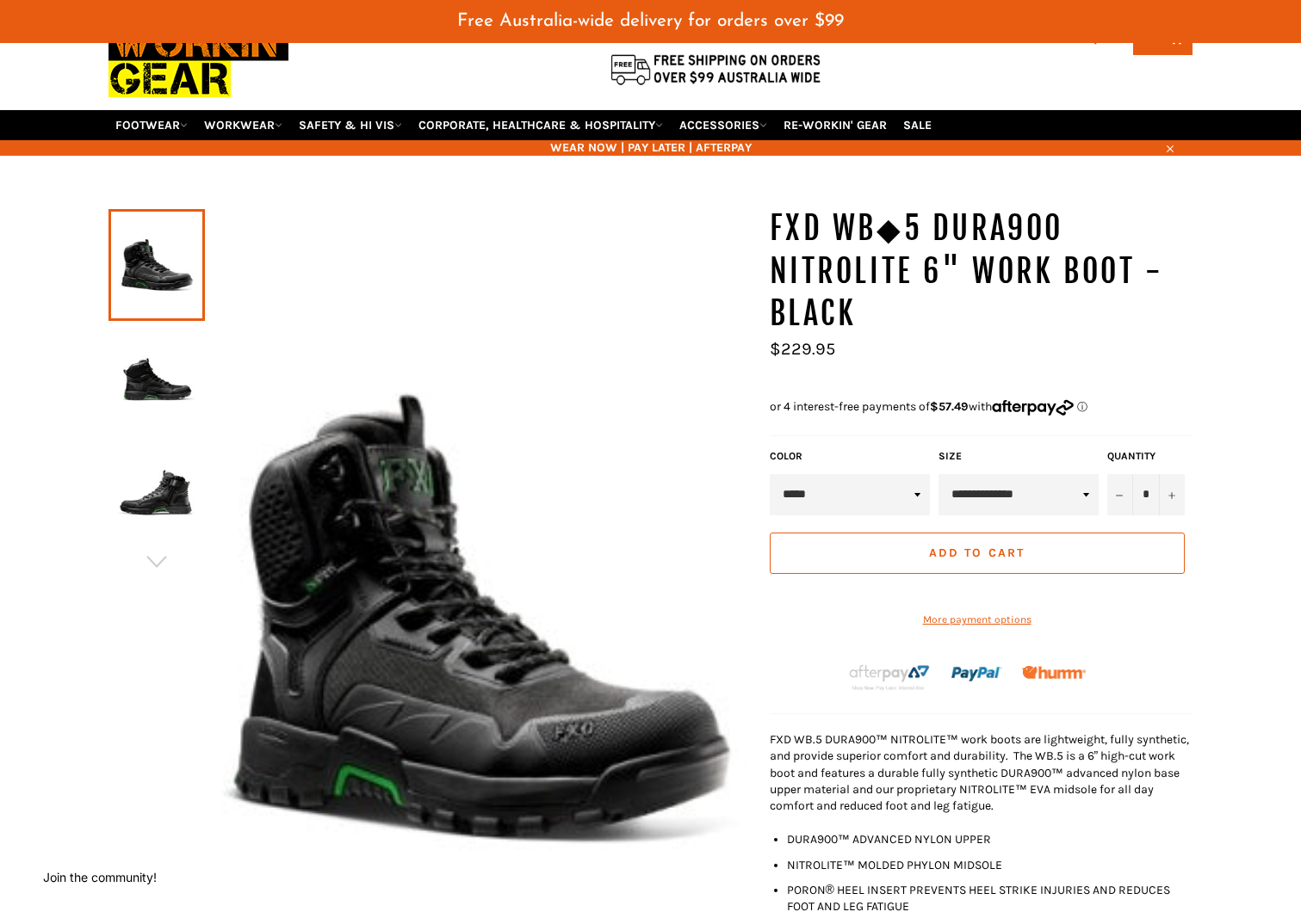
click at [152, 375] on img at bounding box center [157, 381] width 79 height 95
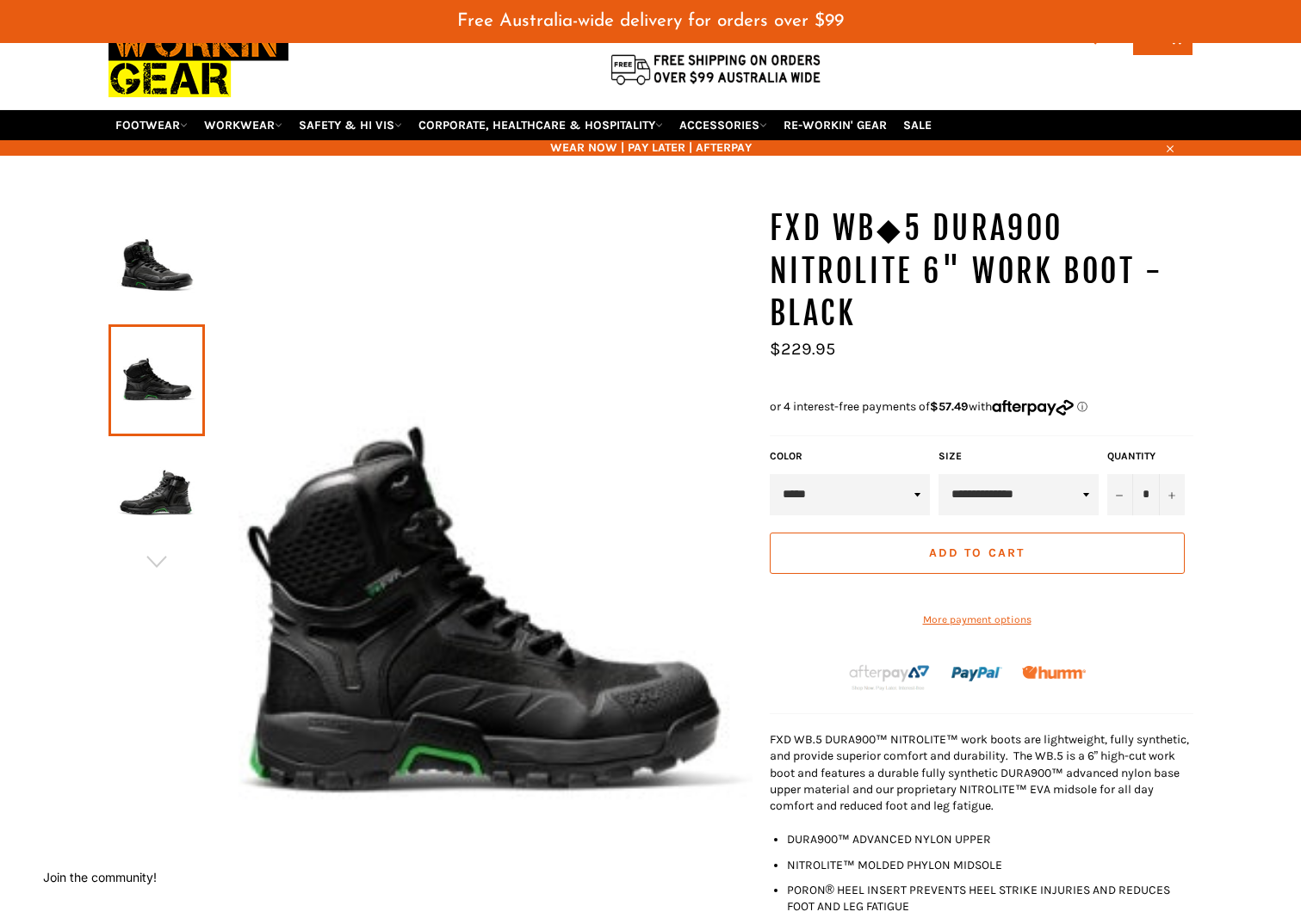
click at [164, 487] on img at bounding box center [157, 496] width 79 height 95
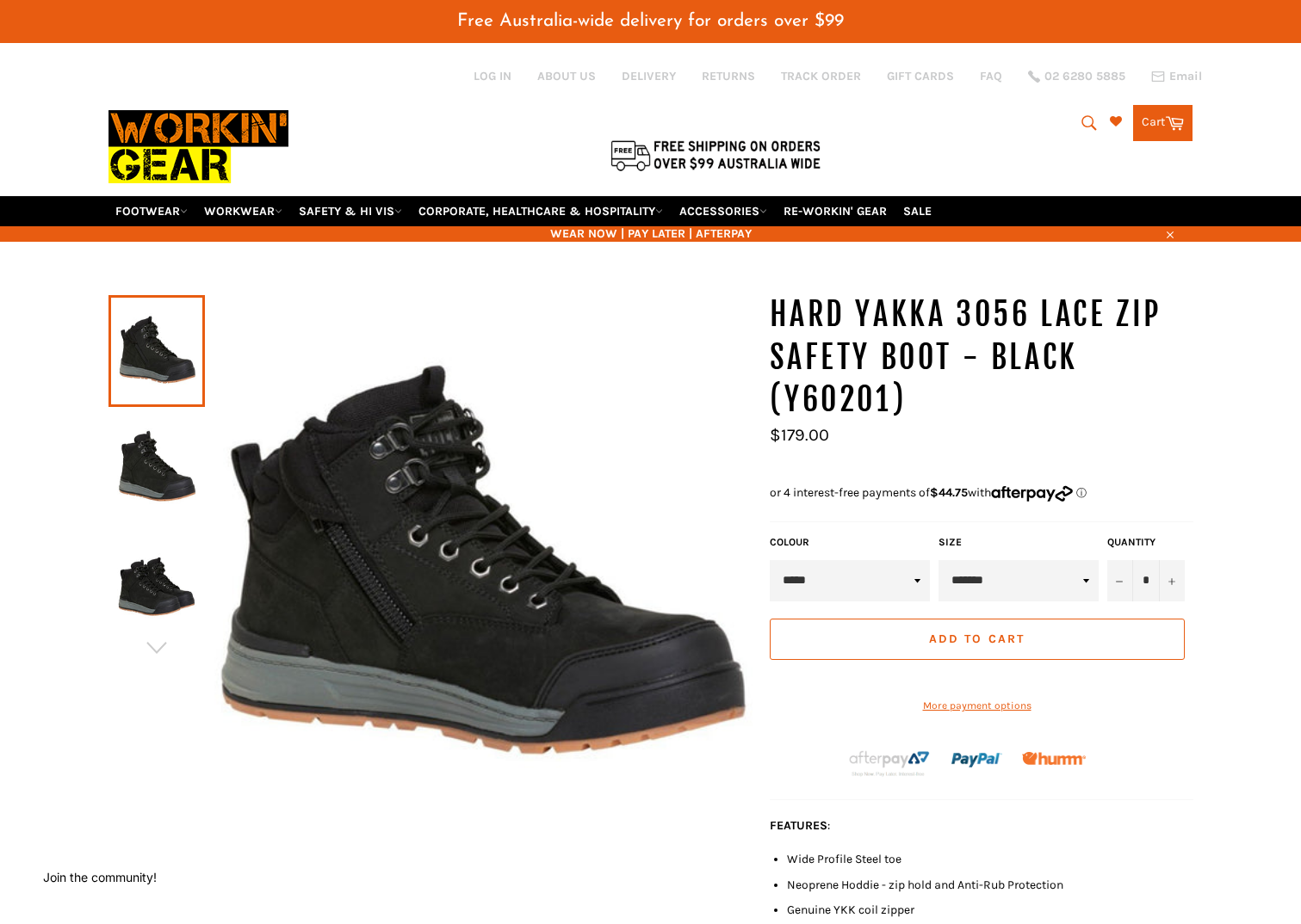
click at [137, 468] on img at bounding box center [157, 467] width 79 height 95
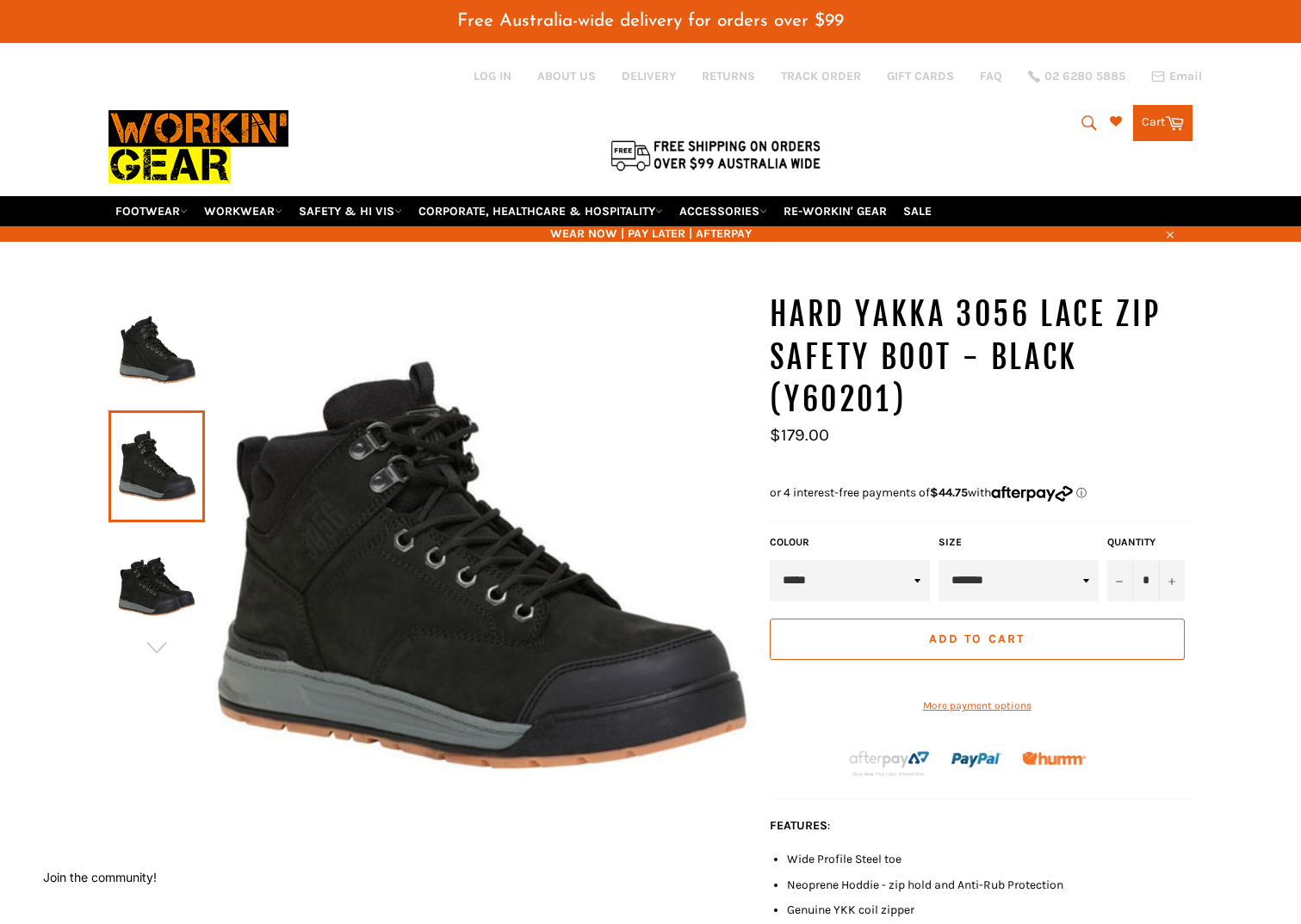
click at [132, 379] on img at bounding box center [157, 351] width 79 height 95
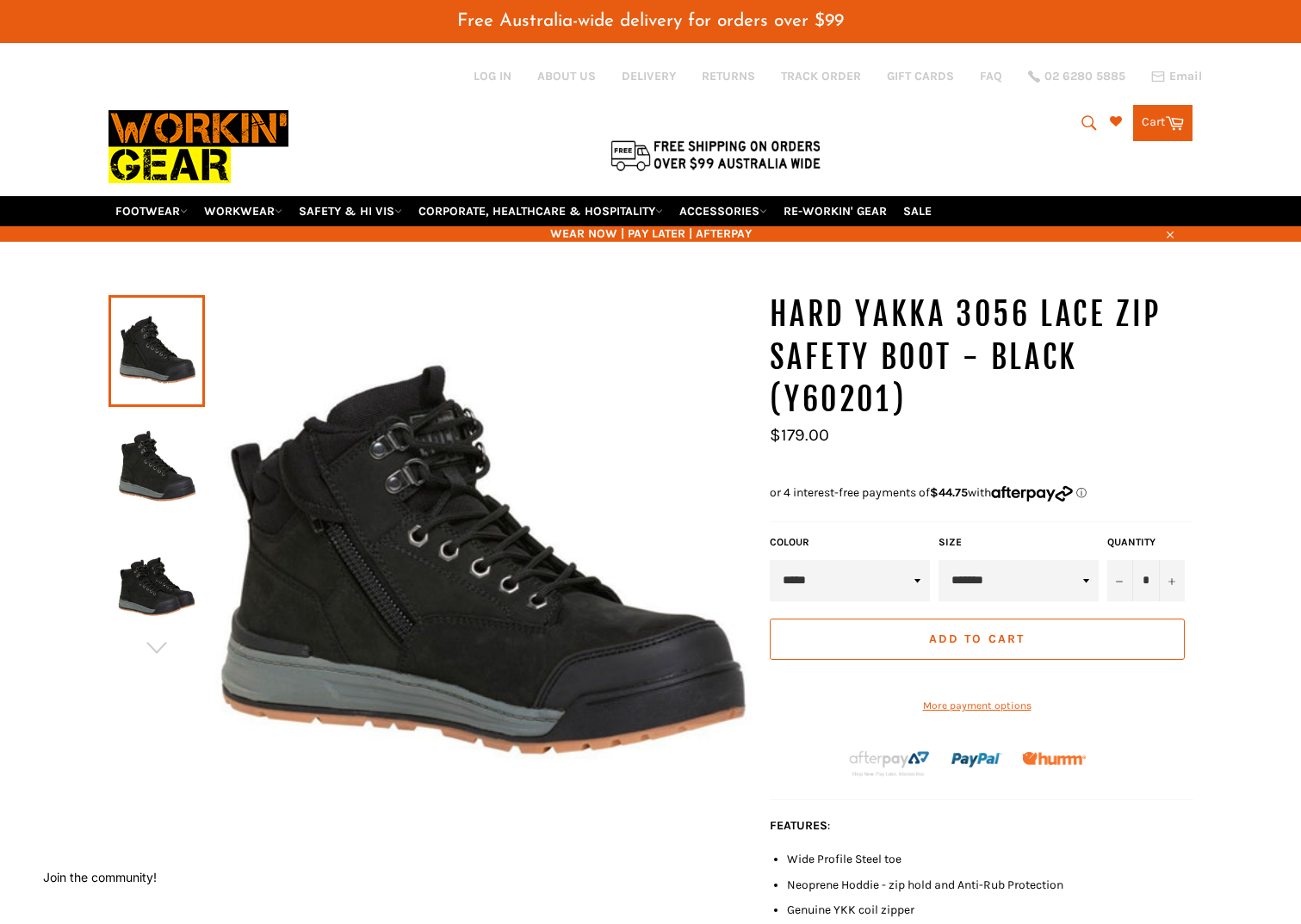
click at [146, 463] on img at bounding box center [157, 467] width 79 height 95
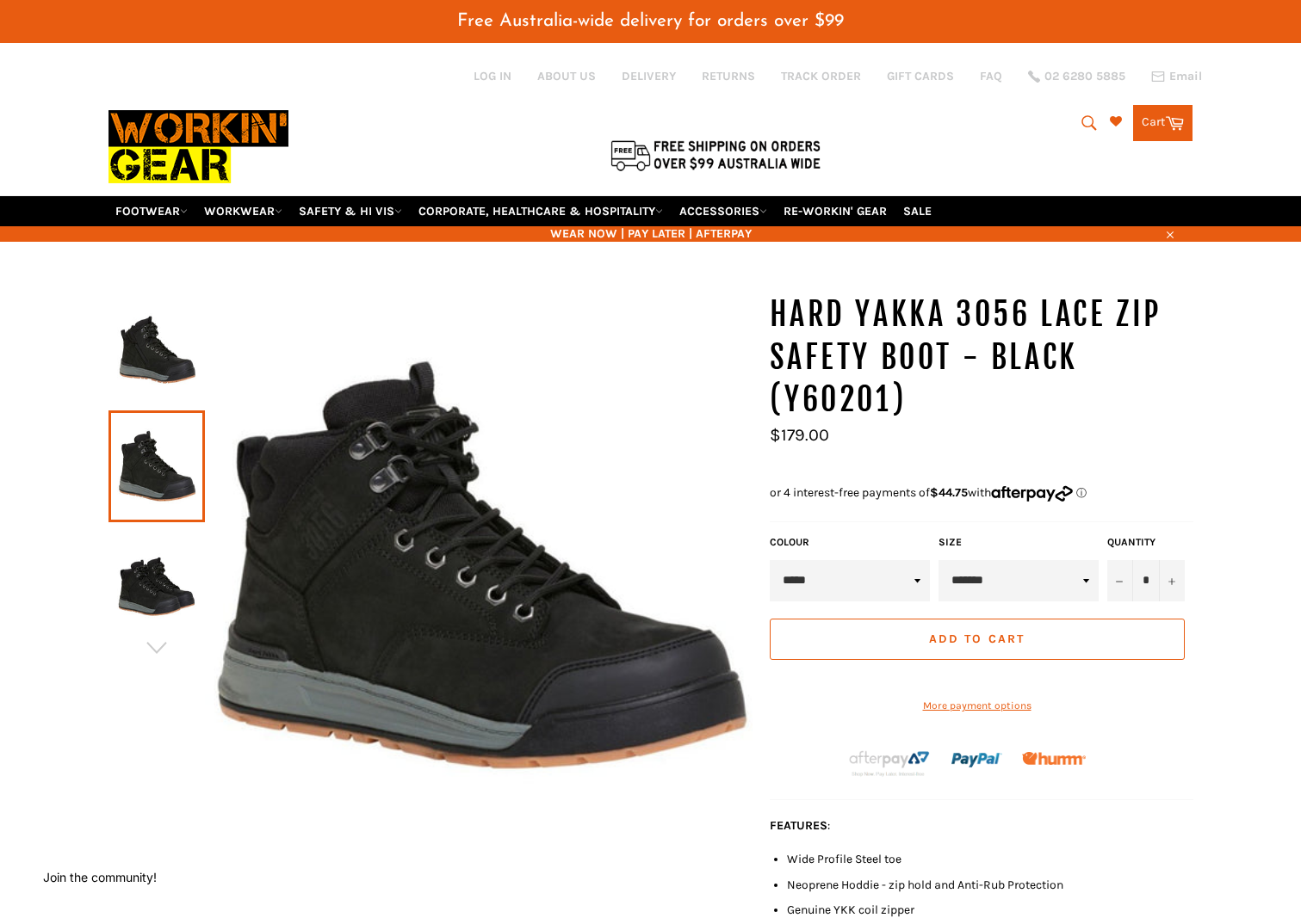
click at [160, 597] on img at bounding box center [157, 582] width 79 height 95
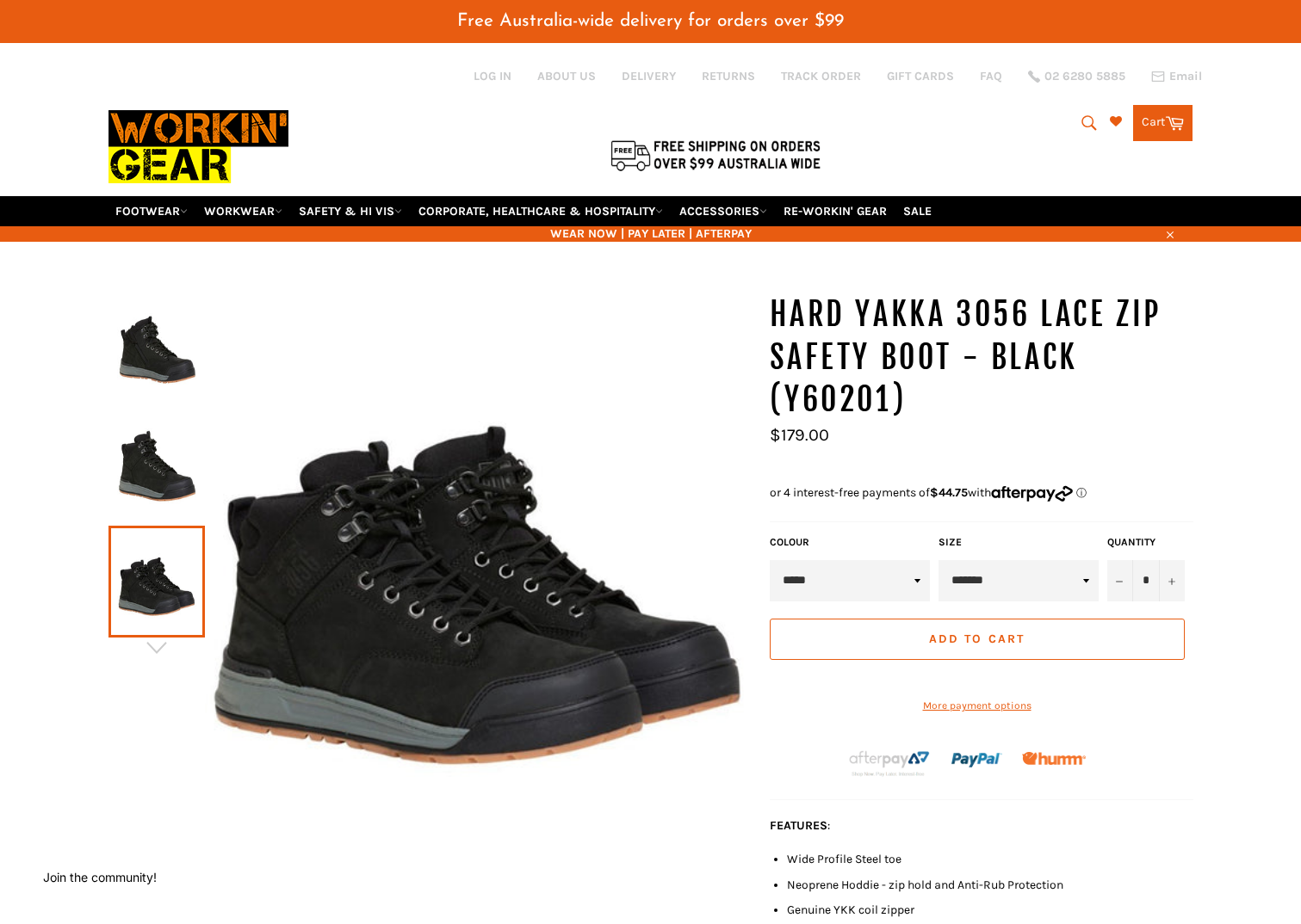
click at [908, 580] on select "*****" at bounding box center [850, 581] width 160 height 42
click at [1081, 574] on select "**********" at bounding box center [1019, 581] width 160 height 42
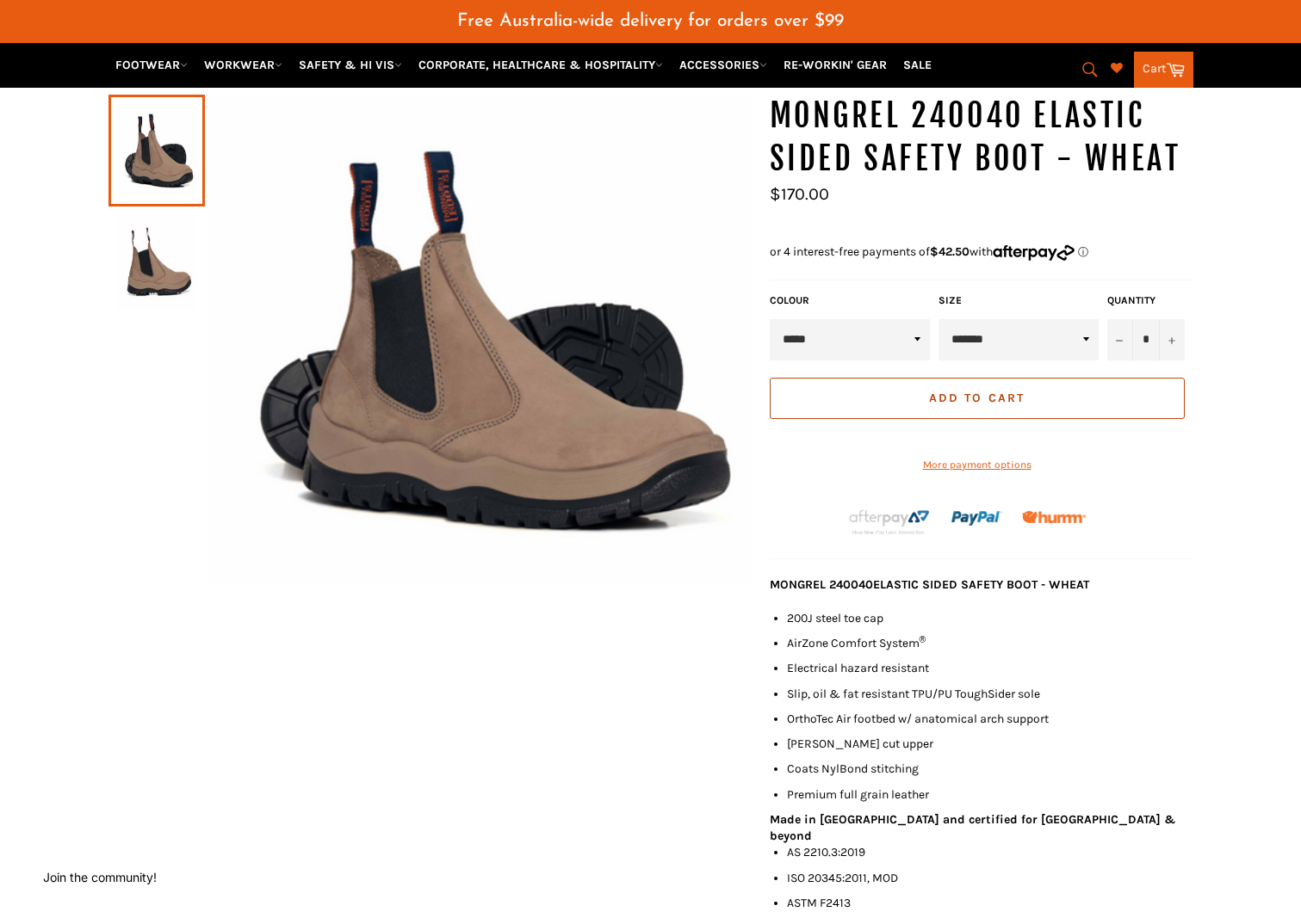
scroll to position [172, 0]
